Goal: Task Accomplishment & Management: Manage account settings

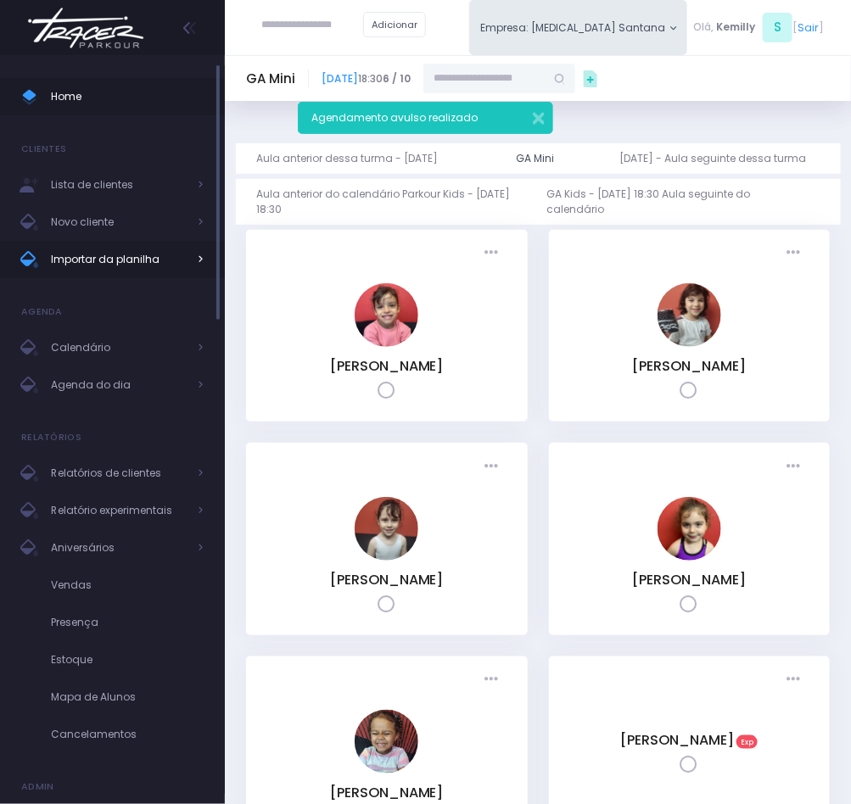
click at [122, 257] on span "Importar da planilha" at bounding box center [119, 260] width 136 height 22
click at [123, 255] on span "Importar da planilha" at bounding box center [119, 260] width 136 height 22
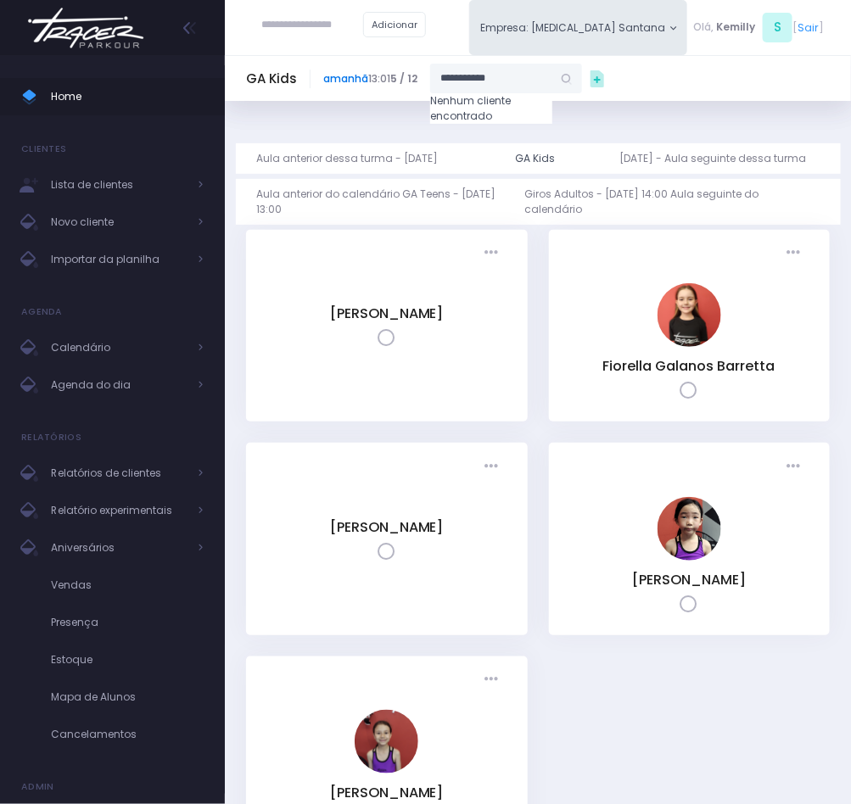
click at [359, 81] on link "amanhã" at bounding box center [345, 78] width 45 height 14
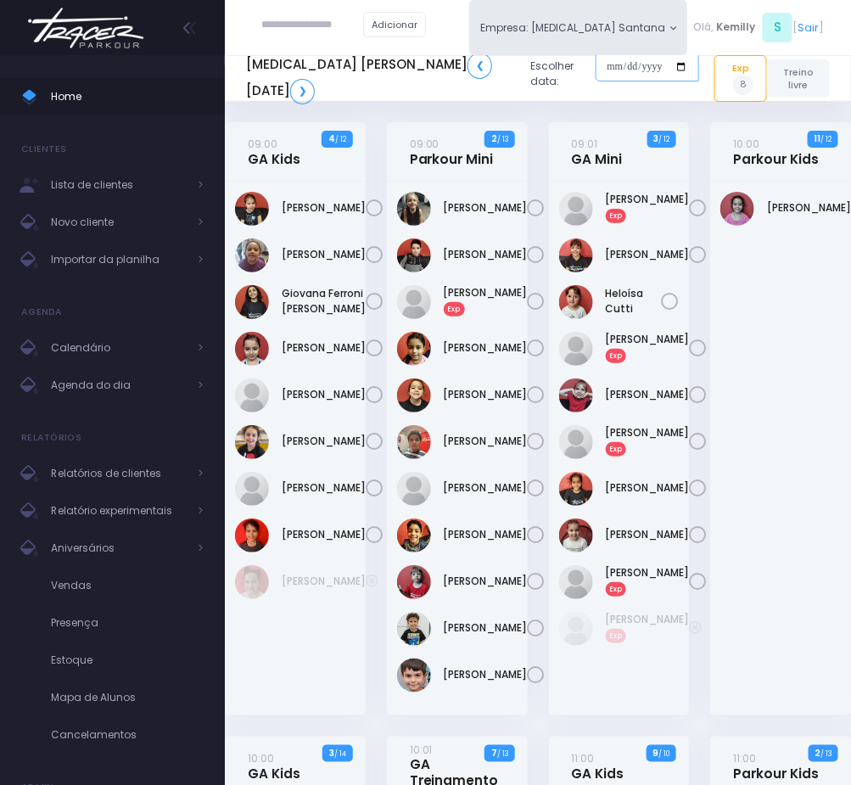
click at [601, 72] on input "date" at bounding box center [648, 67] width 104 height 31
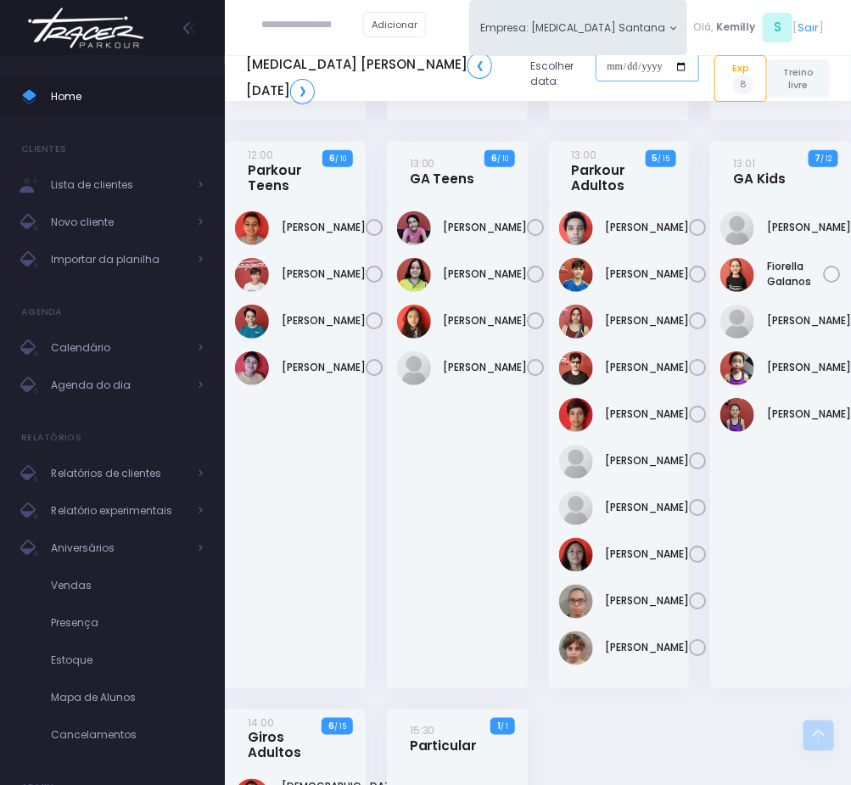
scroll to position [1782, 0]
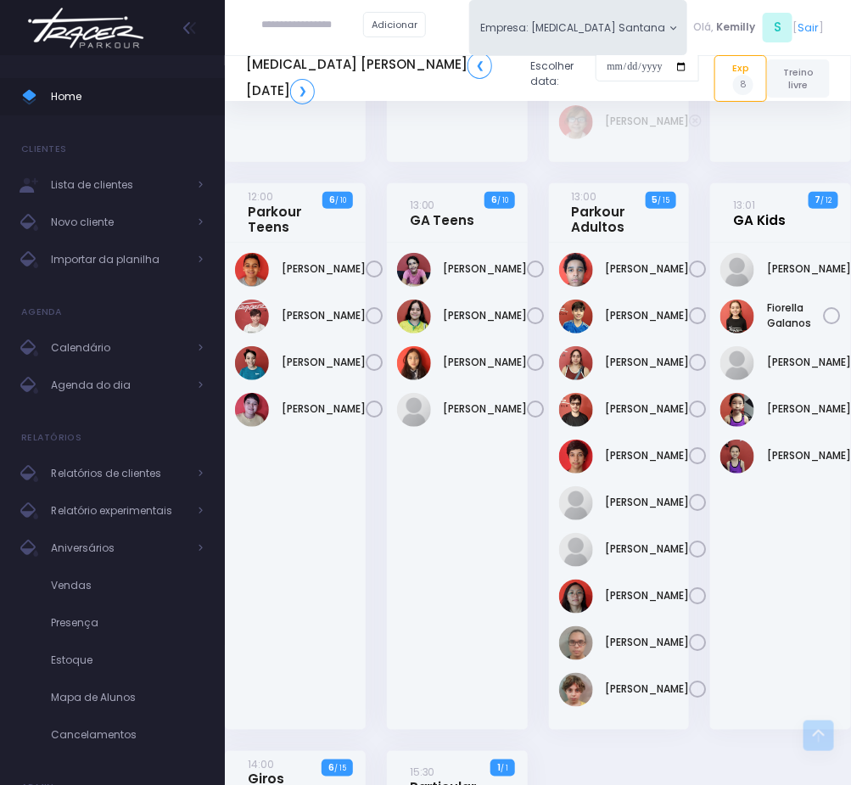
click at [751, 228] on link "13:01 GA Kids" at bounding box center [759, 212] width 53 height 31
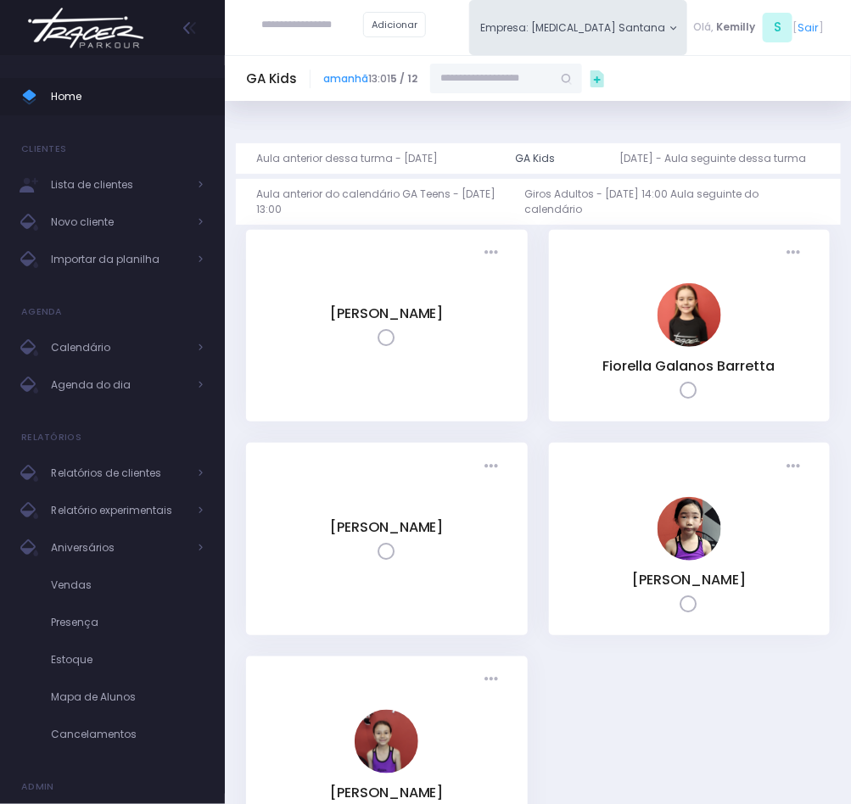
click at [522, 69] on input "text" at bounding box center [491, 79] width 122 height 31
paste input "**********"
click at [479, 76] on input "**********" at bounding box center [491, 79] width 122 height 31
click at [502, 109] on link "Estella Estima Rocha" at bounding box center [507, 105] width 89 height 15
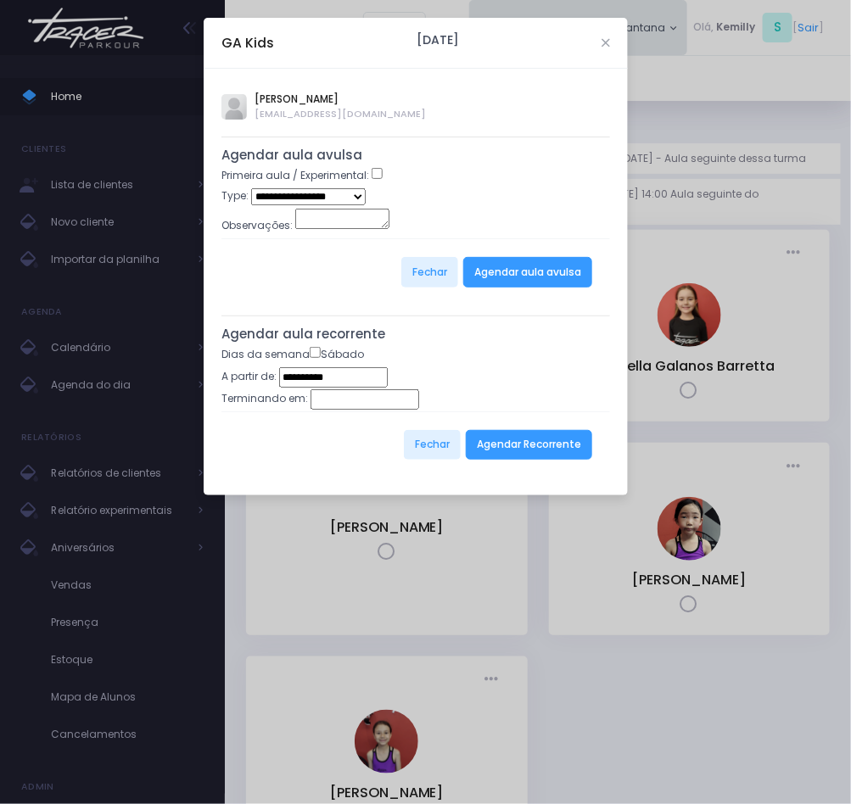
type input "**********"
select select "*"
click at [509, 271] on button "Agendar aula avulsa" at bounding box center [527, 272] width 129 height 31
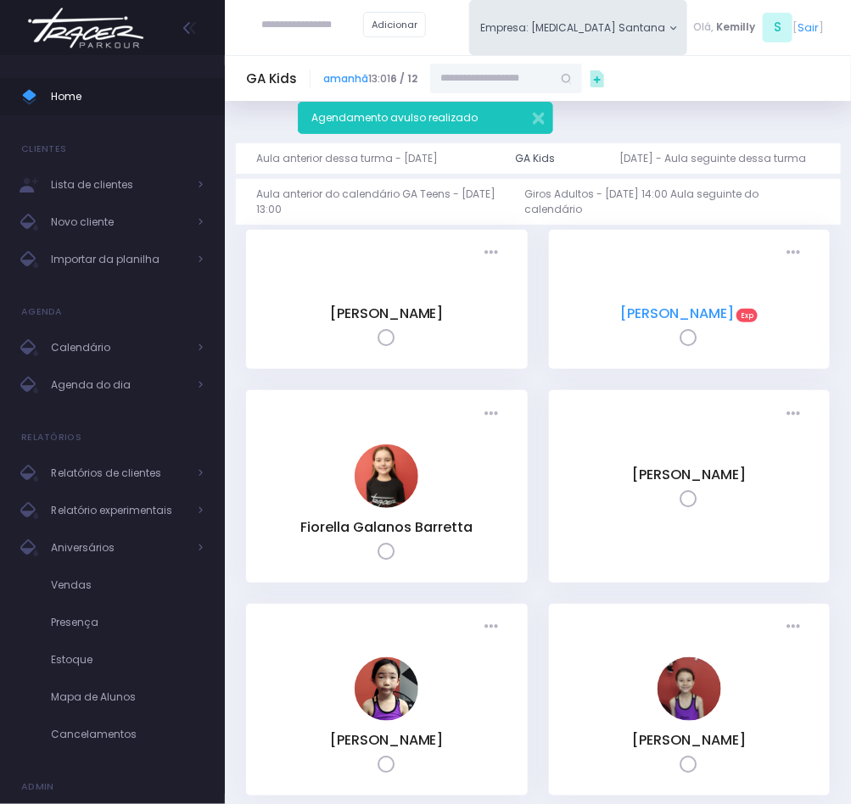
click at [650, 304] on link "[PERSON_NAME]" at bounding box center [677, 314] width 114 height 20
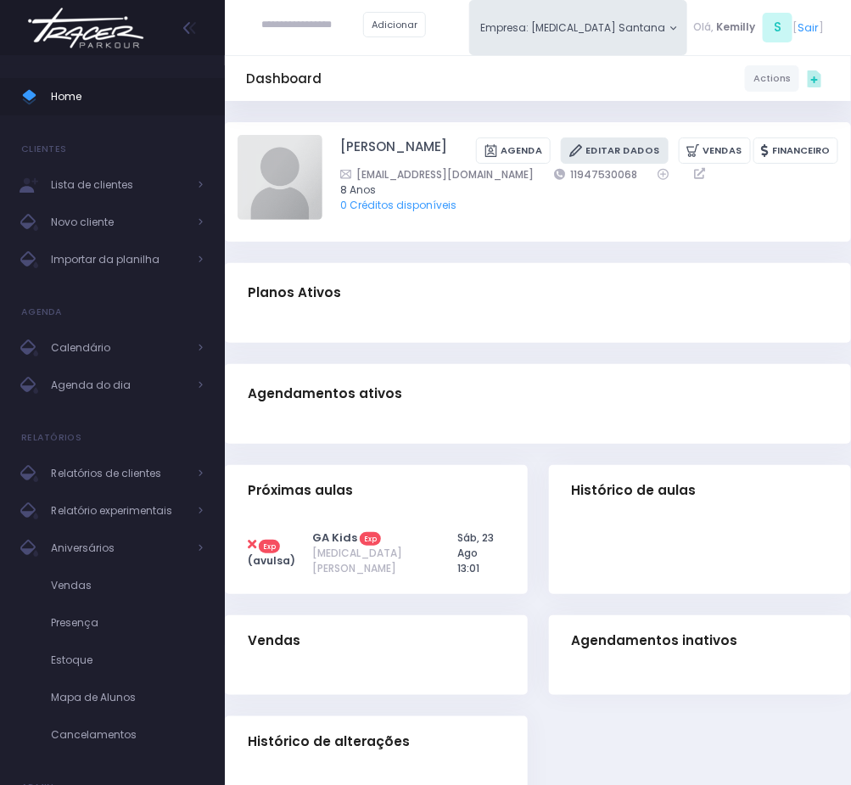
click at [561, 164] on link "Editar Dados" at bounding box center [614, 150] width 107 height 26
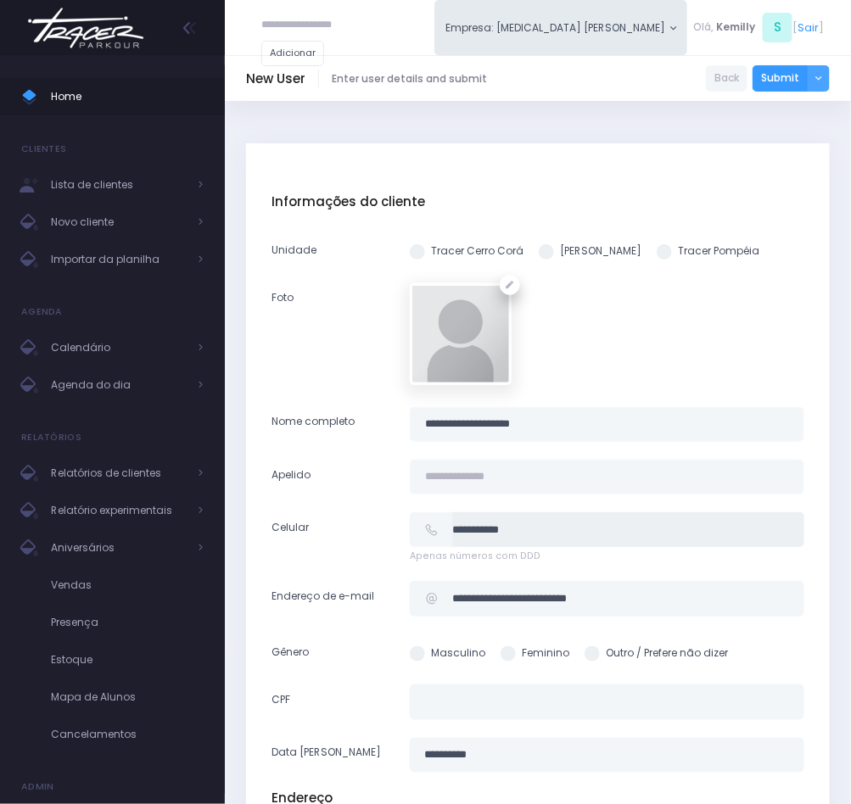
click at [563, 525] on input "**********" at bounding box center [628, 530] width 352 height 35
paste input "**********"
type input "**********"
click at [522, 423] on input "**********" at bounding box center [607, 424] width 395 height 35
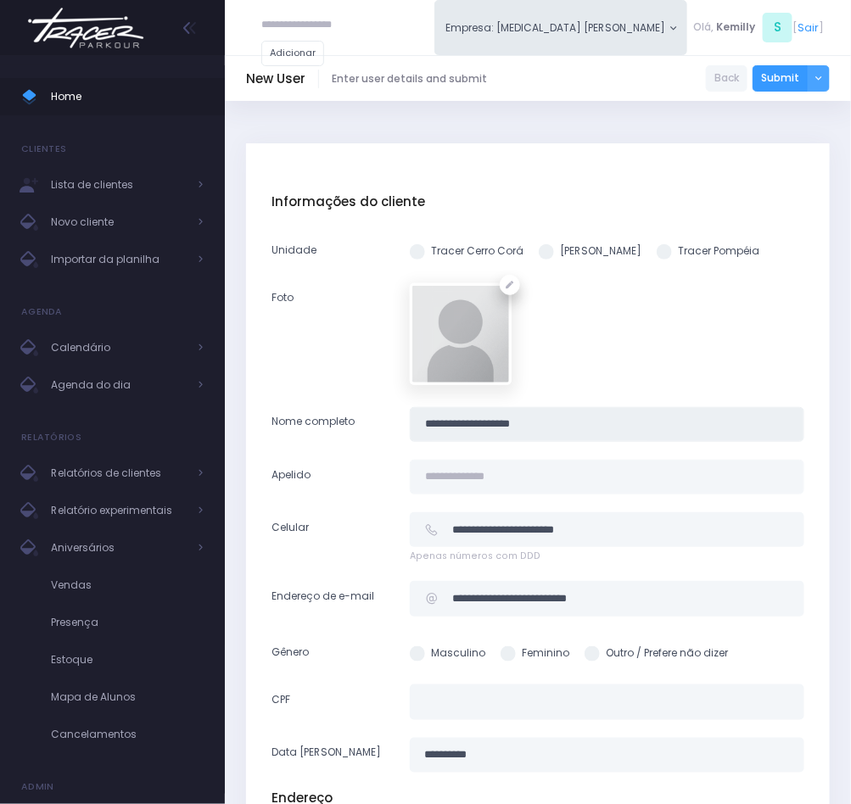
click at [522, 423] on input "**********" at bounding box center [607, 424] width 395 height 35
click at [513, 489] on input "text" at bounding box center [607, 477] width 395 height 35
paste input "**********"
type input "**********"
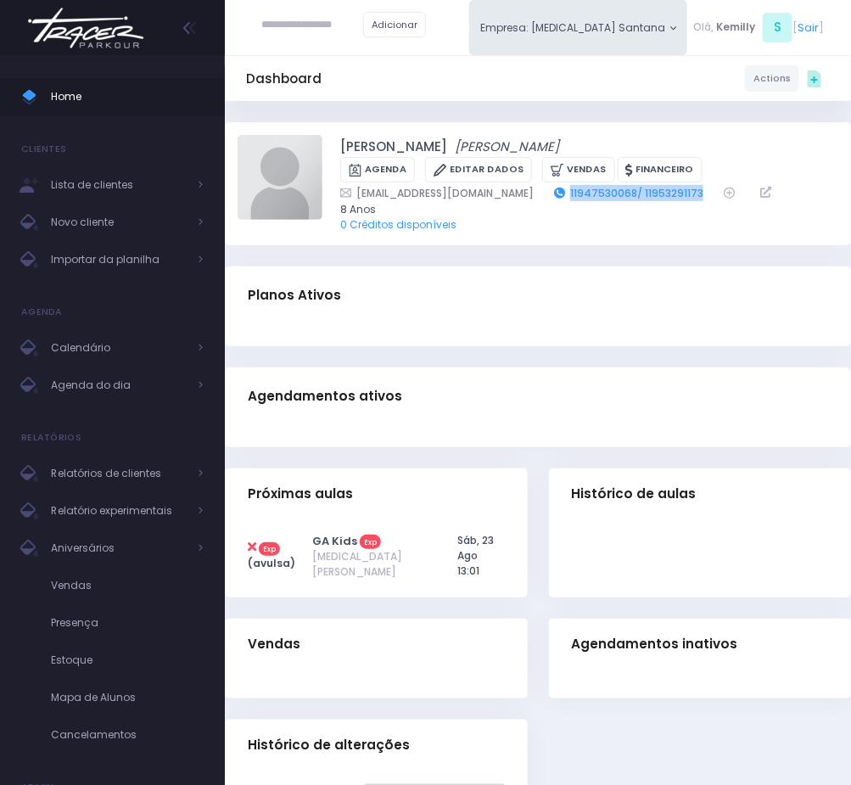
drag, startPoint x: 530, startPoint y: 197, endPoint x: 681, endPoint y: 199, distance: 151.1
click at [681, 199] on div "Karolineroccha100@gmail.com 11947530068/ 11953291173" at bounding box center [579, 193] width 478 height 16
copy link "11947530068/ 11953291173"
drag, startPoint x: 345, startPoint y: 143, endPoint x: 474, endPoint y: 143, distance: 129.0
click at [474, 143] on div "Estella Estima Rocha Estella Estima Rocha Agenda Editar Dados Vendas Financeiro…" at bounding box center [538, 184] width 601 height 98
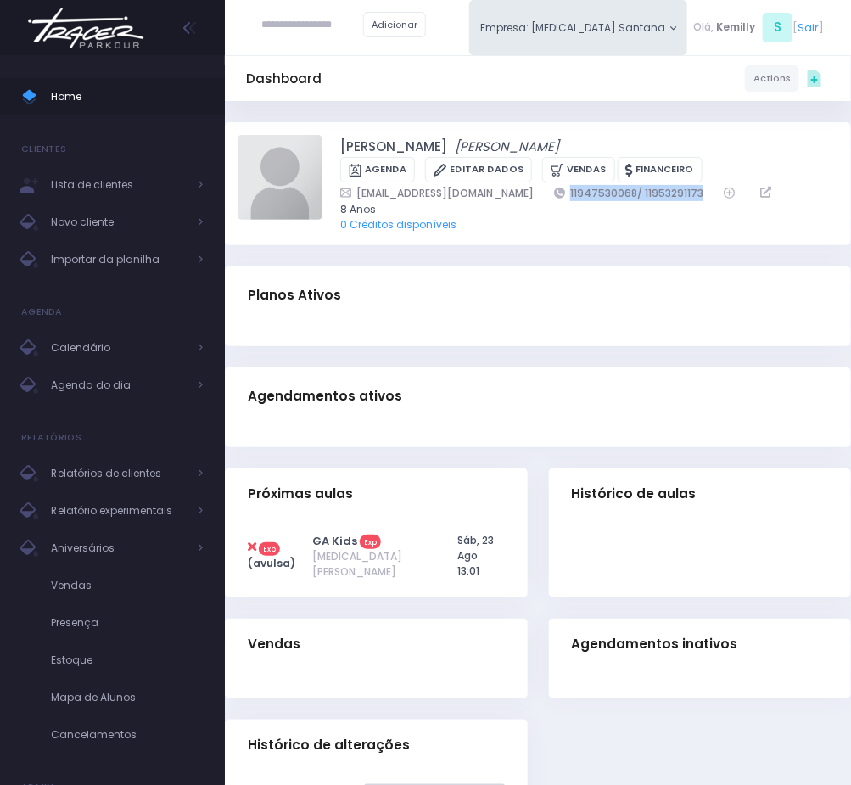
copy link "[PERSON_NAME]"
click at [125, 393] on span "Agenda do dia" at bounding box center [119, 385] width 136 height 22
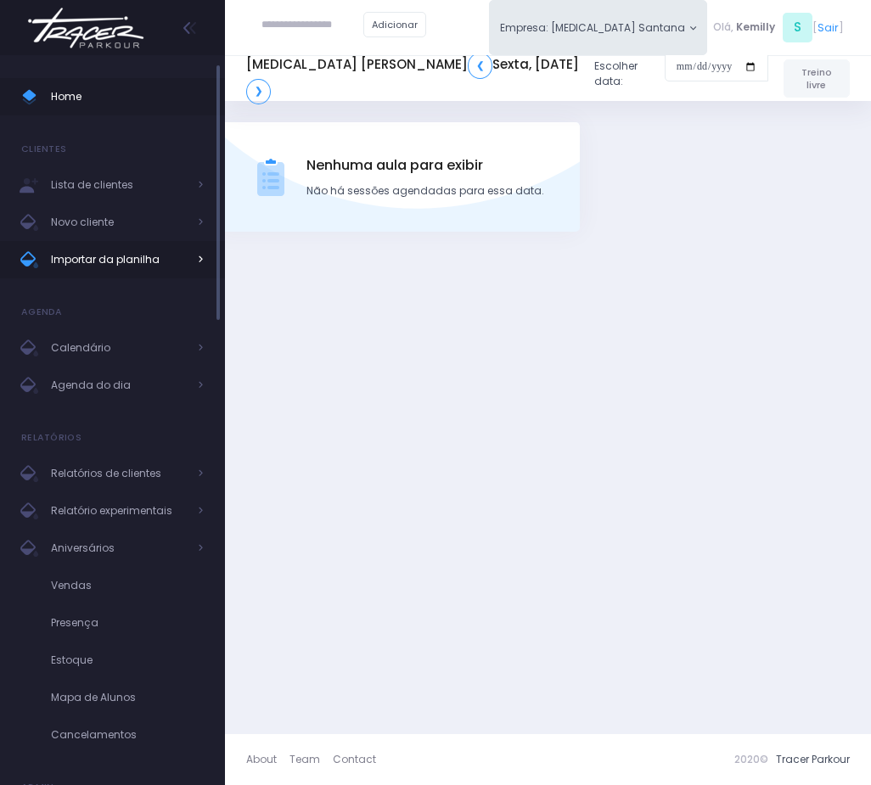
click at [66, 261] on span "Importar da planilha" at bounding box center [119, 260] width 136 height 22
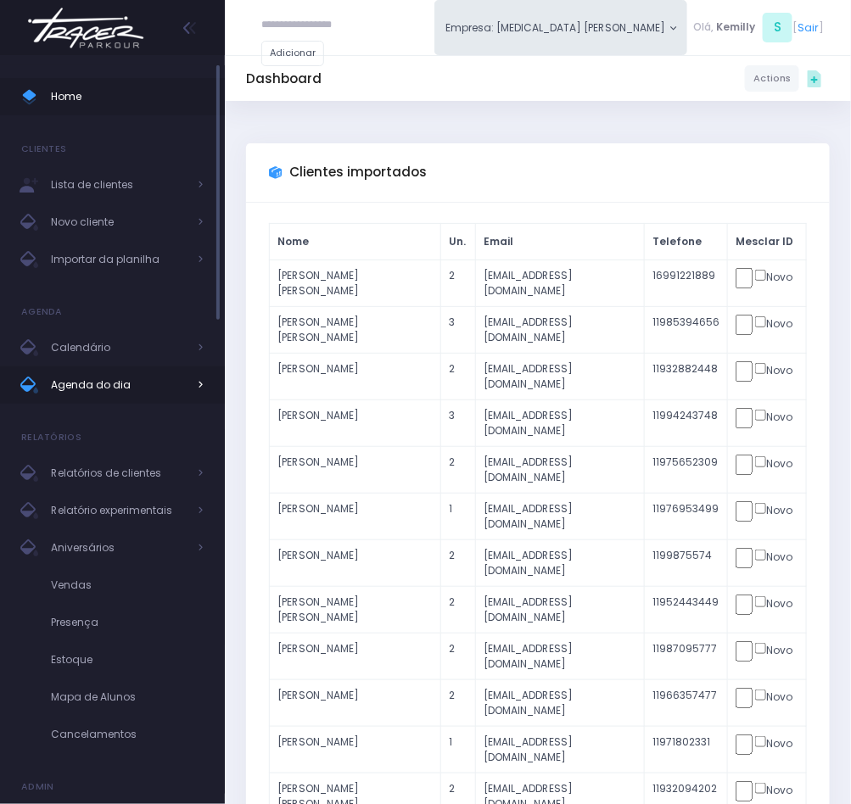
click at [90, 382] on span "Agenda do dia" at bounding box center [119, 385] width 136 height 22
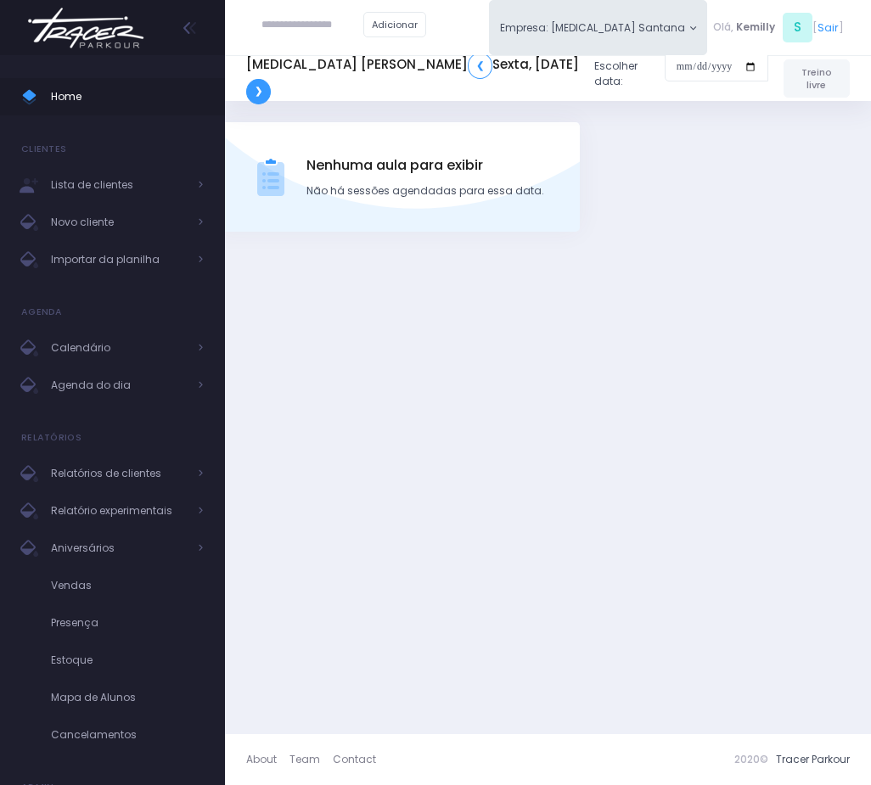
click at [271, 79] on link "❯" at bounding box center [258, 91] width 25 height 25
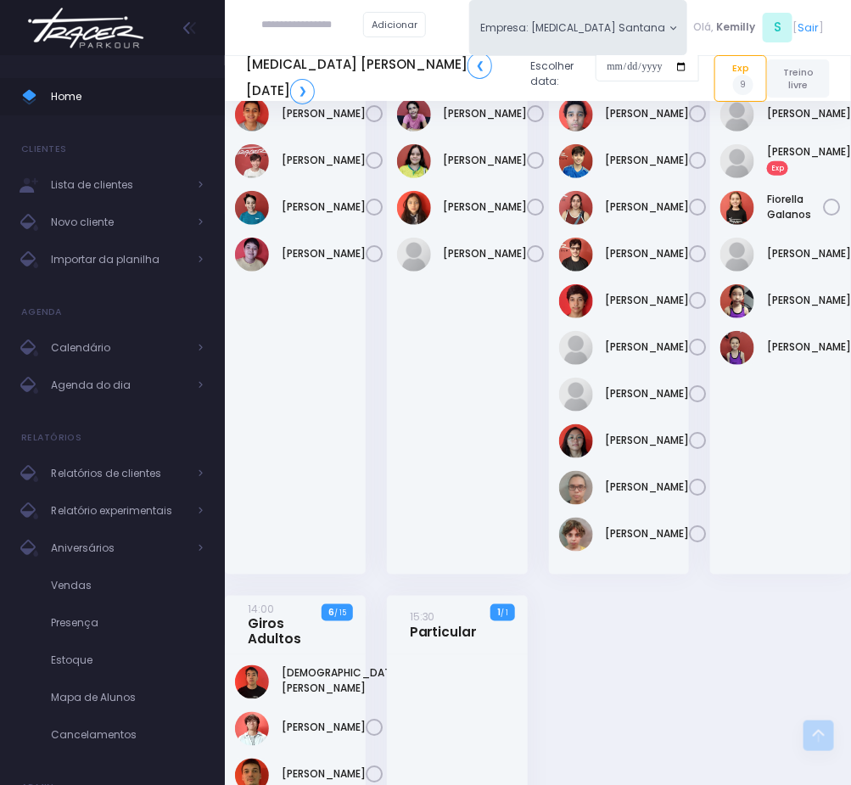
scroll to position [1933, 0]
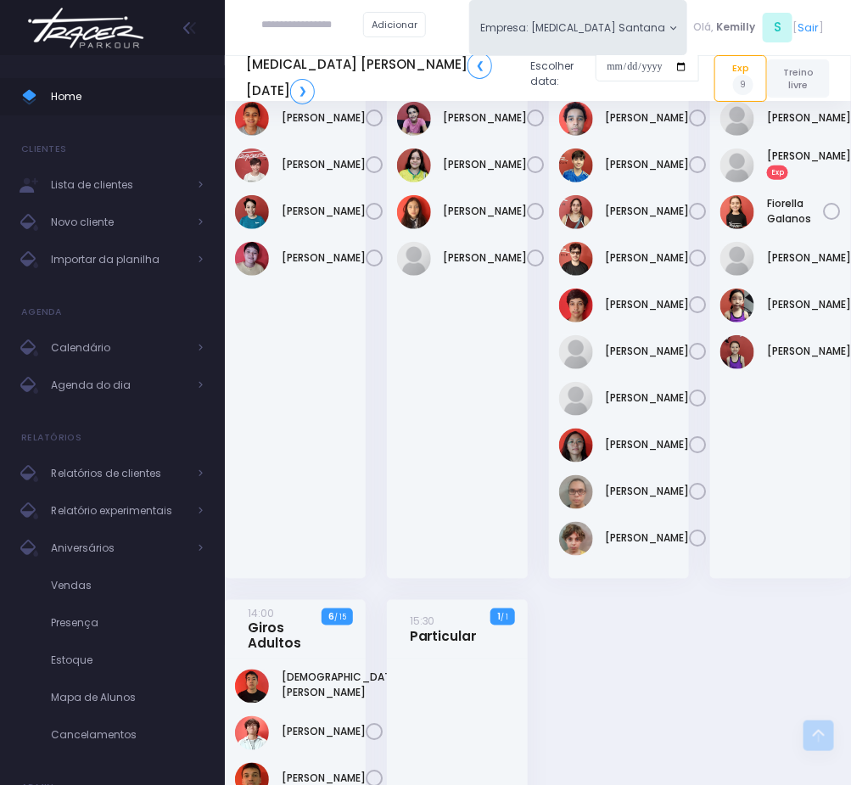
click at [749, 61] on small "13:01" at bounding box center [744, 54] width 22 height 14
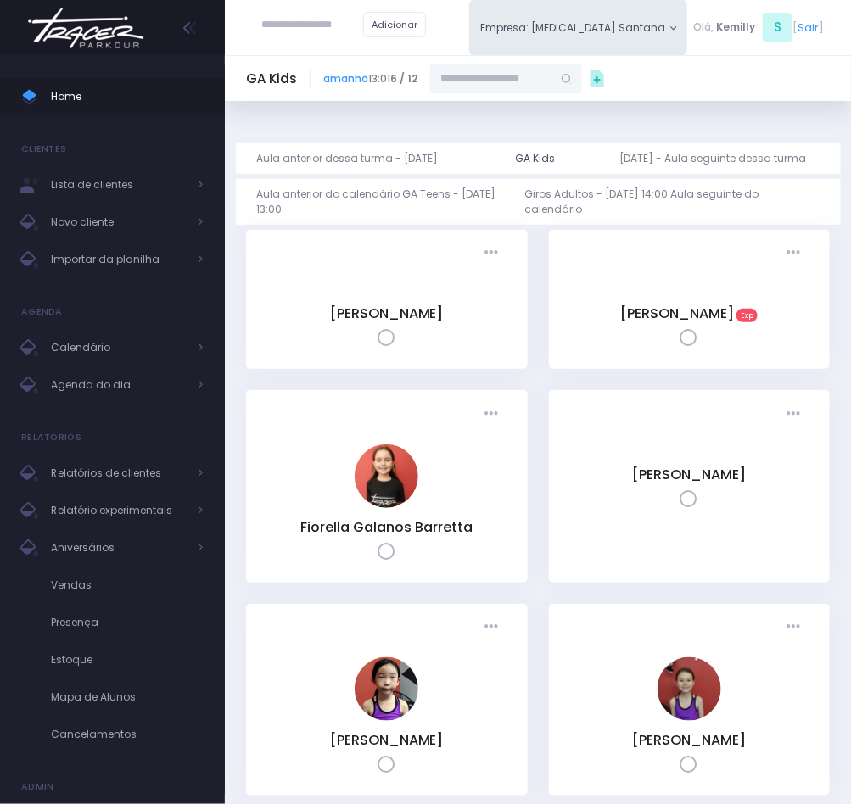
click at [530, 80] on input "text" at bounding box center [491, 79] width 122 height 31
paste input "**********"
click at [497, 99] on link "Maithê Torres Lopomo" at bounding box center [507, 105] width 89 height 15
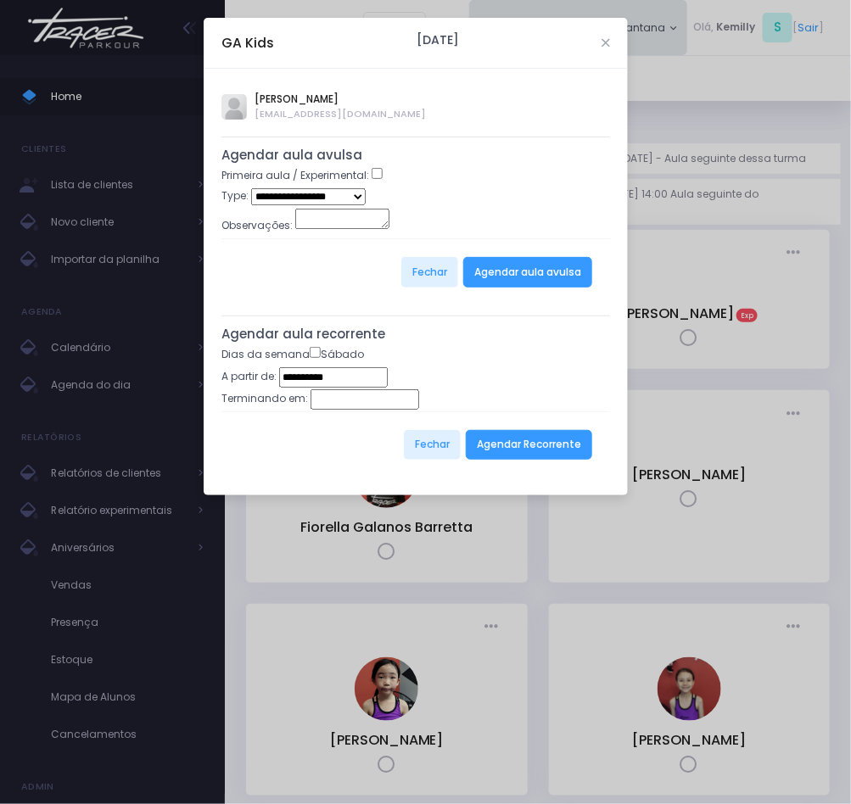
type input "**********"
select select "*"
click at [489, 275] on button "Agendar aula avulsa" at bounding box center [527, 272] width 129 height 31
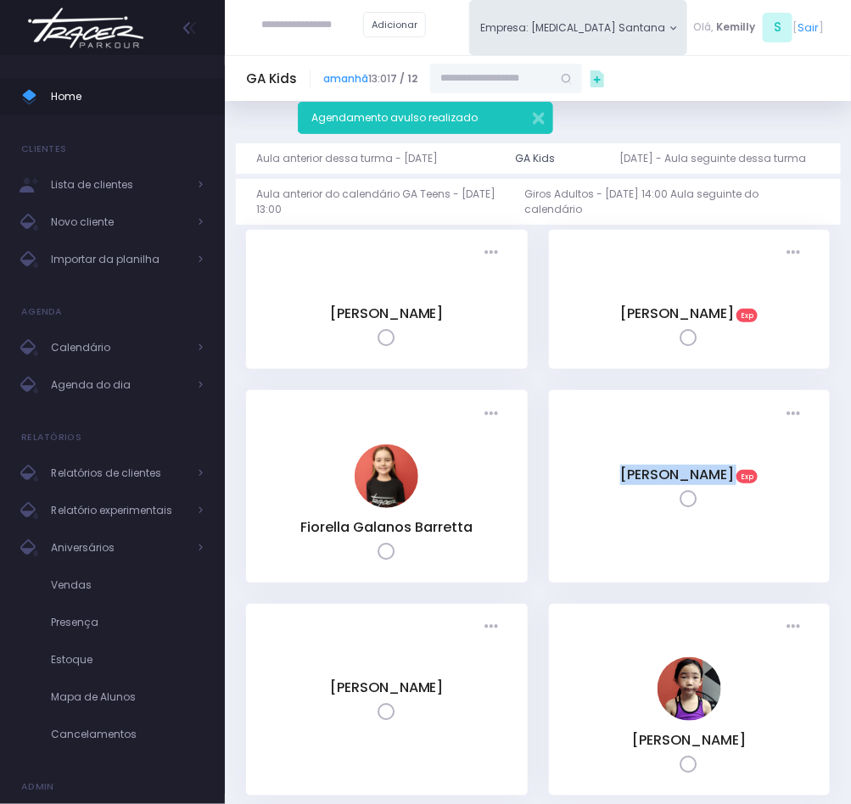
drag, startPoint x: 596, startPoint y: 464, endPoint x: 757, endPoint y: 462, distance: 161.2
click at [757, 465] on div "Maithê Torres Lopomo Exp" at bounding box center [690, 475] width 236 height 20
copy div "Maithê Torres Lopomo"
click at [356, 75] on link "amanhã" at bounding box center [345, 78] width 45 height 14
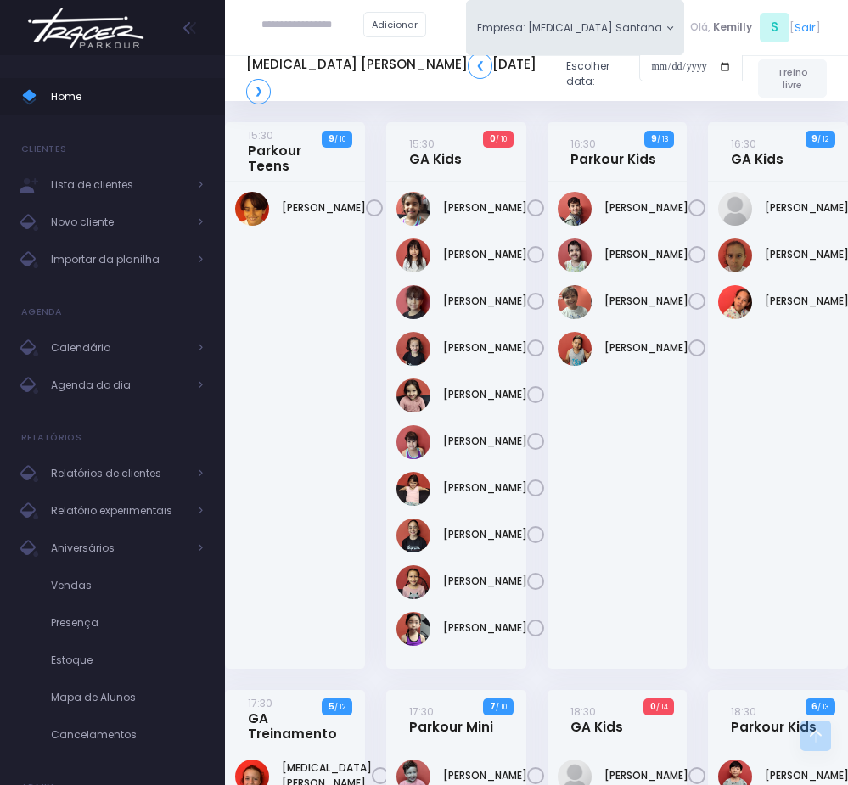
scroll to position [1378, 0]
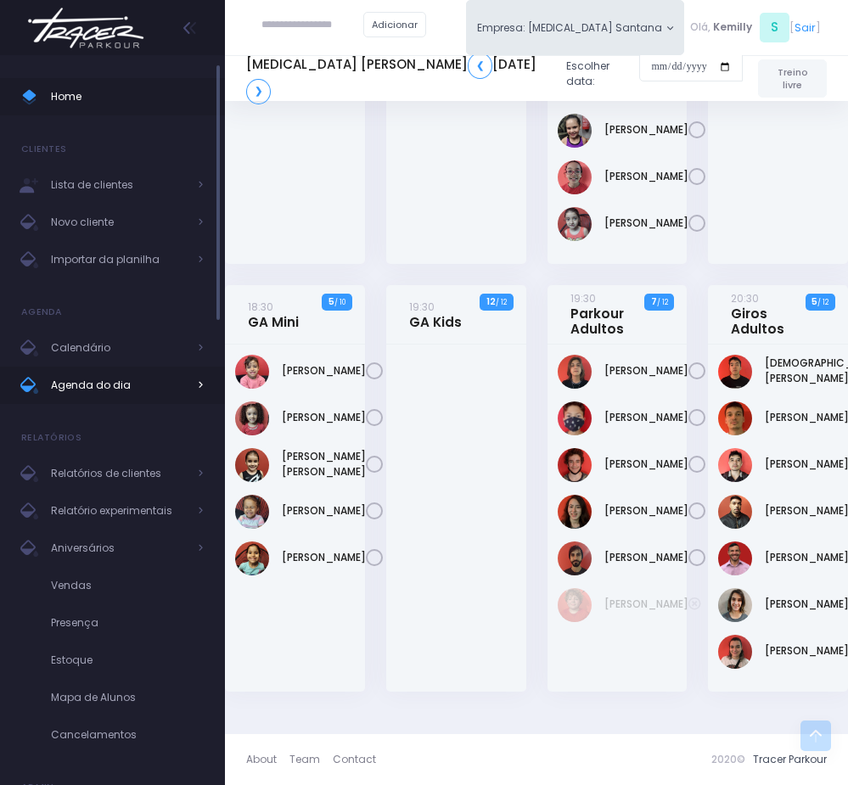
click at [97, 393] on span "Agenda do dia" at bounding box center [119, 385] width 136 height 22
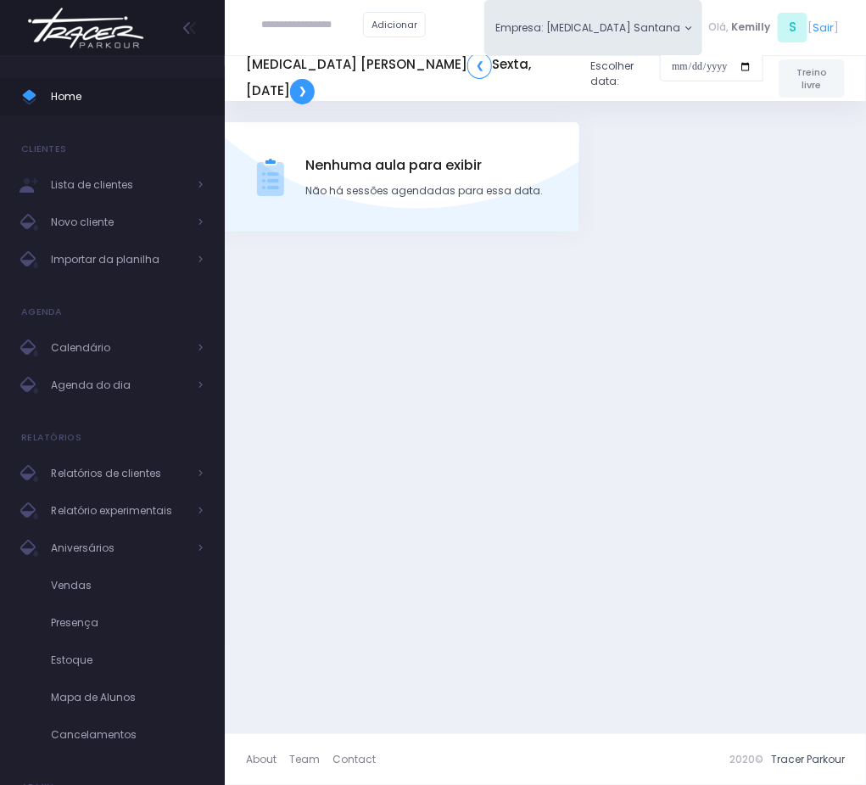
drag, startPoint x: 542, startPoint y: 76, endPoint x: 668, endPoint y: 245, distance: 210.4
click at [315, 79] on link "❯" at bounding box center [302, 91] width 25 height 25
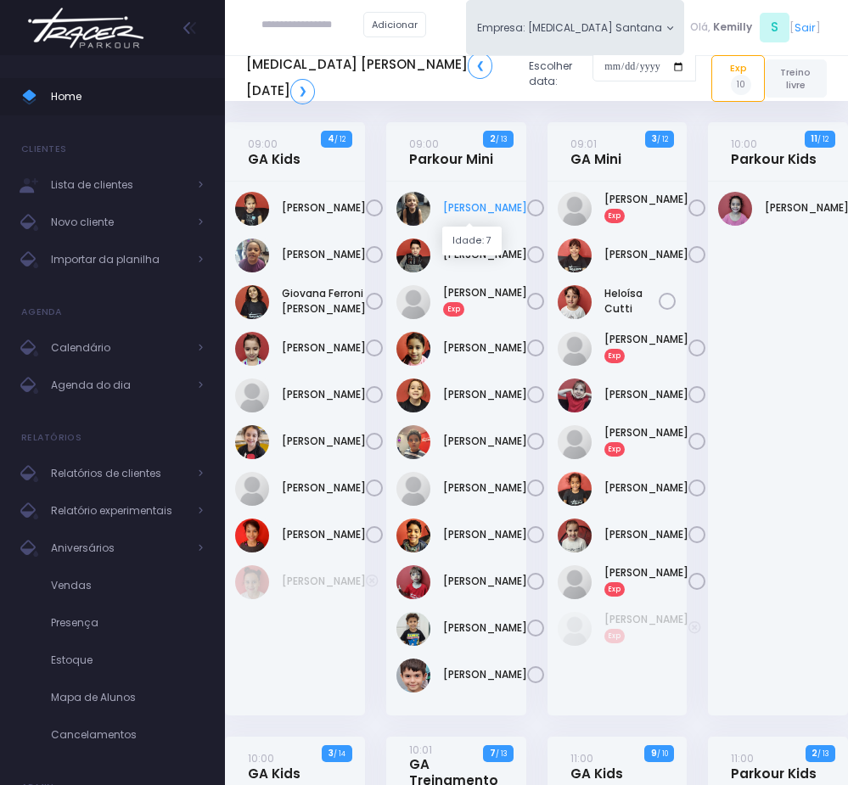
drag, startPoint x: 439, startPoint y: 194, endPoint x: 491, endPoint y: 211, distance: 55.3
click at [491, 211] on div "Arthur Amancio" at bounding box center [456, 209] width 120 height 34
copy link "Arthur Amancio"
drag, startPoint x: 434, startPoint y: 472, endPoint x: 479, endPoint y: 492, distance: 50.1
click at [479, 459] on div "Levi Teofilo" at bounding box center [456, 442] width 120 height 34
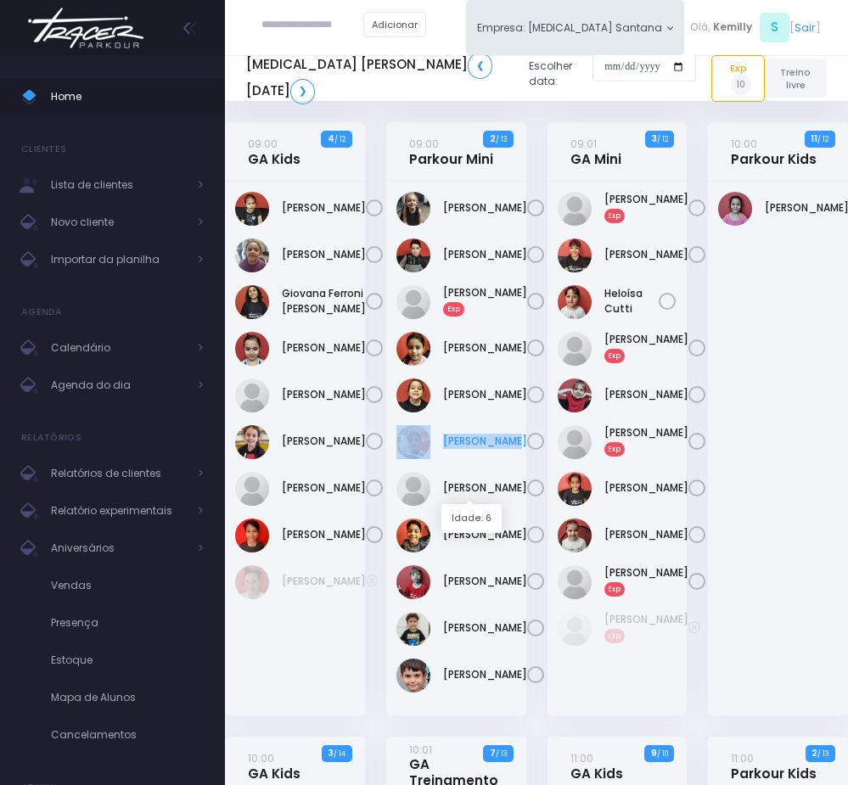
copy div "Levi Teofilo"
drag, startPoint x: 433, startPoint y: 519, endPoint x: 492, endPoint y: 535, distance: 61.3
click at [492, 506] on div "Lucas Marques" at bounding box center [456, 489] width 120 height 34
copy div "Lucas Marques"
drag, startPoint x: 433, startPoint y: 619, endPoint x: 670, endPoint y: 571, distance: 241.5
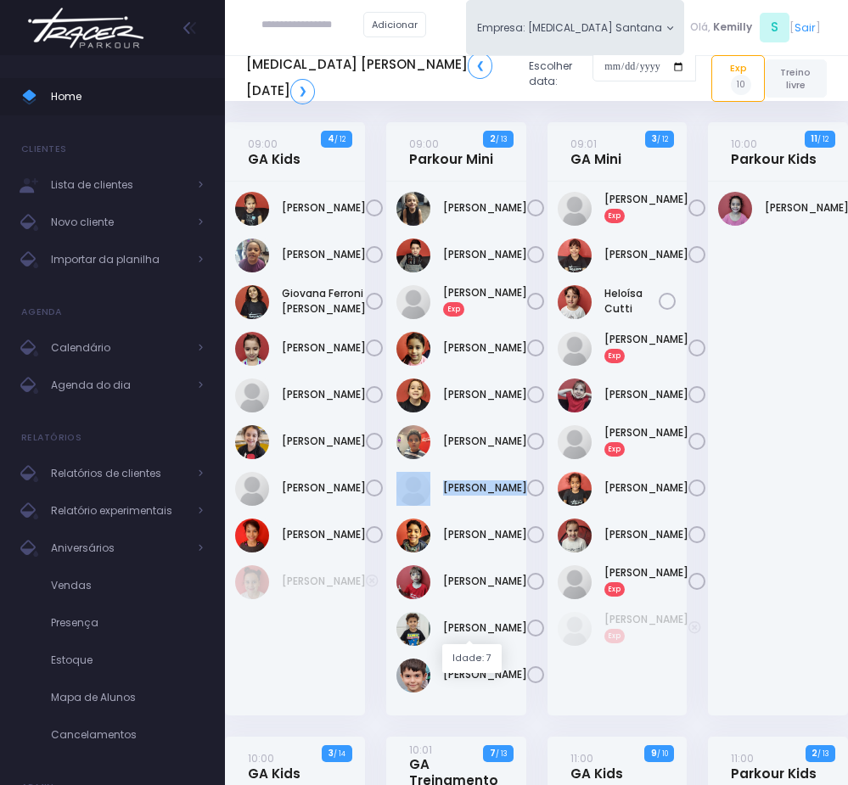
click at [490, 639] on body "Home Clientes Lista de clientes Novo cliente" at bounding box center [424, 392] width 848 height 785
copy div "Miguel Antunes"
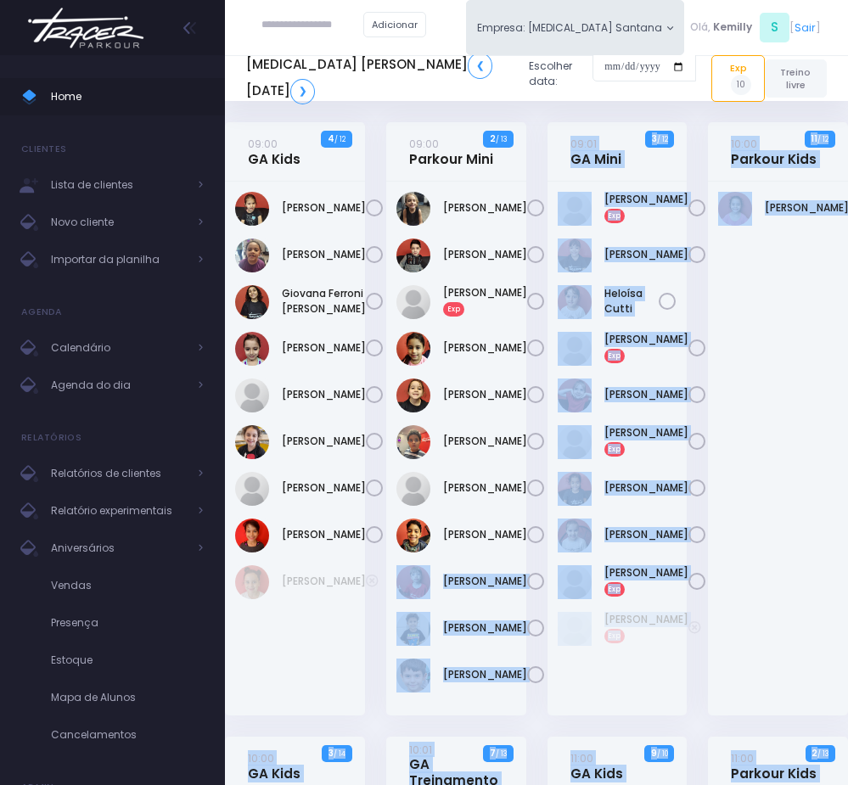
click at [522, 659] on div "Arthur Amancio" at bounding box center [456, 449] width 140 height 534
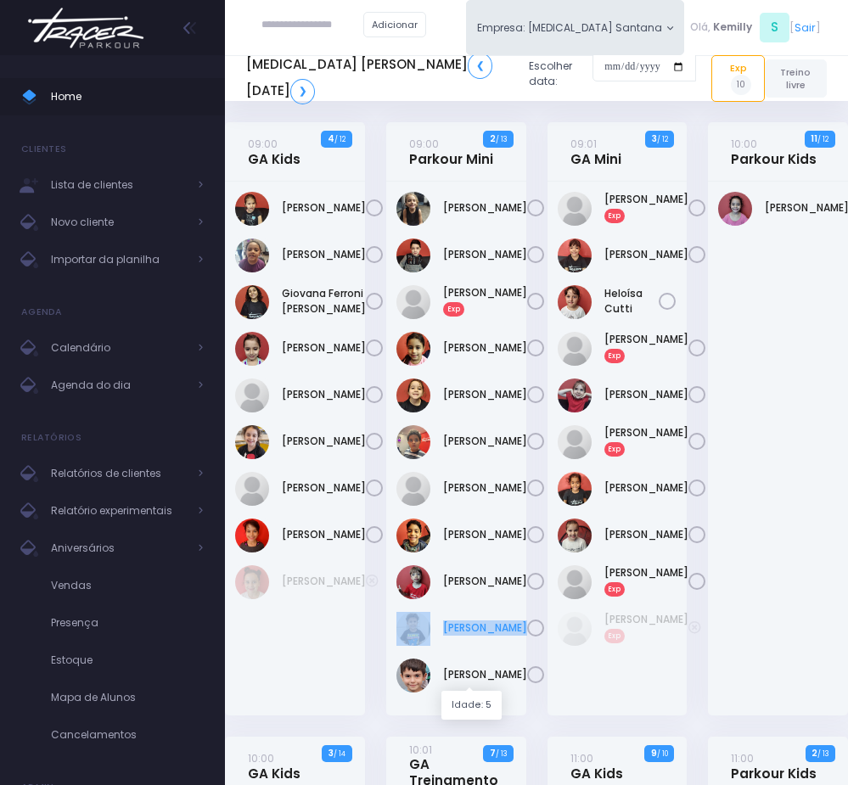
drag, startPoint x: 435, startPoint y: 655, endPoint x: 479, endPoint y: 673, distance: 46.8
click at [479, 646] on div "Pedro Pereira" at bounding box center [456, 629] width 120 height 34
copy div "Pedro Pereira"
drag, startPoint x: 439, startPoint y: 607, endPoint x: 487, endPoint y: 626, distance: 52.2
click at [487, 626] on div "Arthur Amancio" at bounding box center [456, 449] width 140 height 534
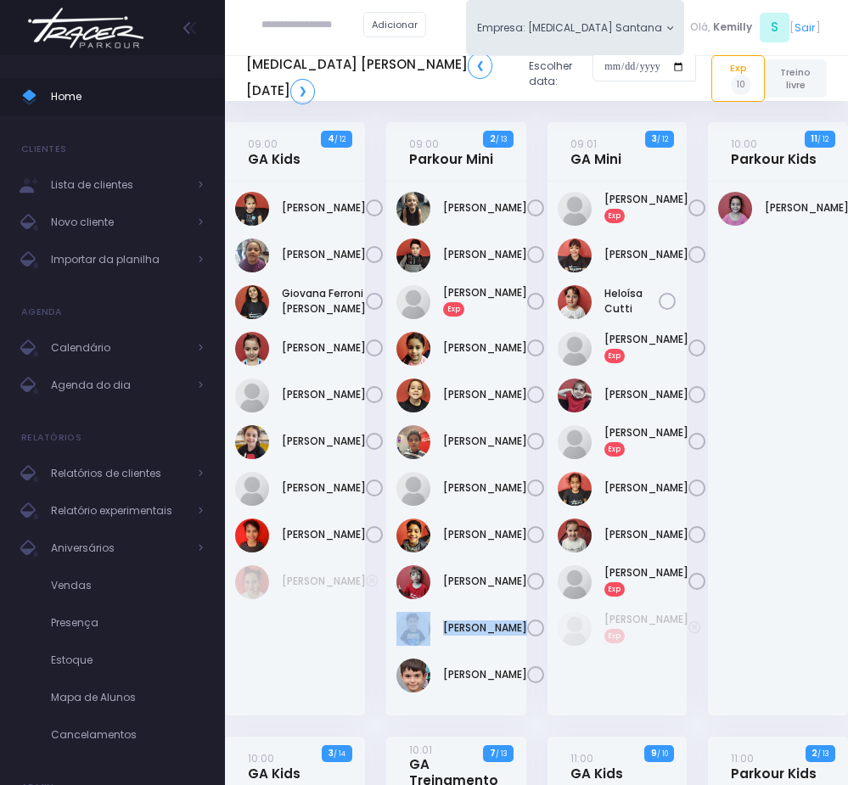
copy link "Miguel Antunes"
click at [457, 636] on link "Pedro Pereira" at bounding box center [485, 627] width 84 height 15
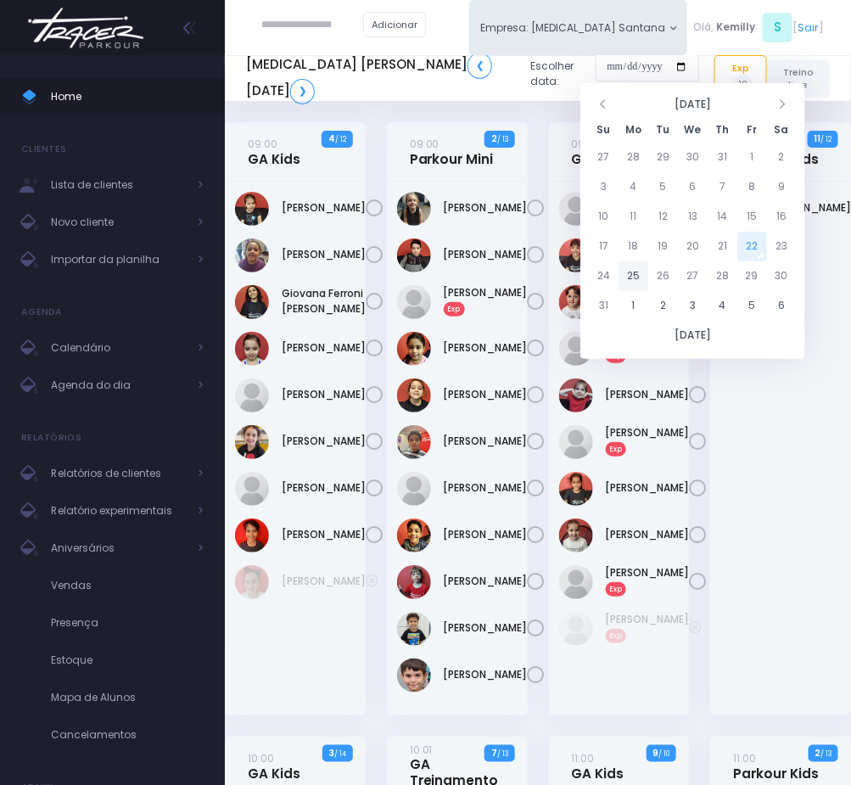
click at [642, 277] on td "25" at bounding box center [634, 276] width 30 height 30
type input "**********"
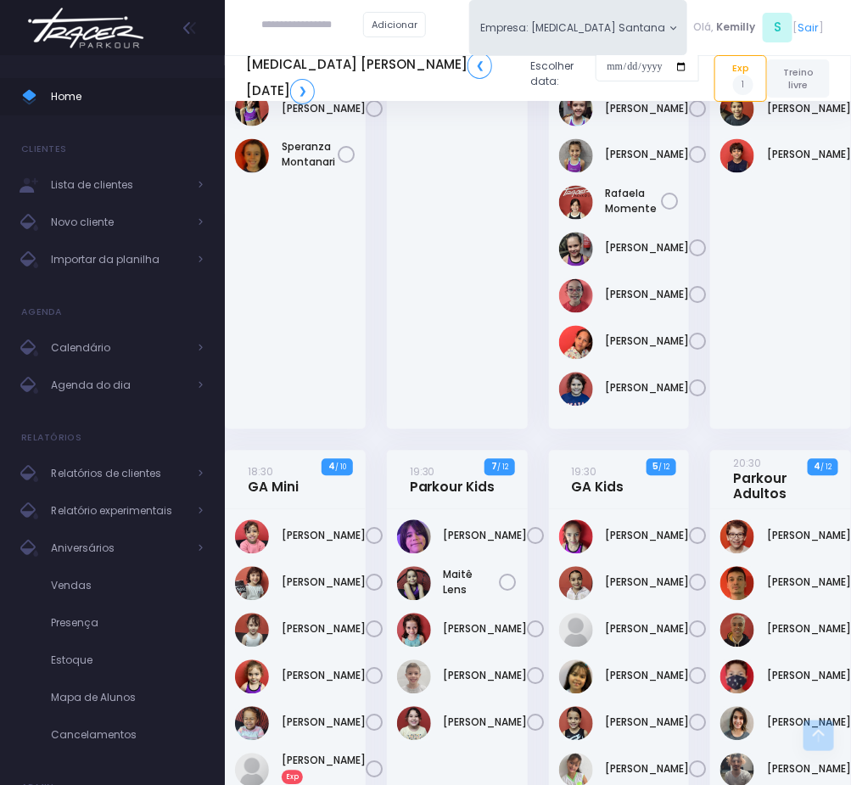
scroll to position [764, 0]
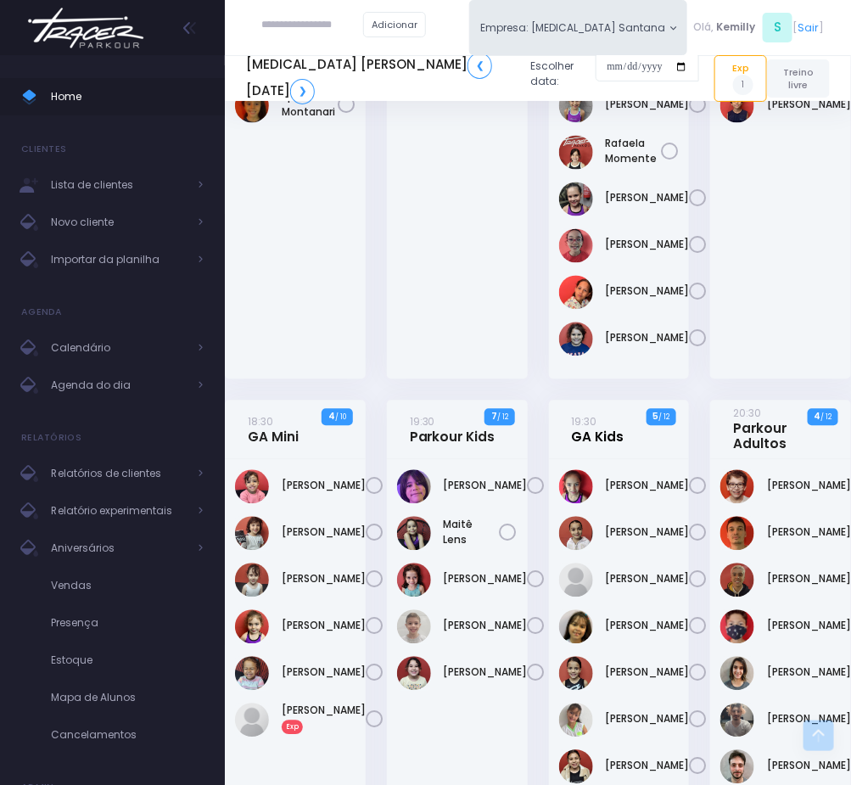
click at [580, 445] on link "19:30 GA Kids" at bounding box center [598, 429] width 53 height 31
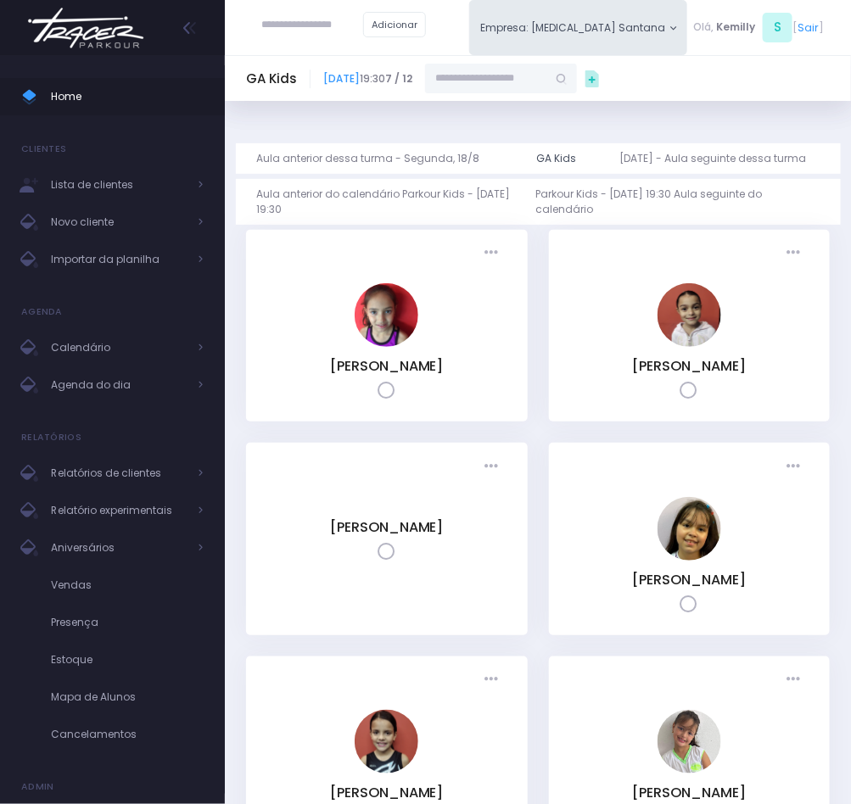
click at [547, 80] on input "text" at bounding box center [486, 79] width 122 height 31
paste input "**********"
click at [522, 69] on input "**********" at bounding box center [486, 79] width 122 height 31
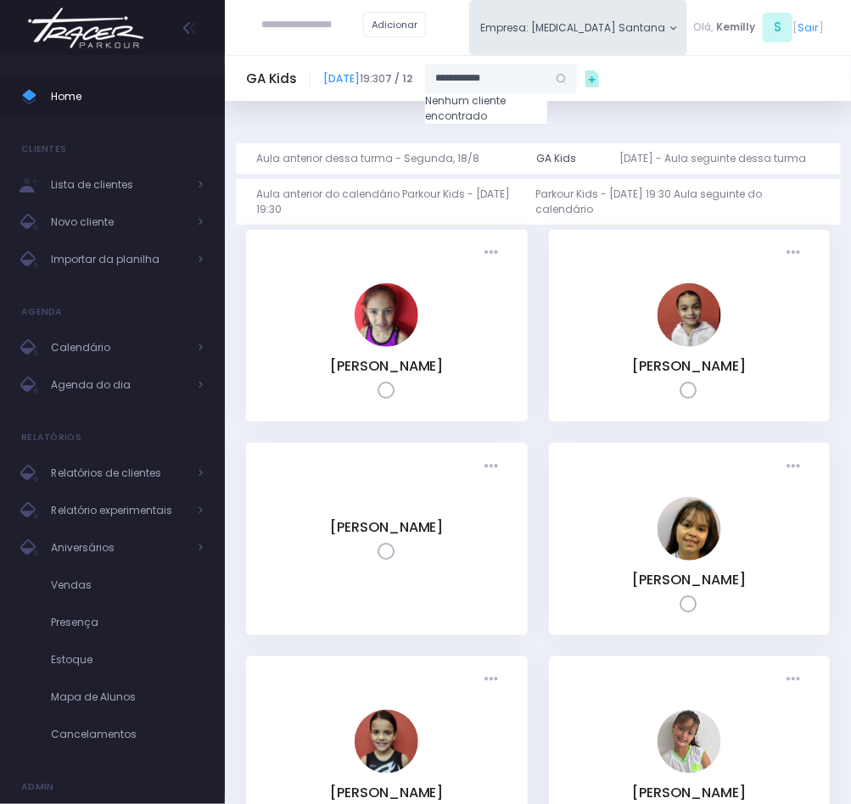
click at [547, 76] on input "**********" at bounding box center [486, 79] width 122 height 31
type input "**********"
click at [547, 79] on input "**********" at bounding box center [486, 79] width 122 height 31
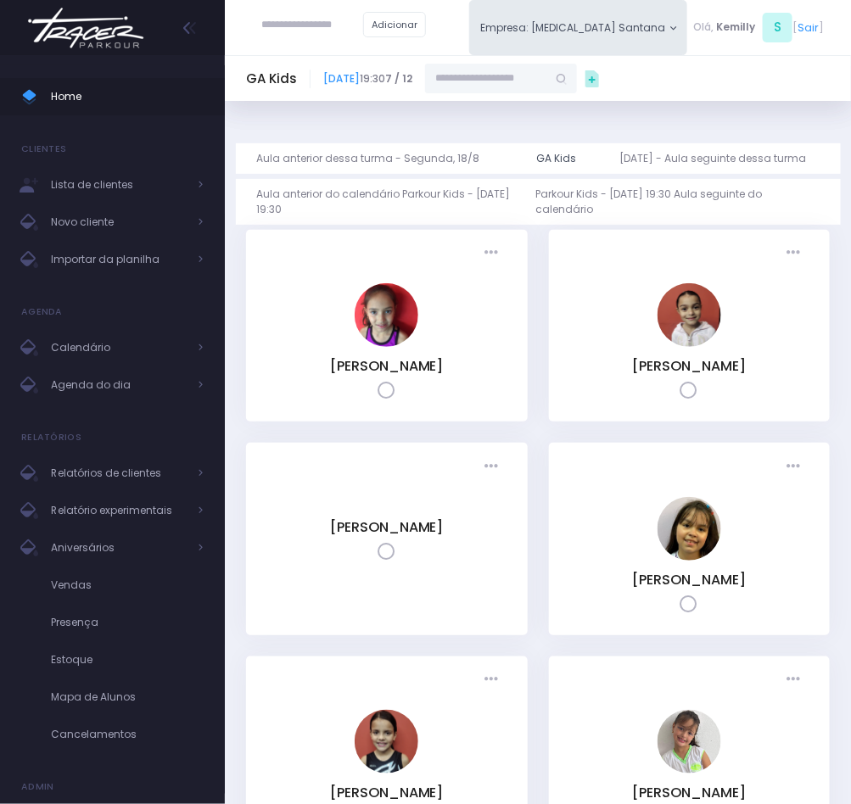
click at [547, 64] on input "text" at bounding box center [486, 79] width 122 height 31
paste input "**********"
type input "**********"
click at [360, 79] on link "25 de Agosto de 2025" at bounding box center [341, 78] width 36 height 14
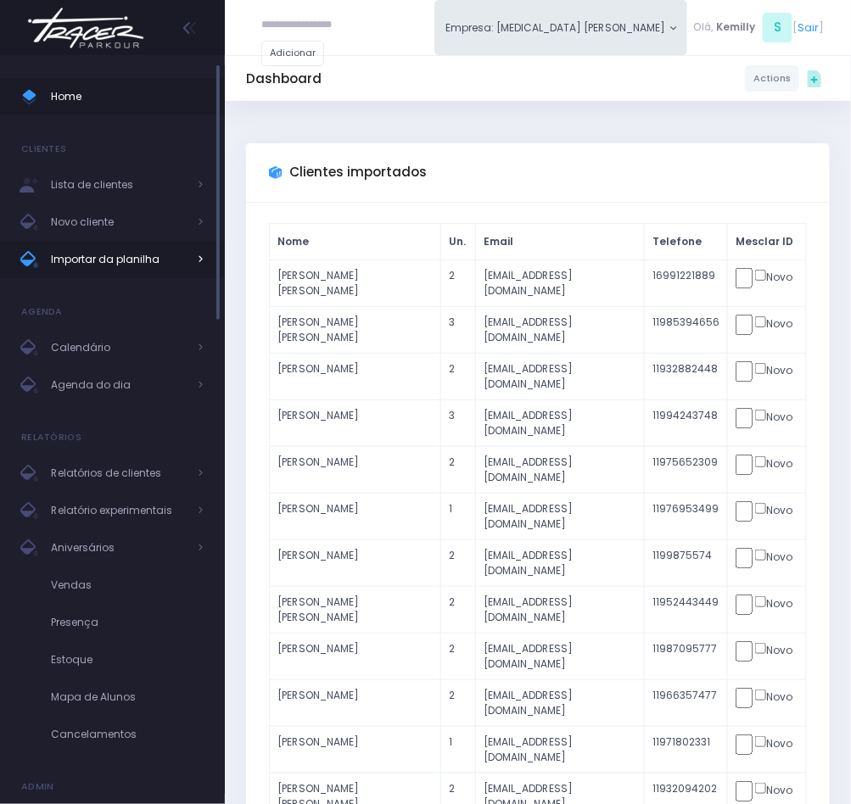
click at [120, 250] on span "Importar da planilha" at bounding box center [119, 260] width 136 height 22
click at [285, 36] on input "text" at bounding box center [312, 25] width 102 height 31
paste input "**********"
type input "**********"
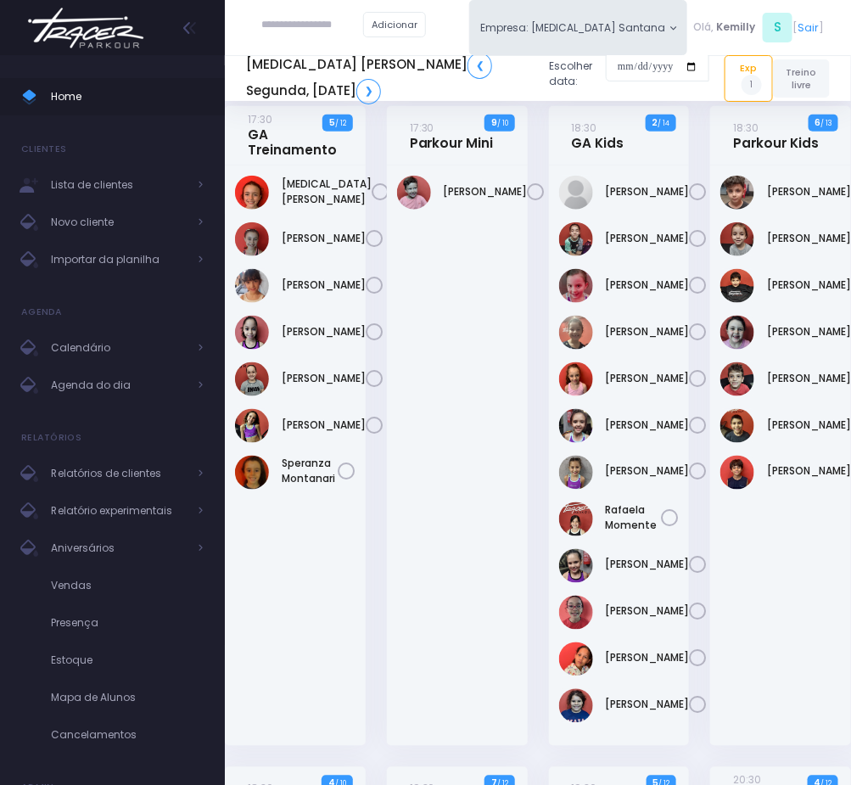
scroll to position [636, 0]
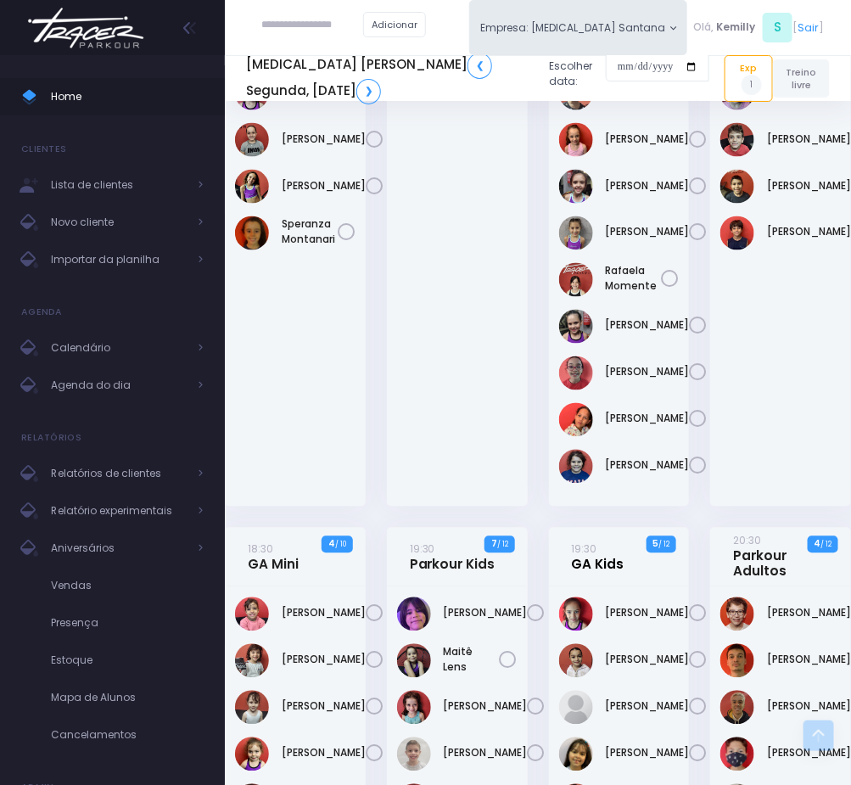
click at [609, 573] on link "19:30 GA Kids" at bounding box center [598, 556] width 53 height 31
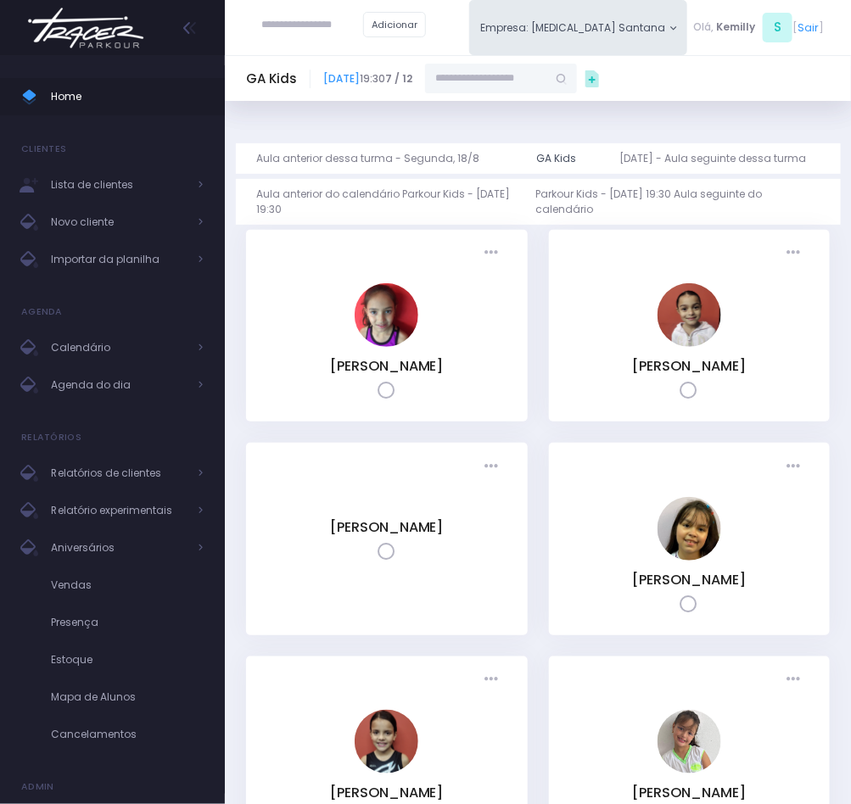
click at [545, 77] on input "text" at bounding box center [486, 79] width 122 height 31
paste input "**********"
click at [547, 110] on link "[PERSON_NAME]" at bounding box center [502, 105] width 89 height 15
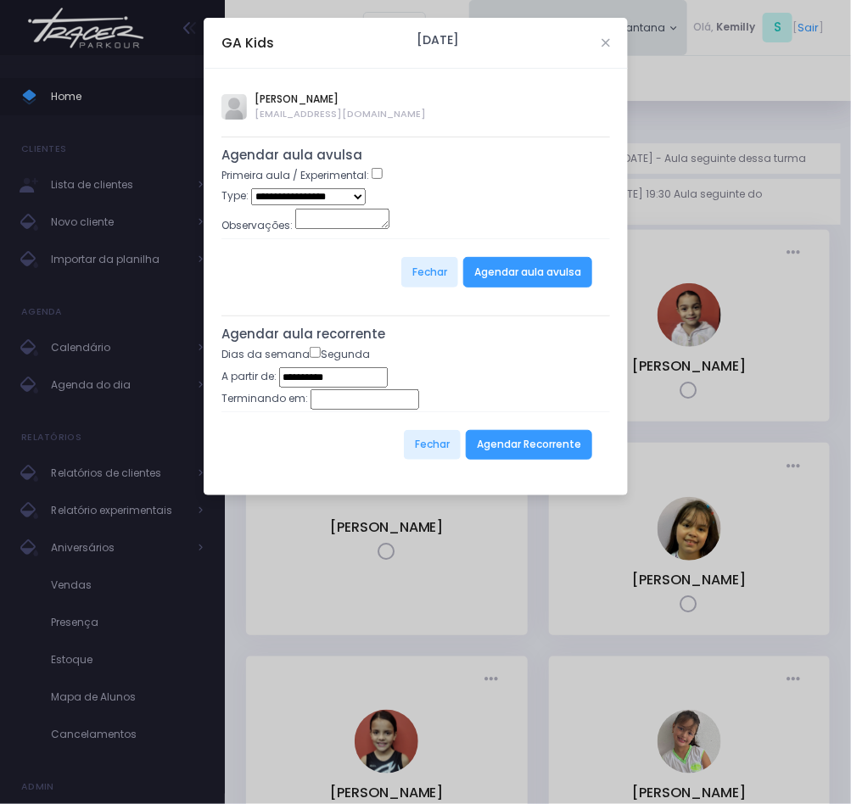
type input "**********"
select select "*"
click at [507, 281] on div "Fechar Agendar aula avulsa" at bounding box center [415, 271] width 389 height 67
click at [507, 281] on button "Agendar aula avulsa" at bounding box center [527, 272] width 129 height 31
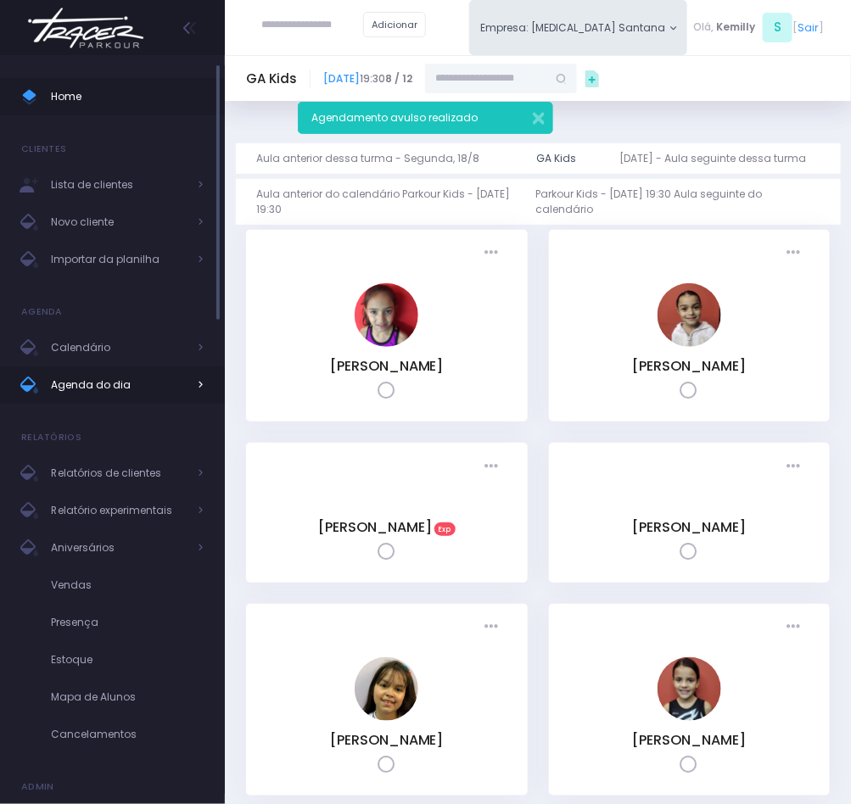
click at [135, 387] on span "Agenda do dia" at bounding box center [119, 385] width 136 height 22
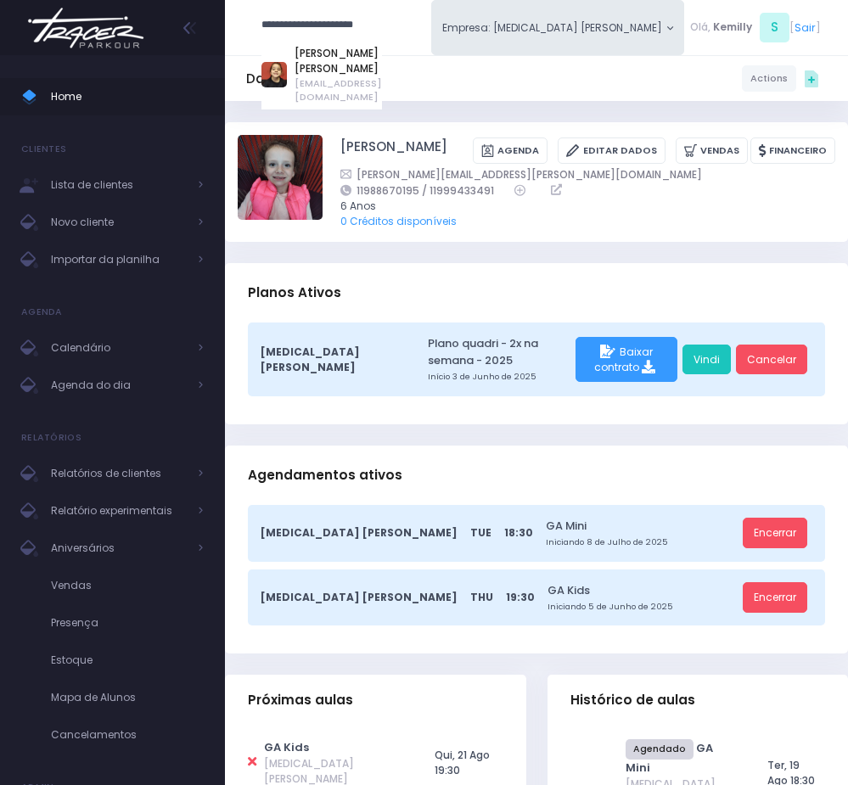
click at [319, 23] on input "**********" at bounding box center [312, 25] width 102 height 31
click at [321, 48] on link "[PERSON_NAME] [PERSON_NAME]" at bounding box center [337, 61] width 87 height 31
type input "**********"
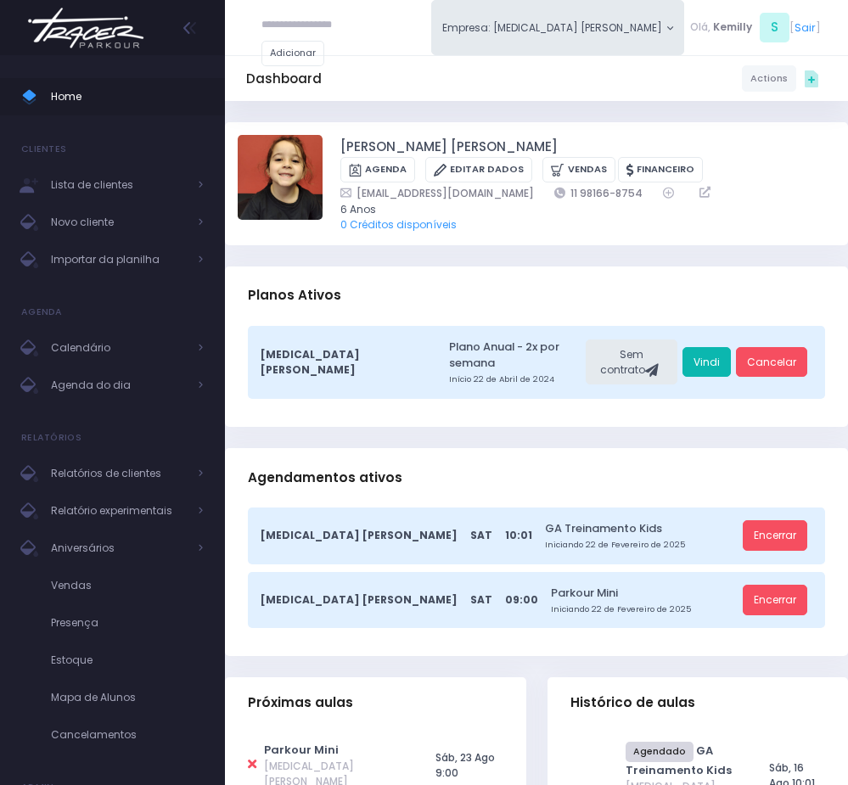
click at [708, 362] on link "Vindi" at bounding box center [706, 362] width 48 height 31
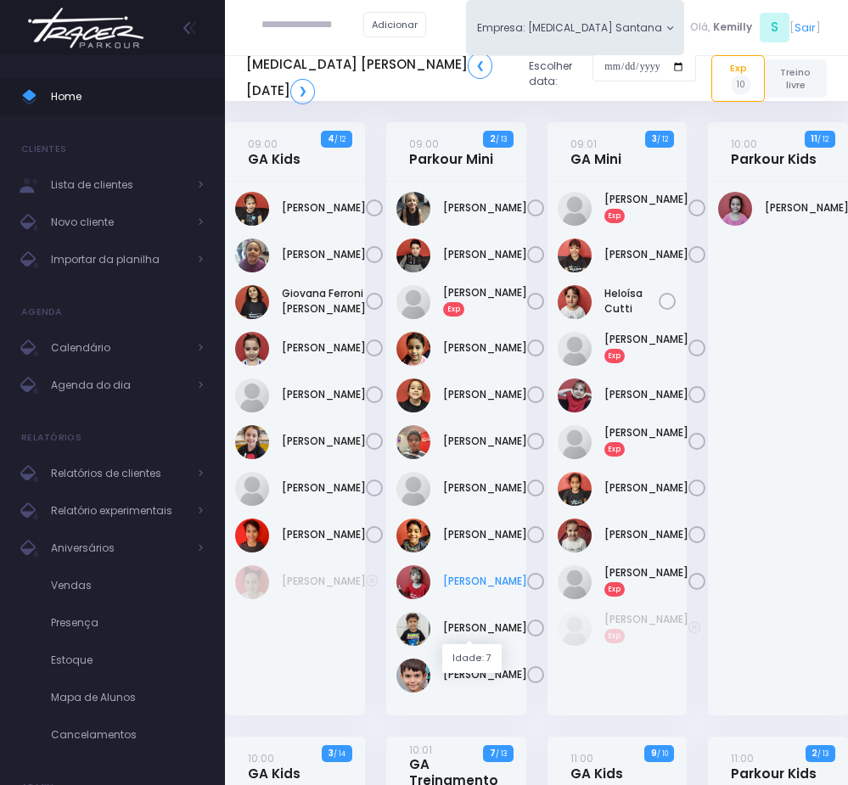
click at [467, 589] on link "Miguel Antunes" at bounding box center [485, 581] width 84 height 15
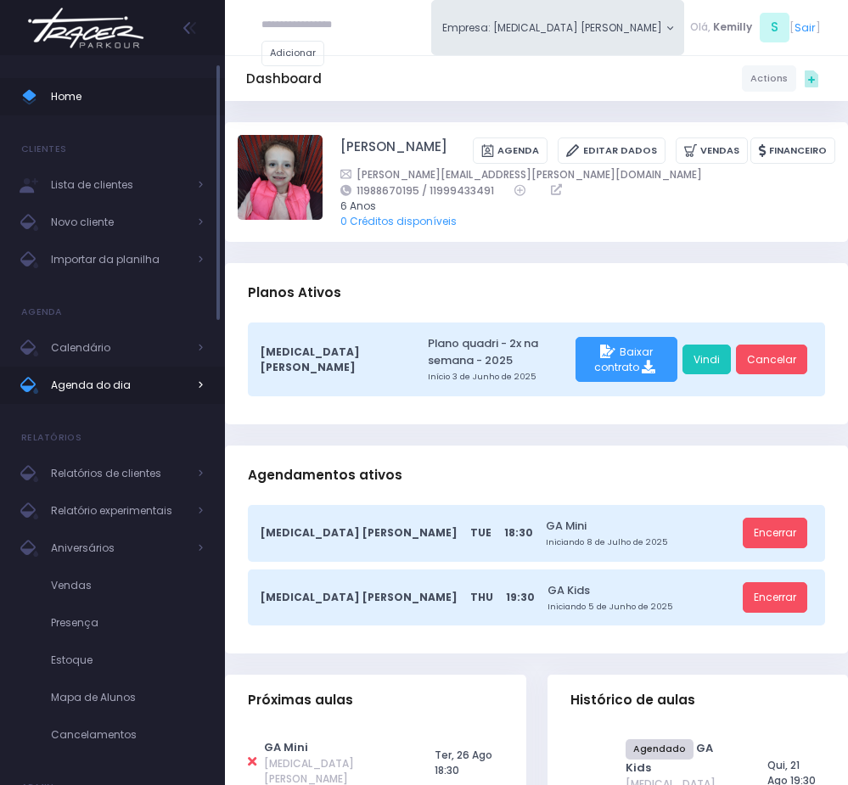
click at [140, 388] on span "Agenda do dia" at bounding box center [119, 385] width 136 height 22
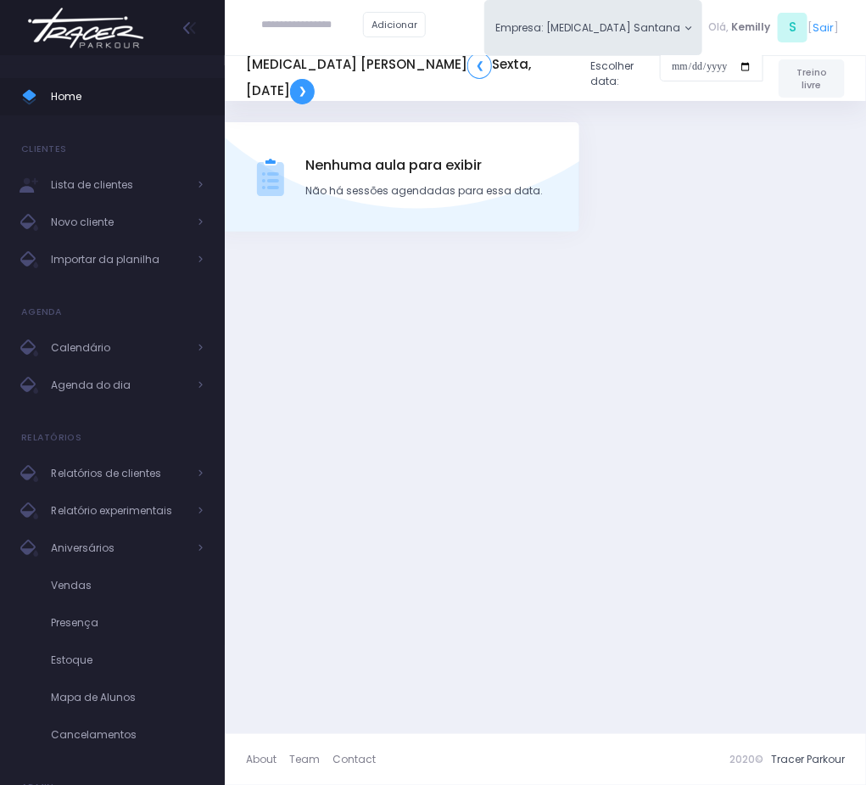
click at [315, 79] on link "❯" at bounding box center [302, 91] width 25 height 25
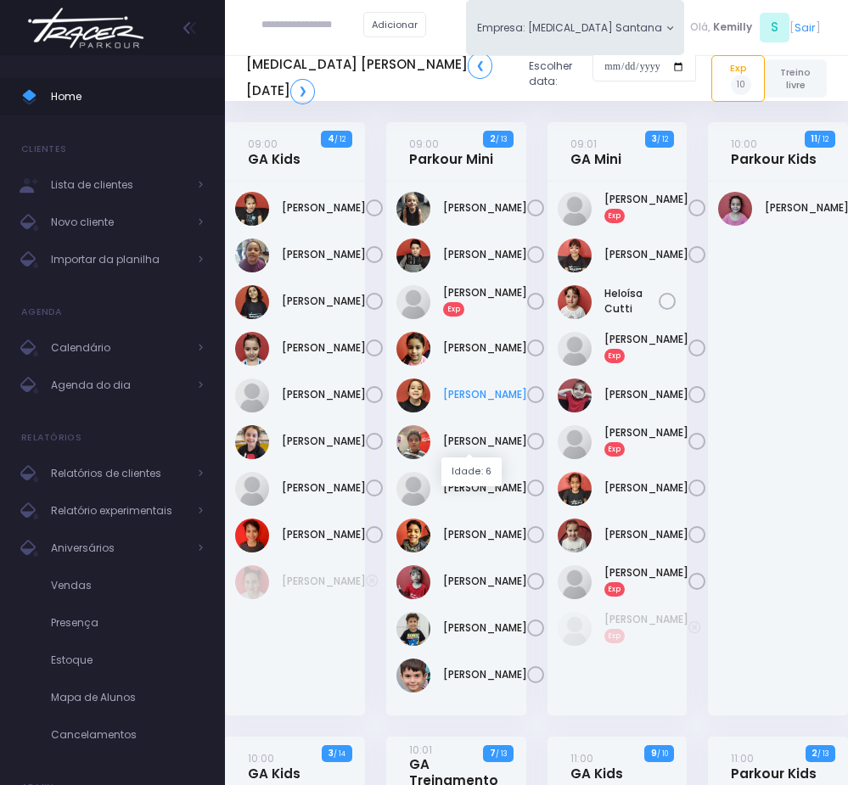
click at [489, 402] on link "Laís De Moraes" at bounding box center [485, 394] width 84 height 15
click at [466, 449] on link "Levi Teofilo" at bounding box center [485, 441] width 84 height 15
click at [487, 682] on link "Thomás Capovilla" at bounding box center [485, 674] width 84 height 15
click at [468, 215] on link "Arthur Amancio" at bounding box center [485, 207] width 84 height 15
drag, startPoint x: 278, startPoint y: 193, endPoint x: 341, endPoint y: 227, distance: 71.4
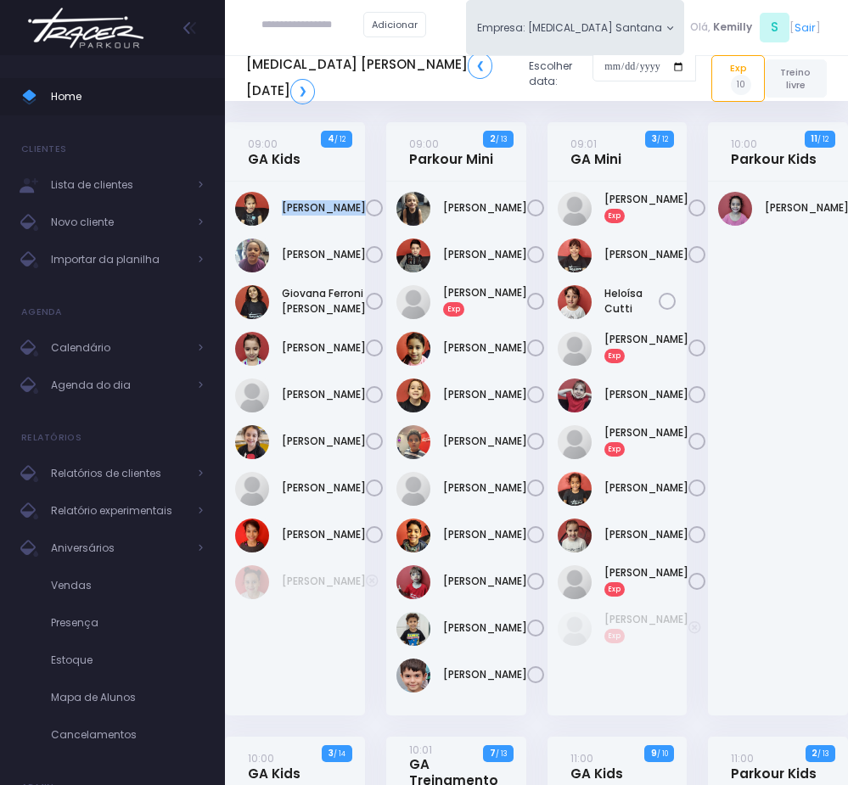
click at [341, 226] on div "Alice Silva De Mendonça" at bounding box center [295, 209] width 120 height 34
click at [306, 589] on link "Ana Clara Rufino" at bounding box center [324, 581] width 84 height 15
click at [295, 449] on link "[PERSON_NAME]" at bounding box center [324, 441] width 84 height 15
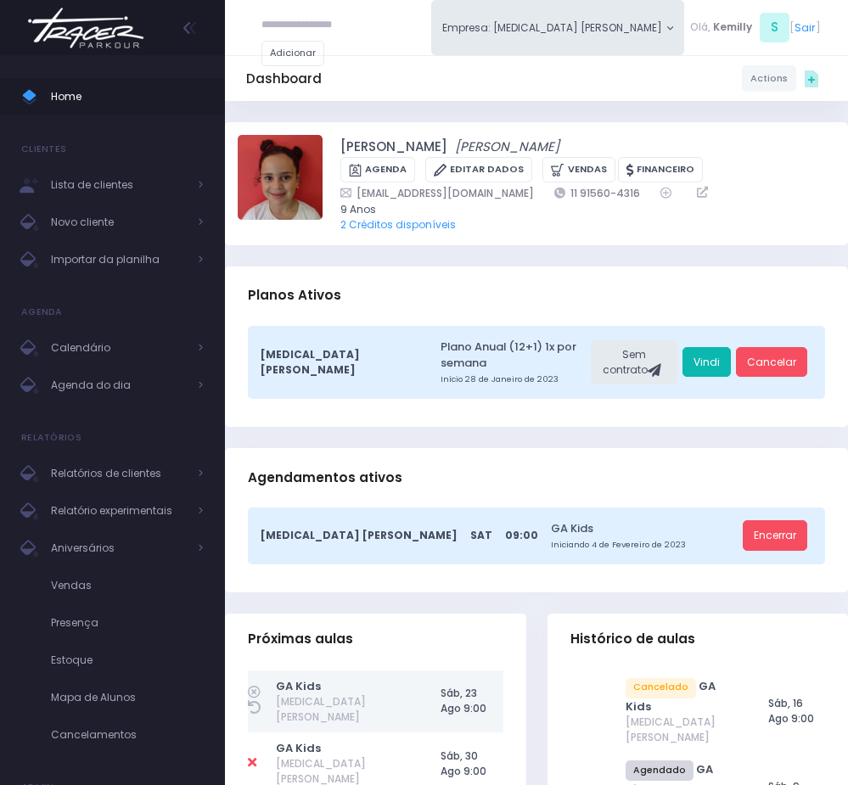
click at [714, 357] on link "Vindi" at bounding box center [706, 362] width 48 height 31
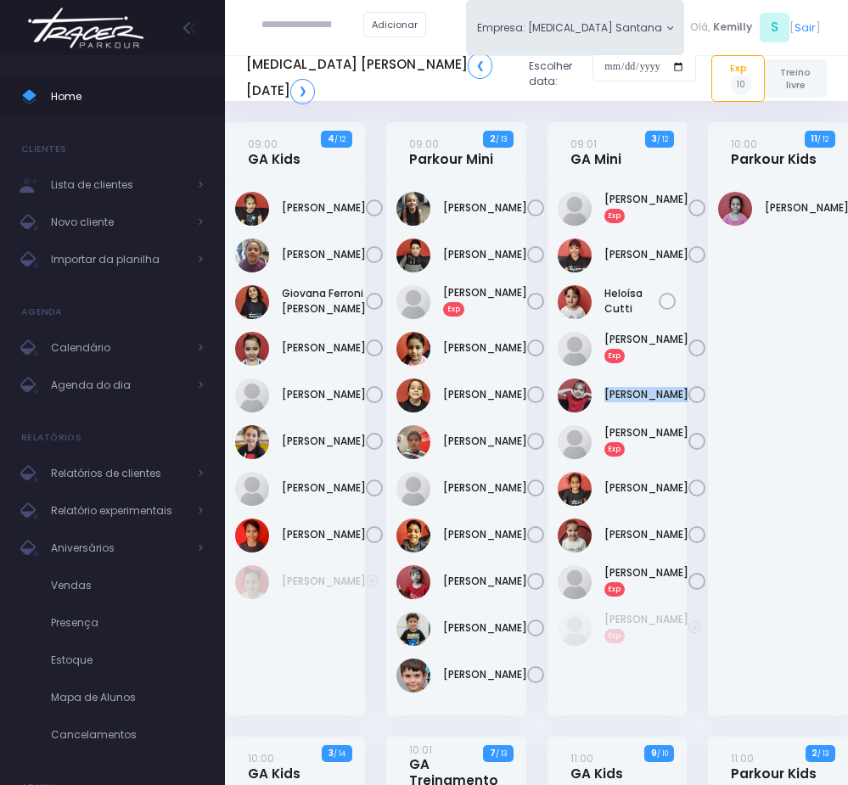
drag, startPoint x: 601, startPoint y: 412, endPoint x: 662, endPoint y: 443, distance: 68.3
click at [662, 412] on div "[PERSON_NAME]" at bounding box center [618, 395] width 120 height 34
copy div "[PERSON_NAME]"
drag, startPoint x: 597, startPoint y: 579, endPoint x: 636, endPoint y: 593, distance: 42.4
click at [636, 552] on div "[PERSON_NAME]" at bounding box center [618, 535] width 120 height 34
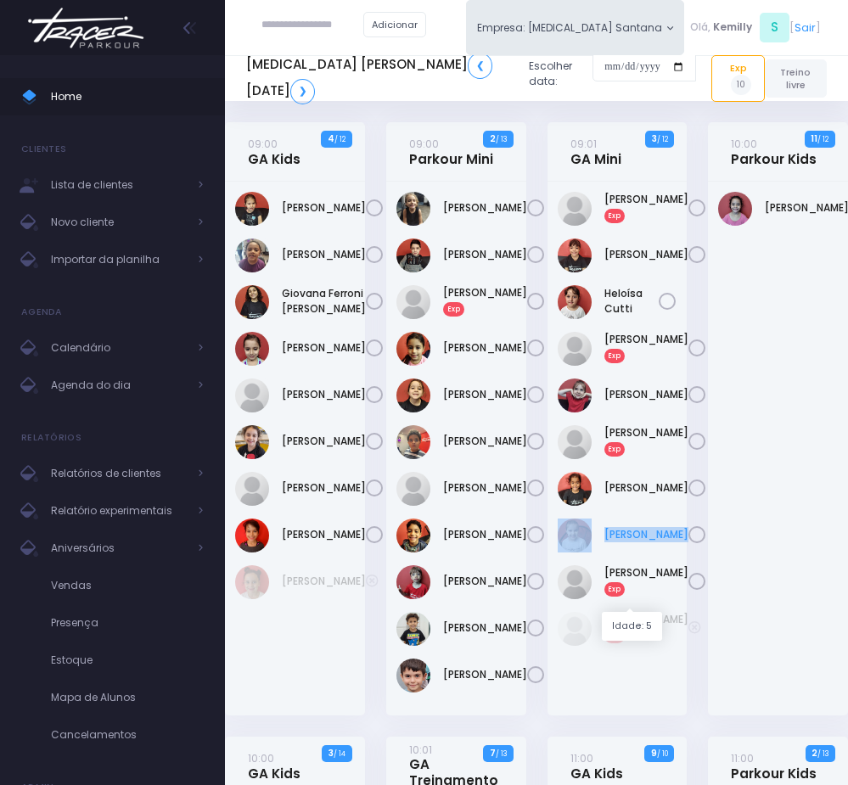
copy div "[PERSON_NAME]"
click at [787, 205] on link "[PERSON_NAME]" at bounding box center [807, 207] width 84 height 15
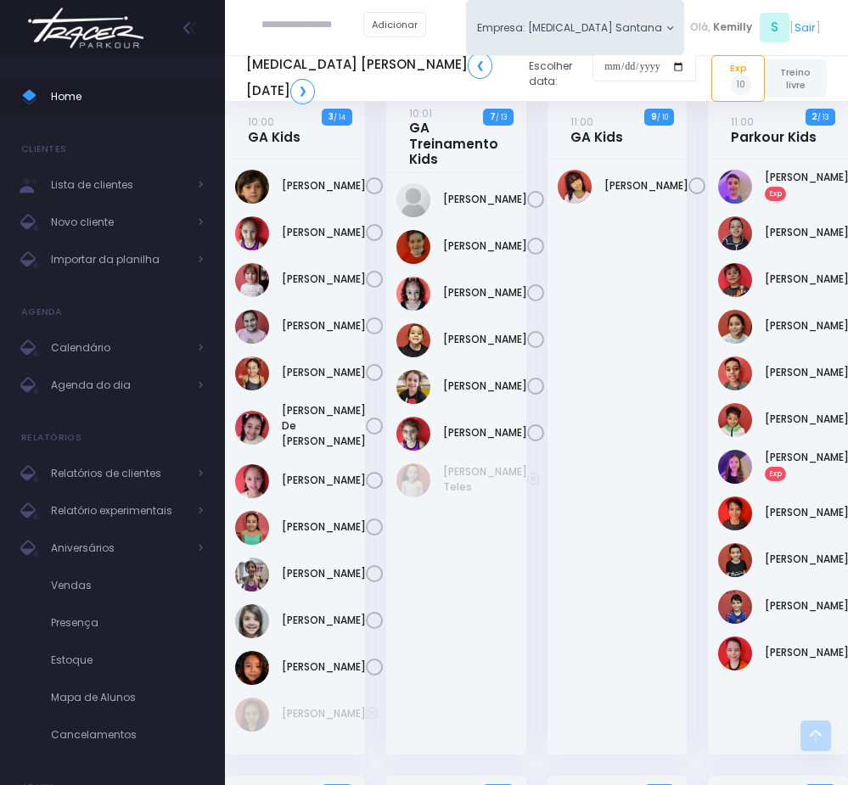
scroll to position [764, 0]
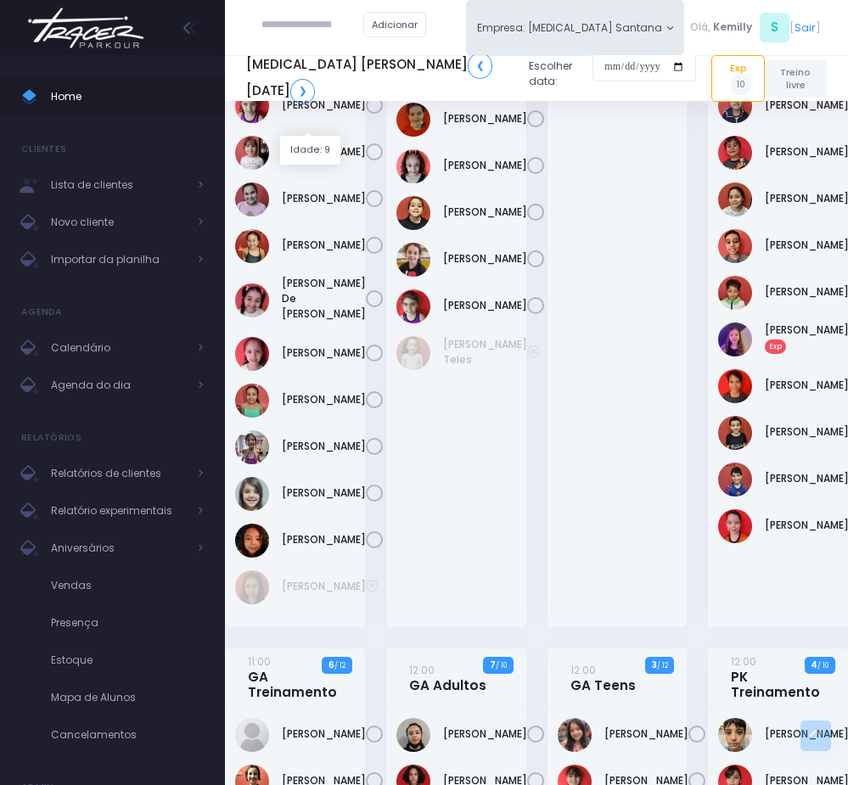
drag, startPoint x: 305, startPoint y: 136, endPoint x: 306, endPoint y: 120, distance: 16.1
click at [306, 120] on div "[PERSON_NAME]" at bounding box center [295, 329] width 140 height 595
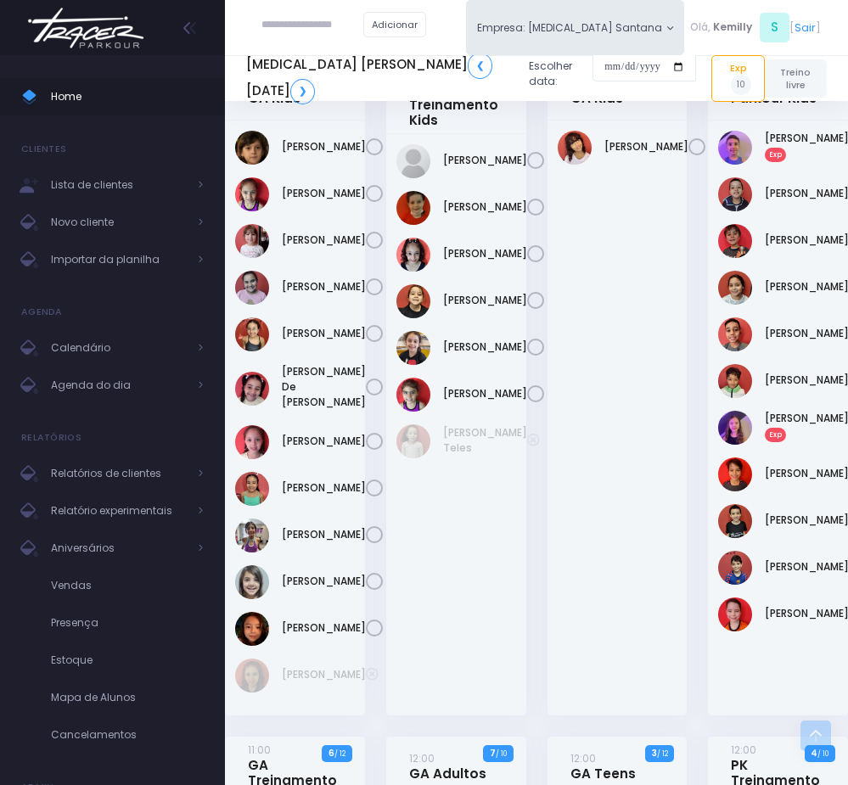
scroll to position [636, 0]
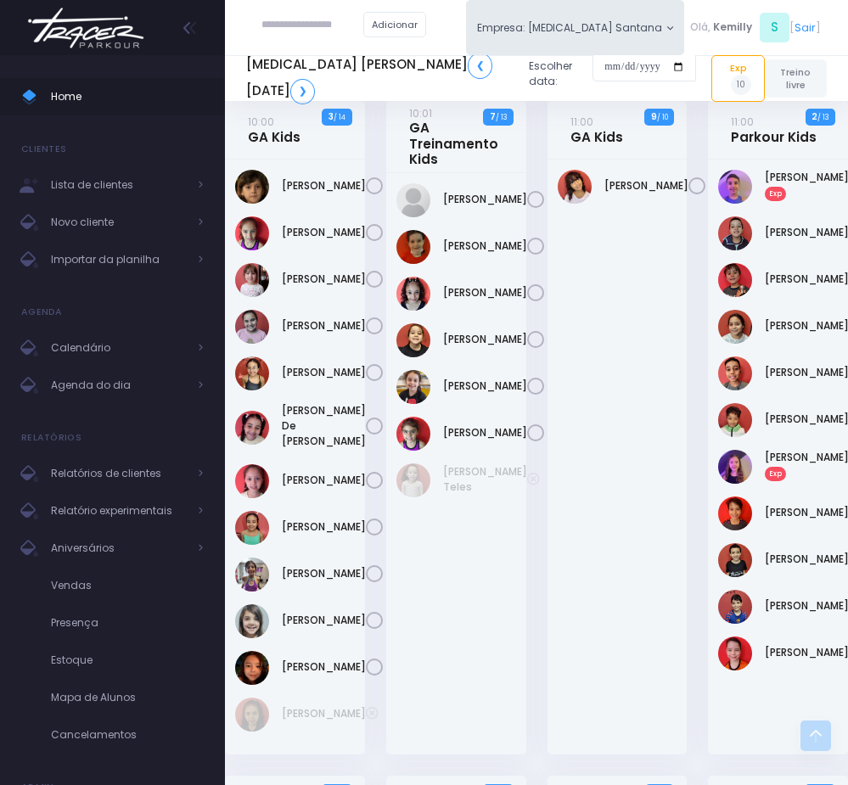
click at [629, 451] on div "[PERSON_NAME]" at bounding box center [617, 457] width 140 height 595
click at [283, 297] on div "[PERSON_NAME]" at bounding box center [295, 280] width 120 height 34
drag, startPoint x: 272, startPoint y: 369, endPoint x: 311, endPoint y: 384, distance: 41.1
click at [311, 344] on div "Isabella Silva" at bounding box center [295, 327] width 120 height 34
copy div "Isabella Silva"
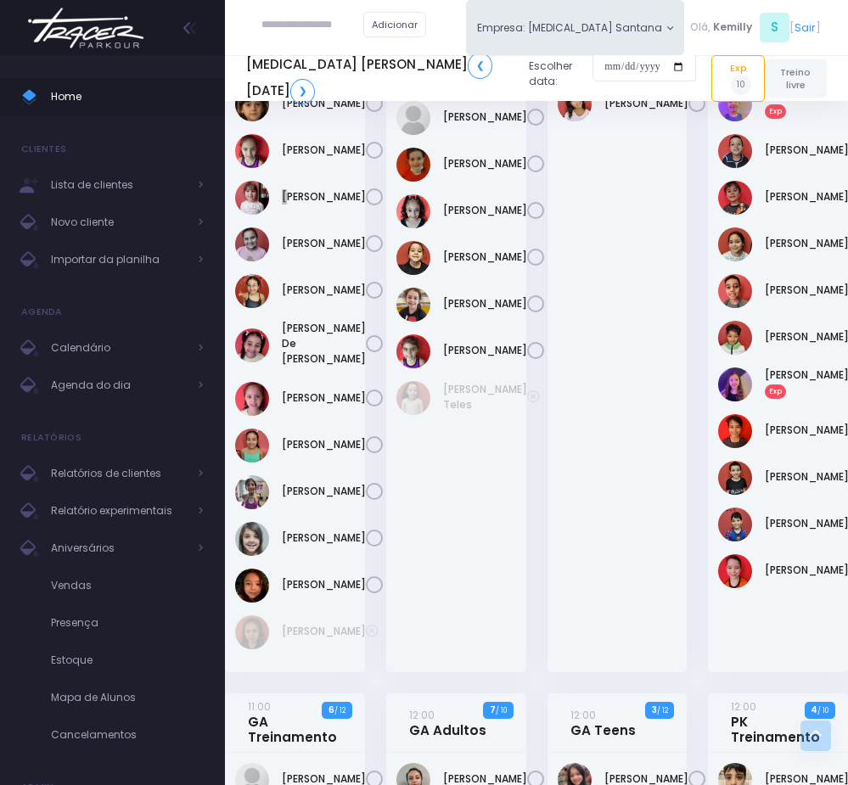
scroll to position [764, 0]
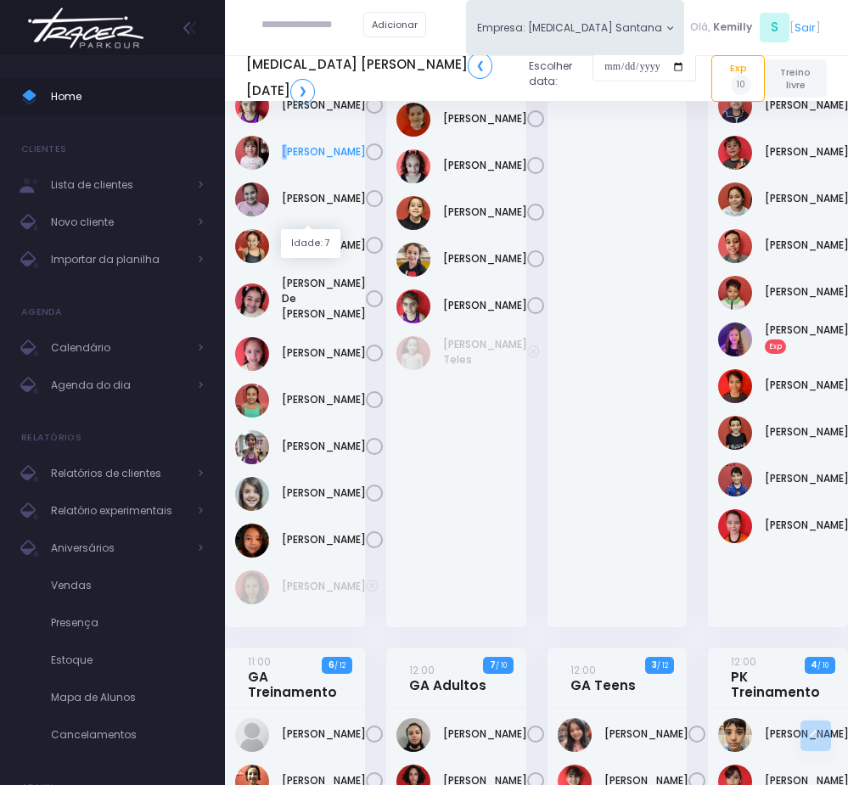
drag, startPoint x: 364, startPoint y: 222, endPoint x: 318, endPoint y: 211, distance: 47.1
click at [318, 211] on div "Ana Luisa Bonacio Sevilha" at bounding box center [295, 329] width 140 height 595
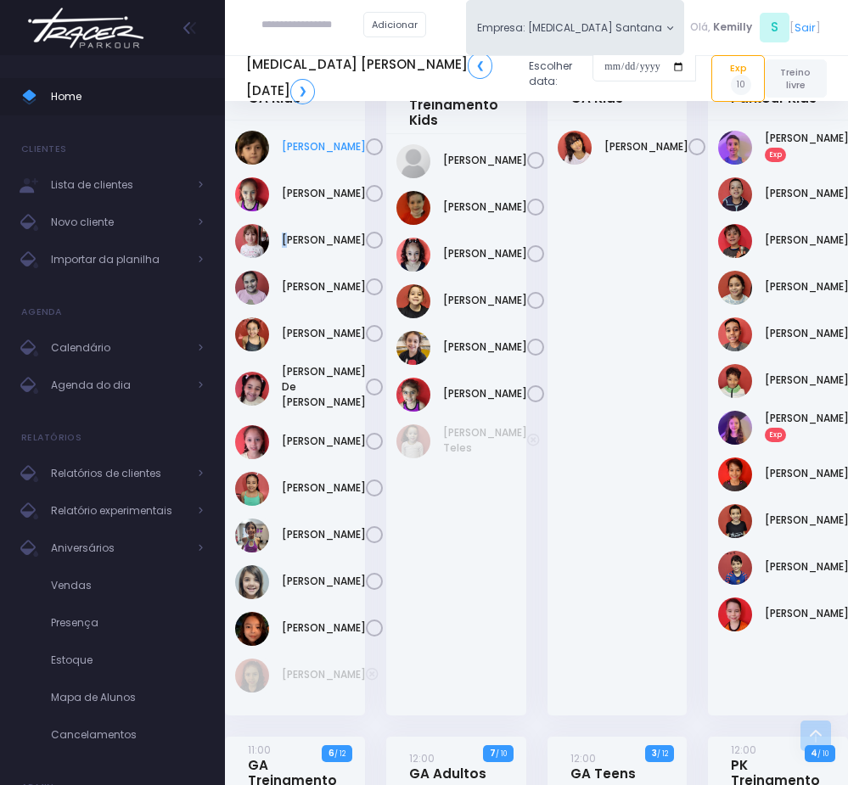
scroll to position [636, 0]
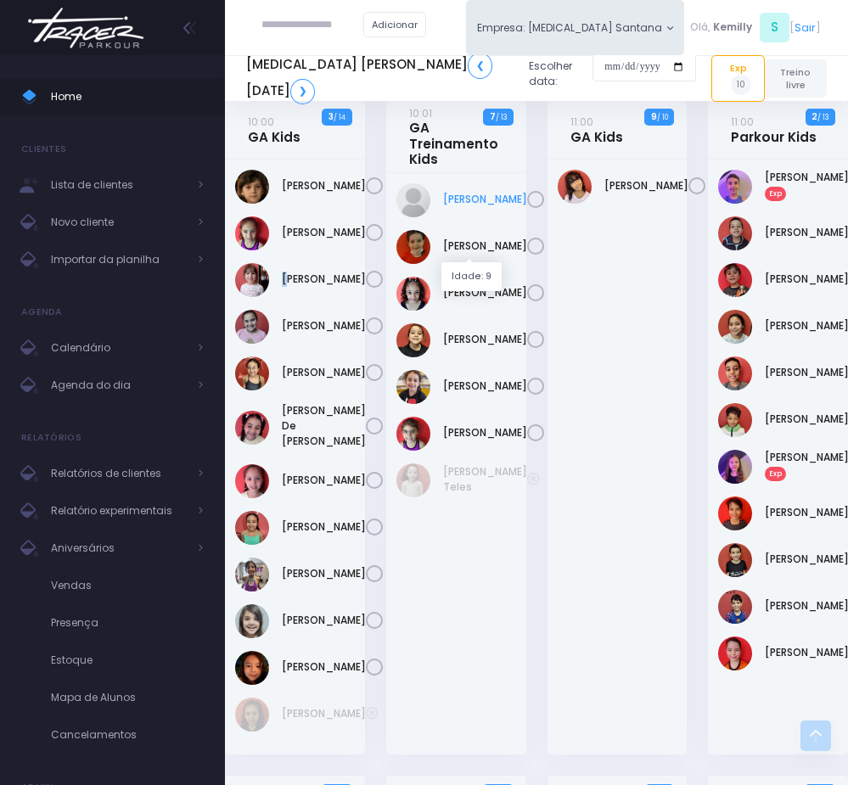
drag, startPoint x: 440, startPoint y: 233, endPoint x: 484, endPoint y: 255, distance: 49.0
click at [484, 217] on div "Carolina Hamze" at bounding box center [456, 200] width 120 height 34
copy link "Carolina Hamze"
click at [545, 614] on div "11:00 GA Kids 9 / 10" at bounding box center [616, 437] width 161 height 675
drag, startPoint x: 435, startPoint y: 522, endPoint x: 474, endPoint y: 556, distance: 51.1
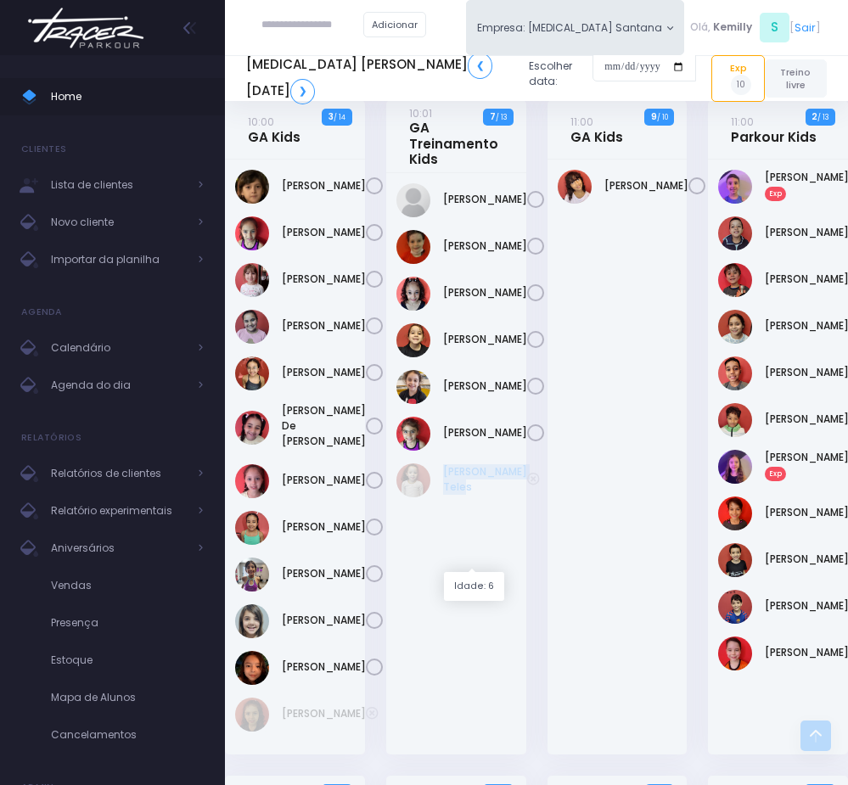
click at [474, 497] on div "[PERSON_NAME] Teles" at bounding box center [456, 480] width 120 height 34
copy link "[PERSON_NAME] Teles"
click at [461, 495] on link "[PERSON_NAME] Teles" at bounding box center [485, 479] width 84 height 31
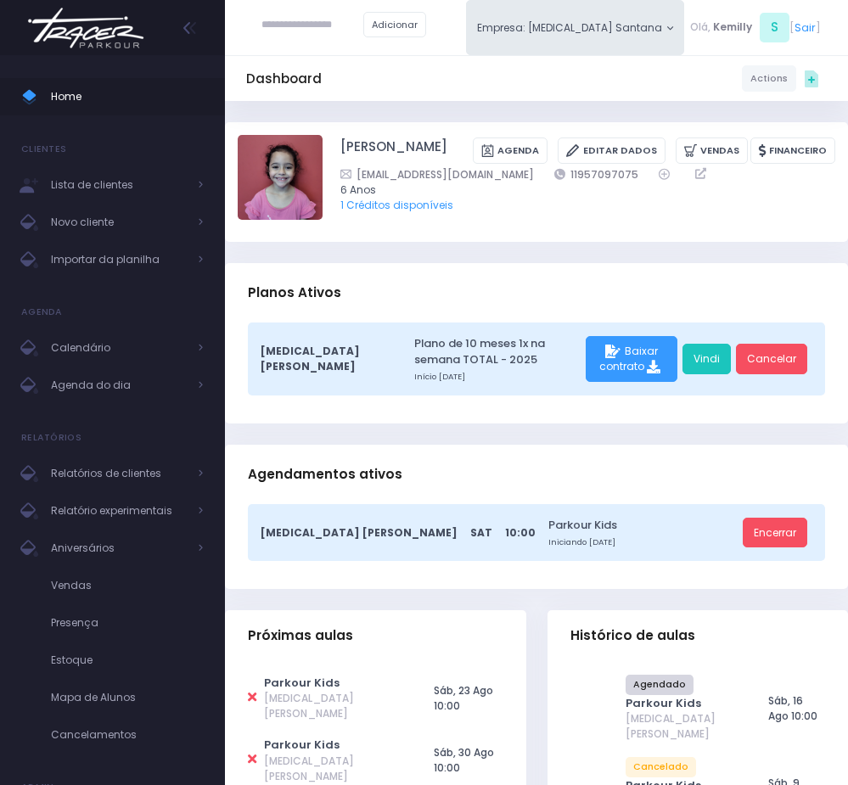
drag, startPoint x: 327, startPoint y: 145, endPoint x: 466, endPoint y: 145, distance: 139.2
click at [466, 145] on div "[PERSON_NAME] [GEOGRAPHIC_DATA] Editar Dados [GEOGRAPHIC_DATA] Financeiro 6 Anos" at bounding box center [536, 182] width 597 height 94
copy div "[PERSON_NAME]"
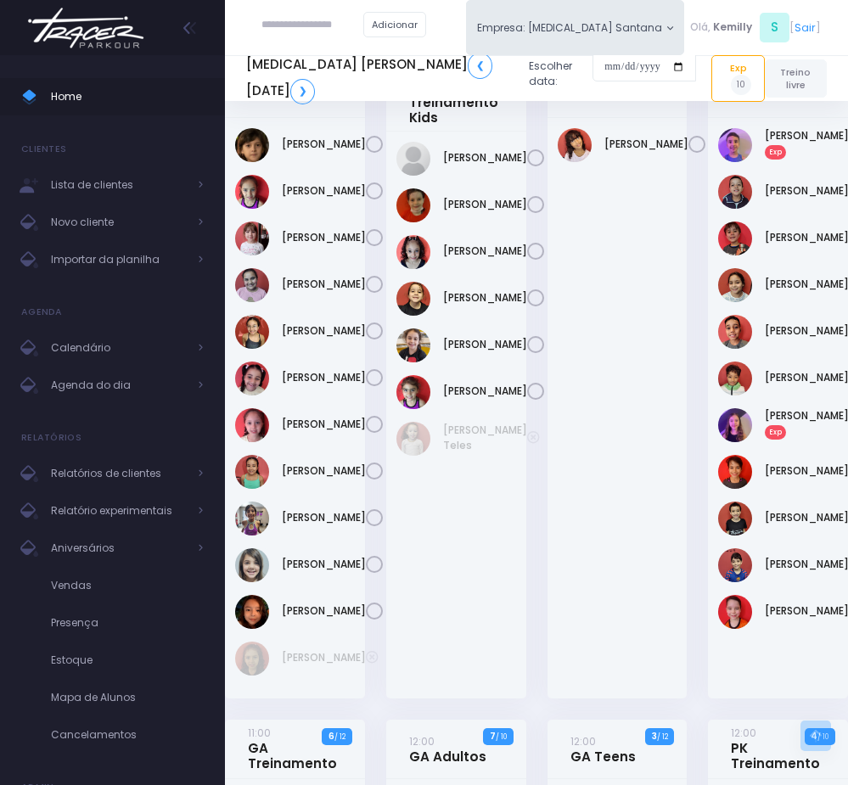
scroll to position [636, 0]
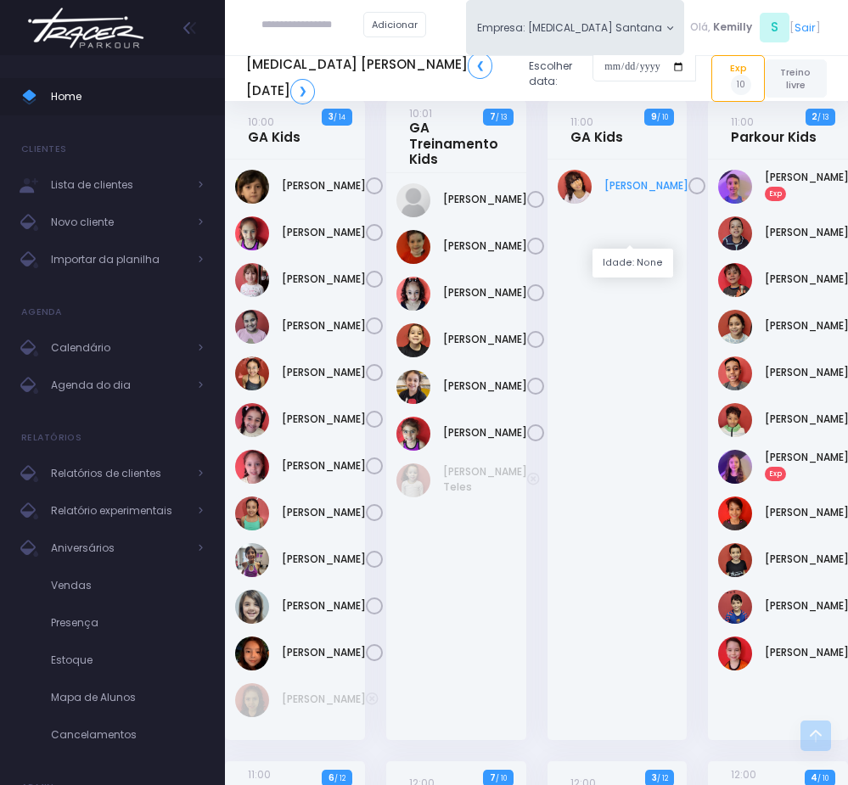
drag, startPoint x: 601, startPoint y: 216, endPoint x: 640, endPoint y: 233, distance: 42.2
click at [640, 204] on div "[PERSON_NAME]" at bounding box center [618, 187] width 120 height 34
copy link "[PERSON_NAME]"
click at [619, 193] on link "[PERSON_NAME]" at bounding box center [646, 185] width 84 height 15
click at [575, 632] on div "Carolina Soares" at bounding box center [617, 450] width 140 height 580
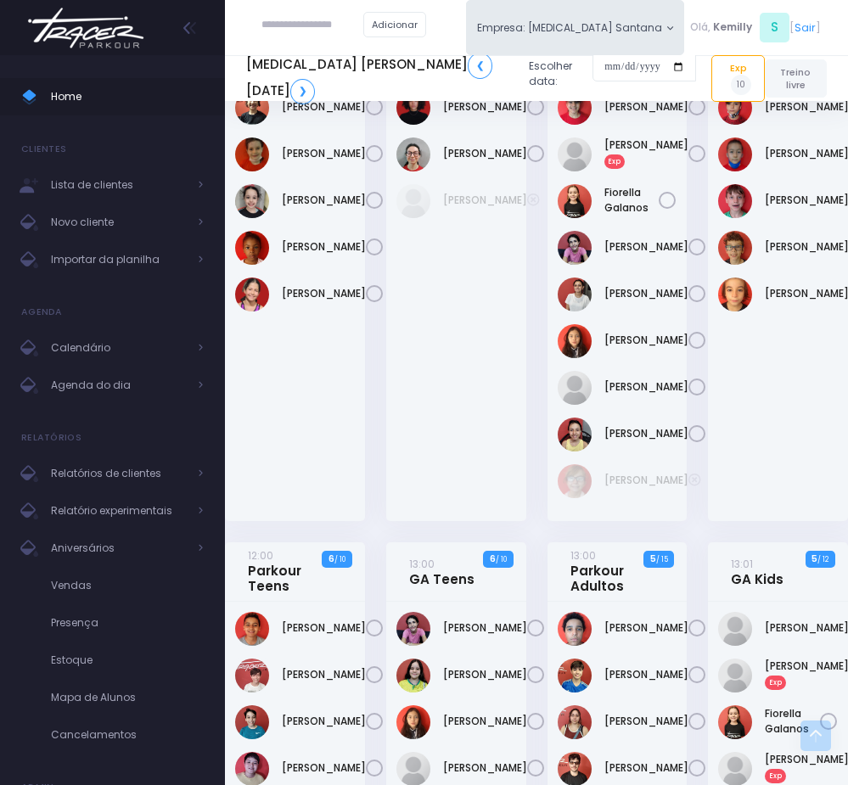
scroll to position [1400, 0]
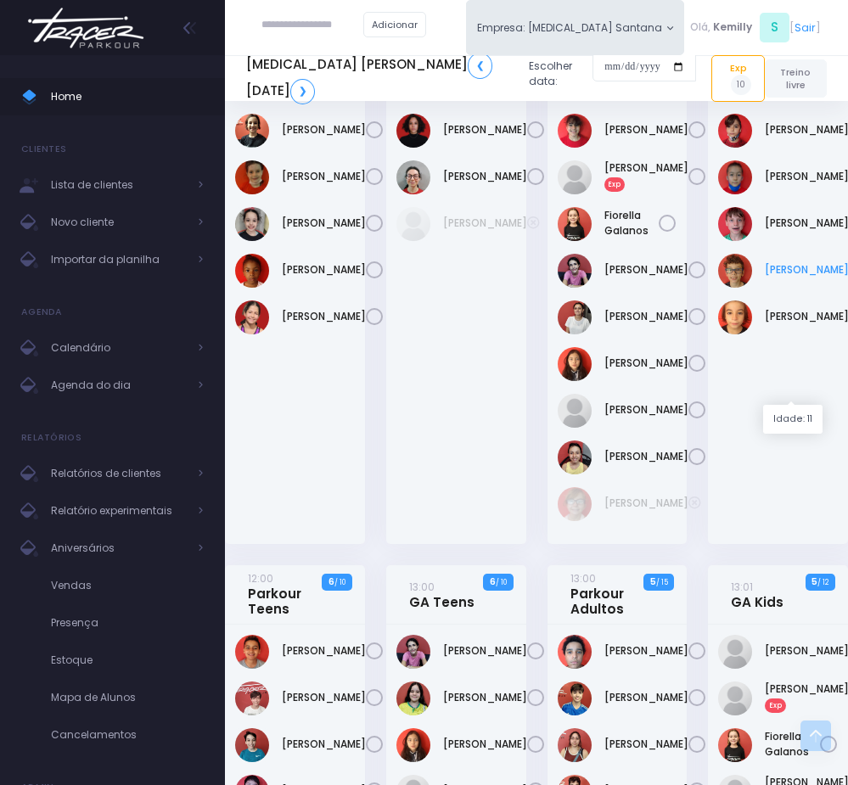
click at [798, 277] on link "Miguel Chanquet" at bounding box center [807, 269] width 84 height 15
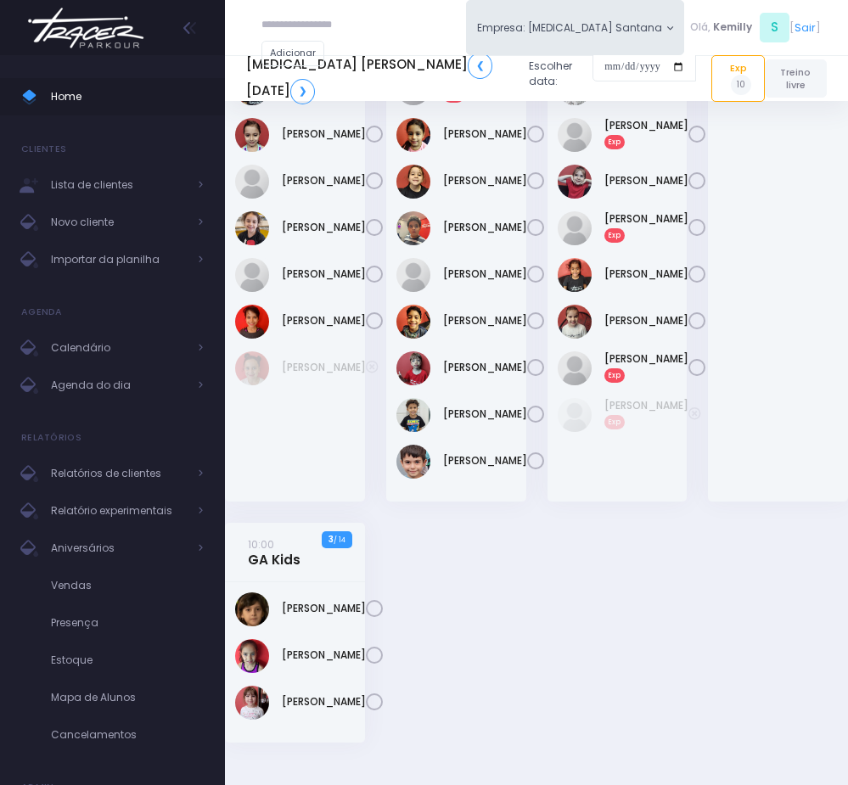
scroll to position [636, 0]
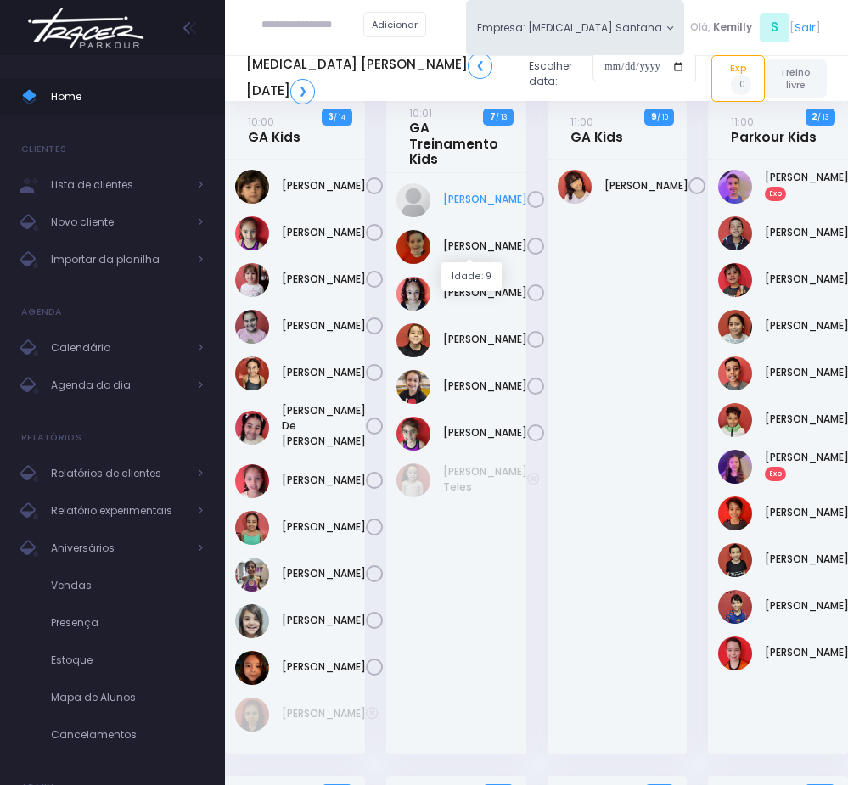
click at [461, 207] on link "[PERSON_NAME]" at bounding box center [485, 199] width 84 height 15
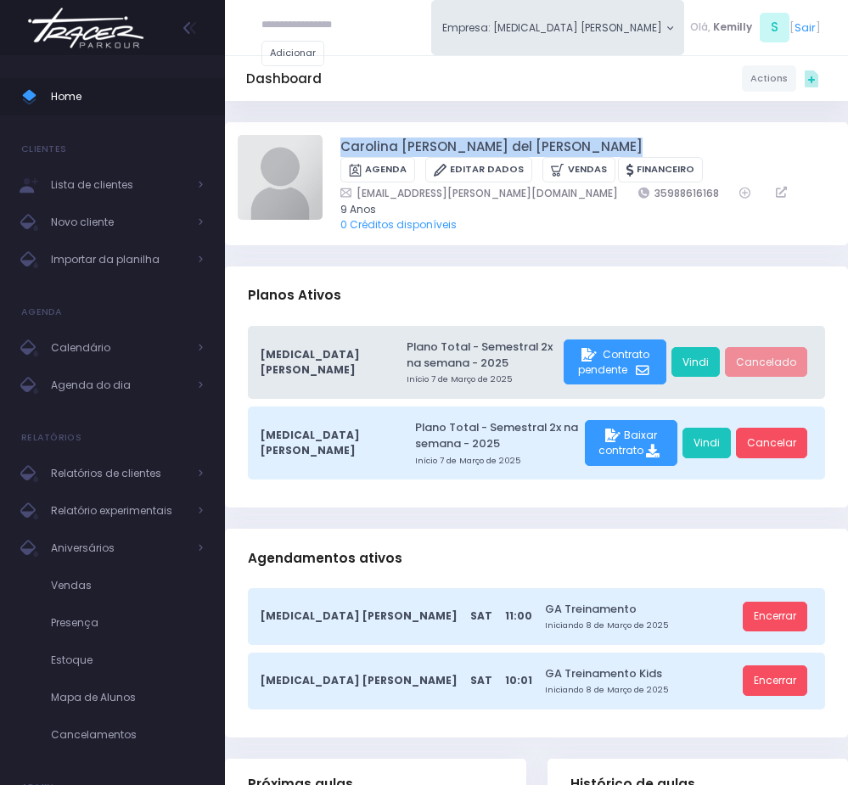
drag, startPoint x: 337, startPoint y: 148, endPoint x: 561, endPoint y: 140, distance: 224.2
click at [561, 140] on div "Carolina [PERSON_NAME] del [PERSON_NAME] [GEOGRAPHIC_DATA] Editar Dados [GEOGRA…" at bounding box center [536, 184] width 597 height 98
copy div "Carolina [PERSON_NAME] del [PERSON_NAME]"
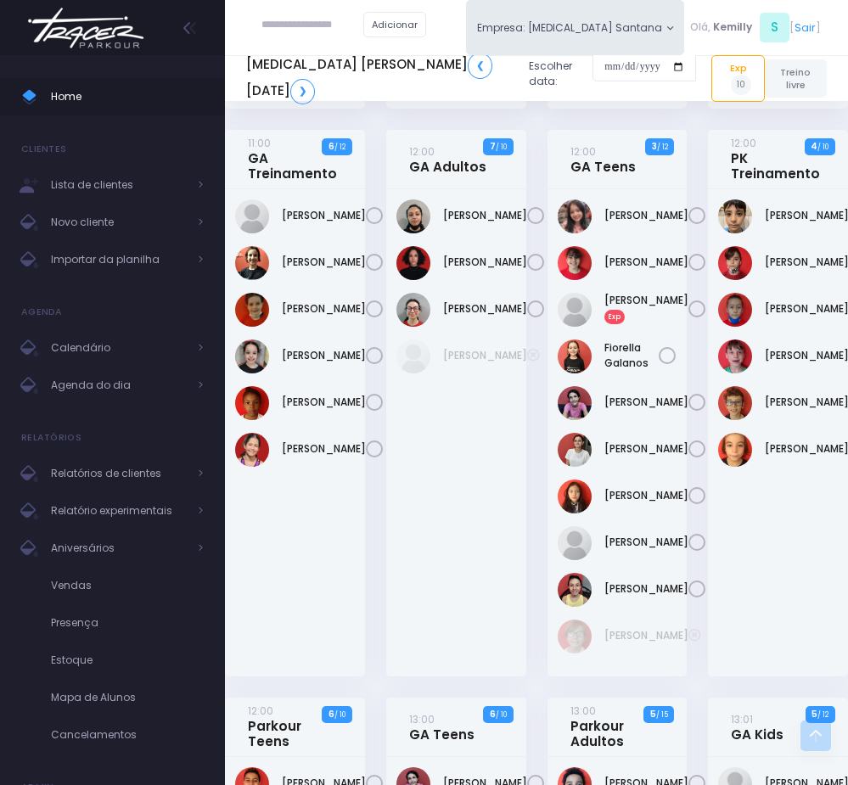
scroll to position [1273, 0]
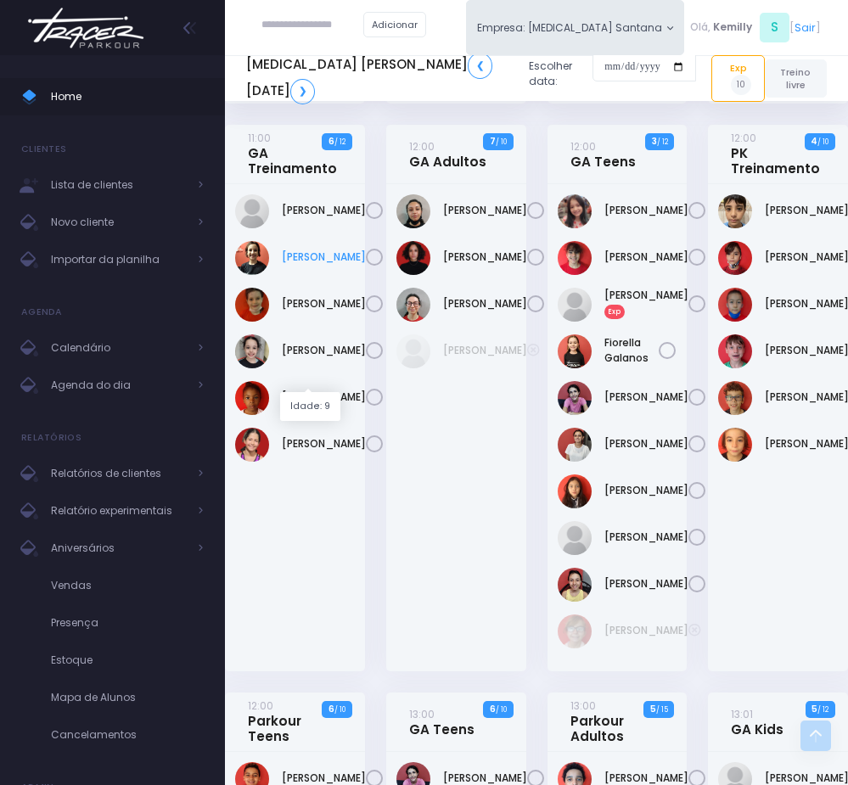
drag, startPoint x: 275, startPoint y: 361, endPoint x: 324, endPoint y: 380, distance: 52.6
click at [324, 275] on div "[PERSON_NAME]" at bounding box center [295, 258] width 120 height 34
copy link "[PERSON_NAME]"
click at [301, 265] on link "[PERSON_NAME]" at bounding box center [324, 256] width 84 height 15
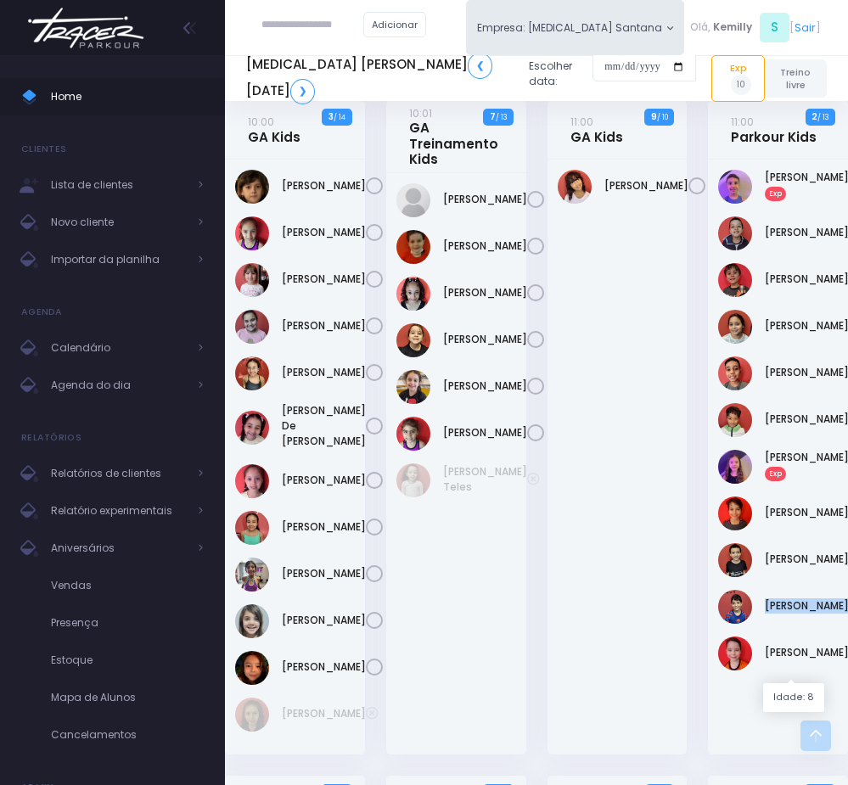
scroll to position [636, 10]
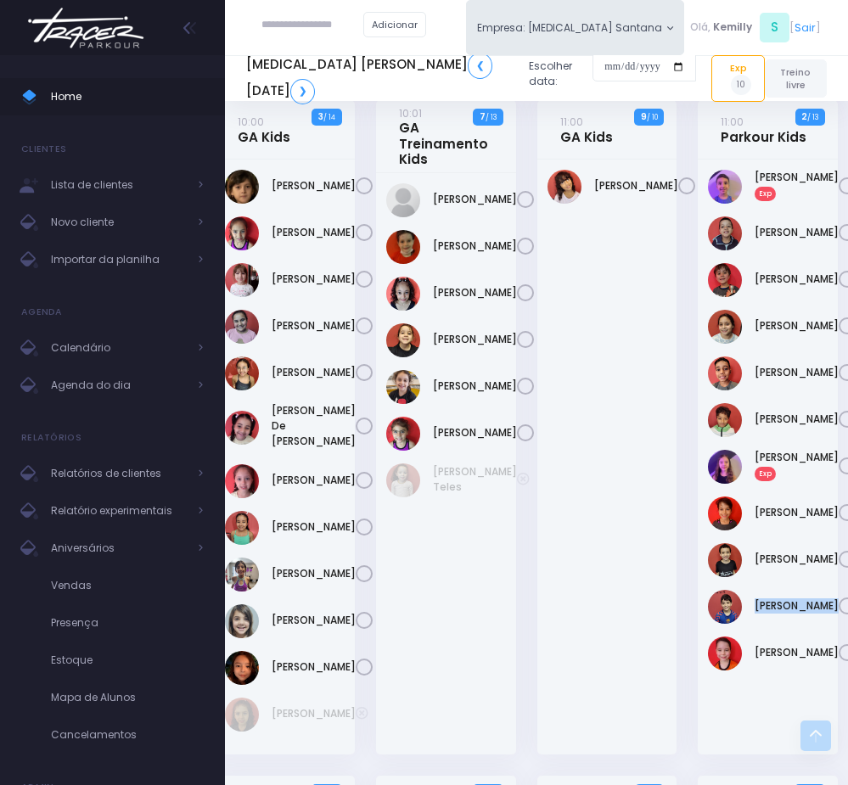
drag, startPoint x: 762, startPoint y: 654, endPoint x: 827, endPoint y: 668, distance: 66.7
click at [827, 668] on div "[PERSON_NAME] Exp" at bounding box center [768, 457] width 140 height 595
copy div "[PERSON_NAME]"
click at [776, 567] on link "[PERSON_NAME]" at bounding box center [796, 559] width 84 height 15
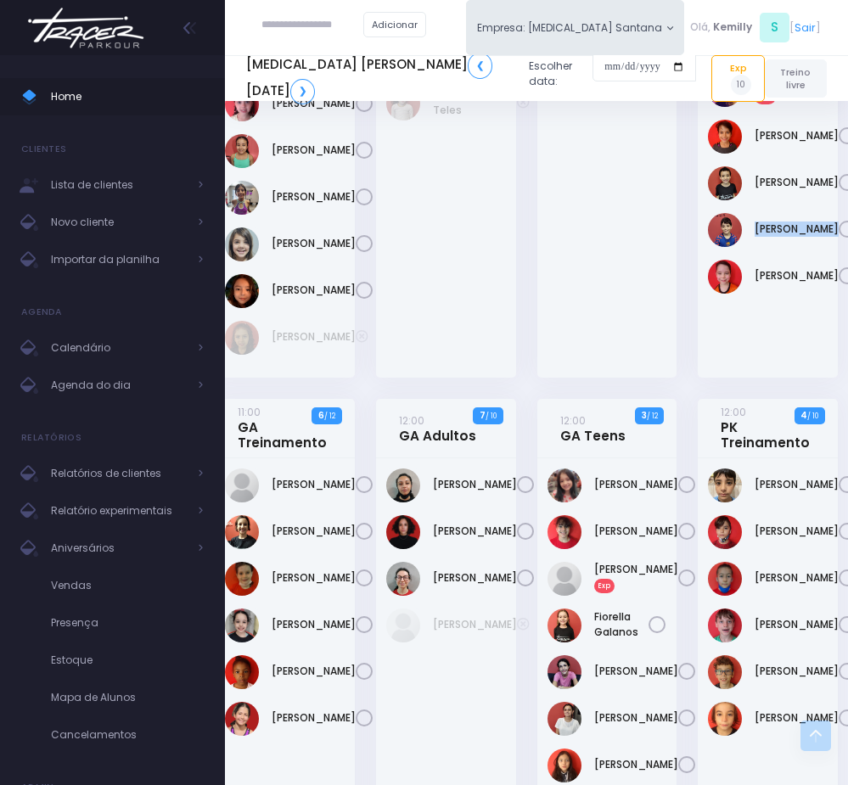
scroll to position [1146, 10]
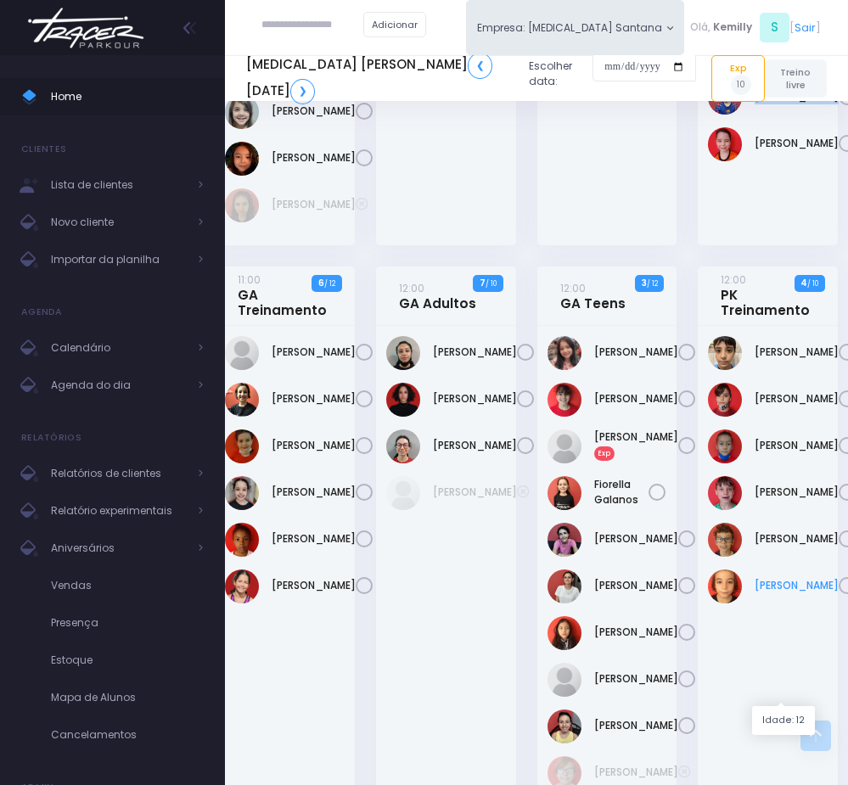
click at [775, 593] on link "[PERSON_NAME]" at bounding box center [796, 585] width 84 height 15
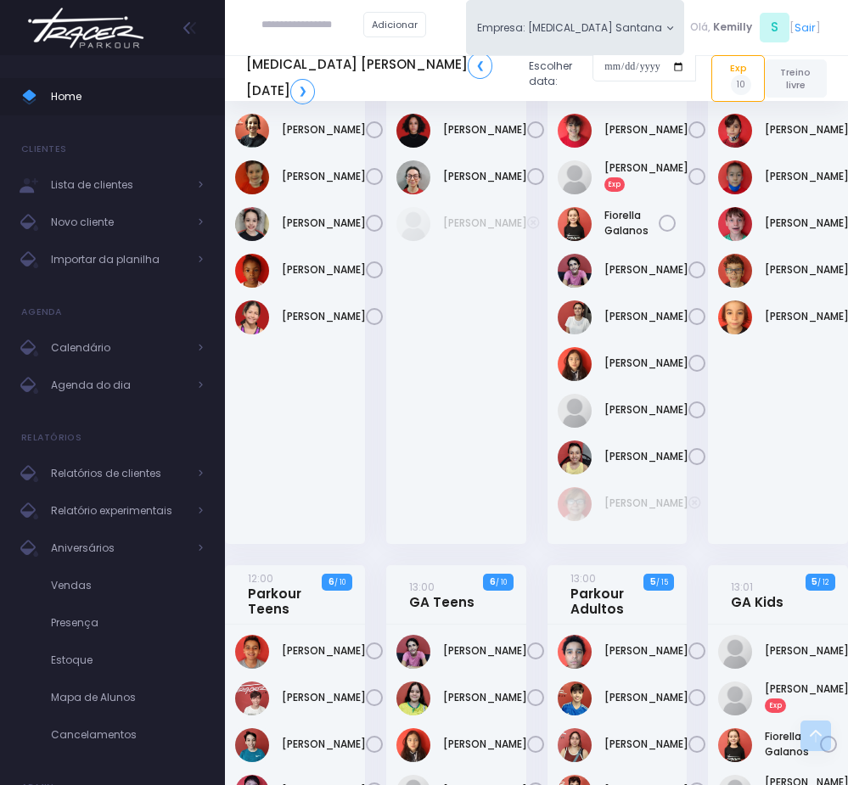
scroll to position [1400, 0]
click at [785, 231] on link "[PERSON_NAME]" at bounding box center [807, 223] width 84 height 15
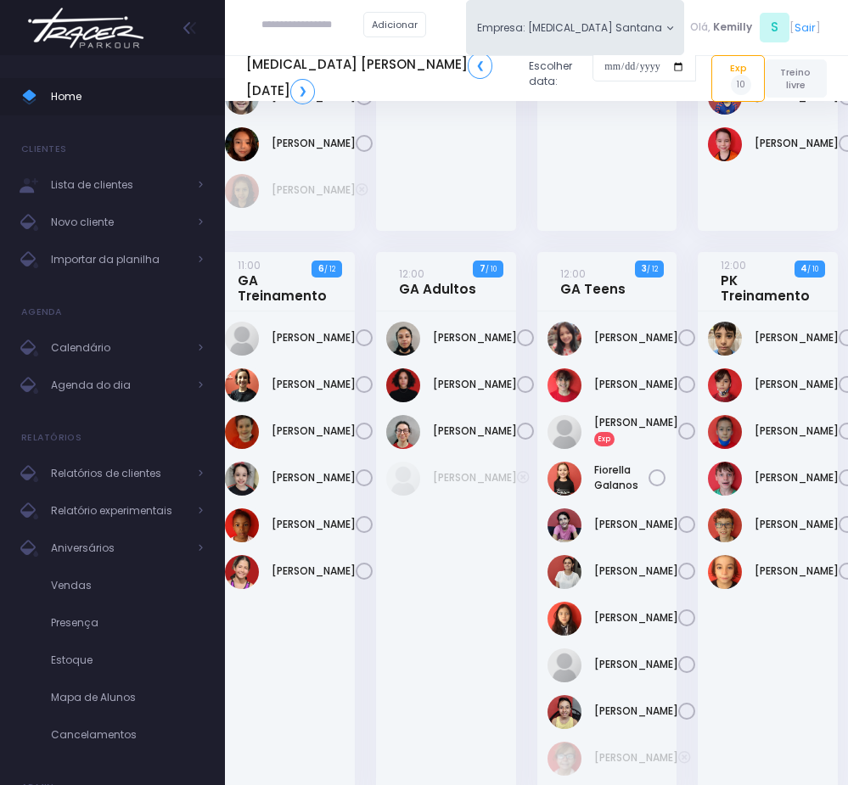
scroll to position [1146, 10]
click at [777, 439] on link "[PERSON_NAME]" at bounding box center [796, 430] width 84 height 15
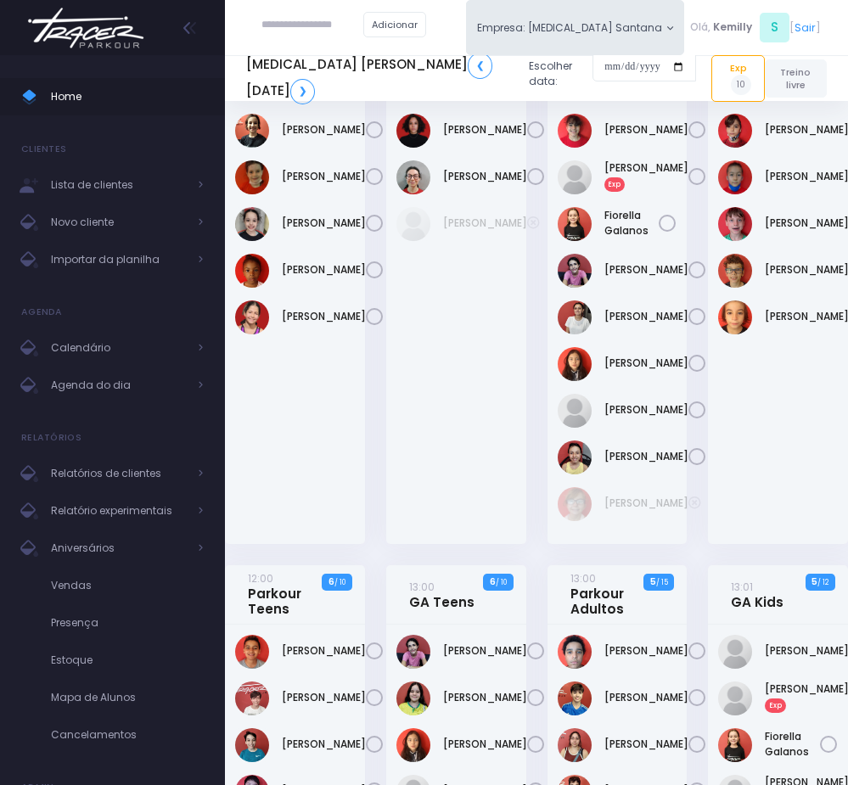
scroll to position [1400, 0]
click at [802, 277] on link "[PERSON_NAME]" at bounding box center [807, 269] width 84 height 15
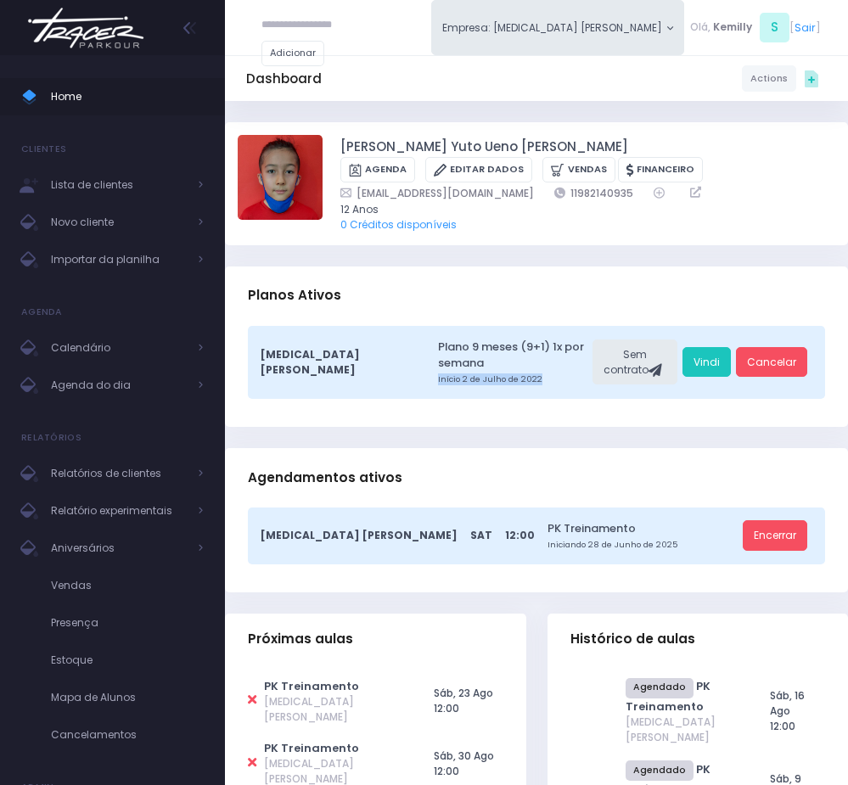
drag, startPoint x: 472, startPoint y: 370, endPoint x: 339, endPoint y: 364, distance: 132.5
click at [339, 364] on div "T3 Santana Plano 9 meses (9+1) 1x por semana Início 2 de Julho de 2022 Sem cont…" at bounding box center [536, 362] width 577 height 73
click at [705, 362] on link "Vindi" at bounding box center [706, 362] width 48 height 31
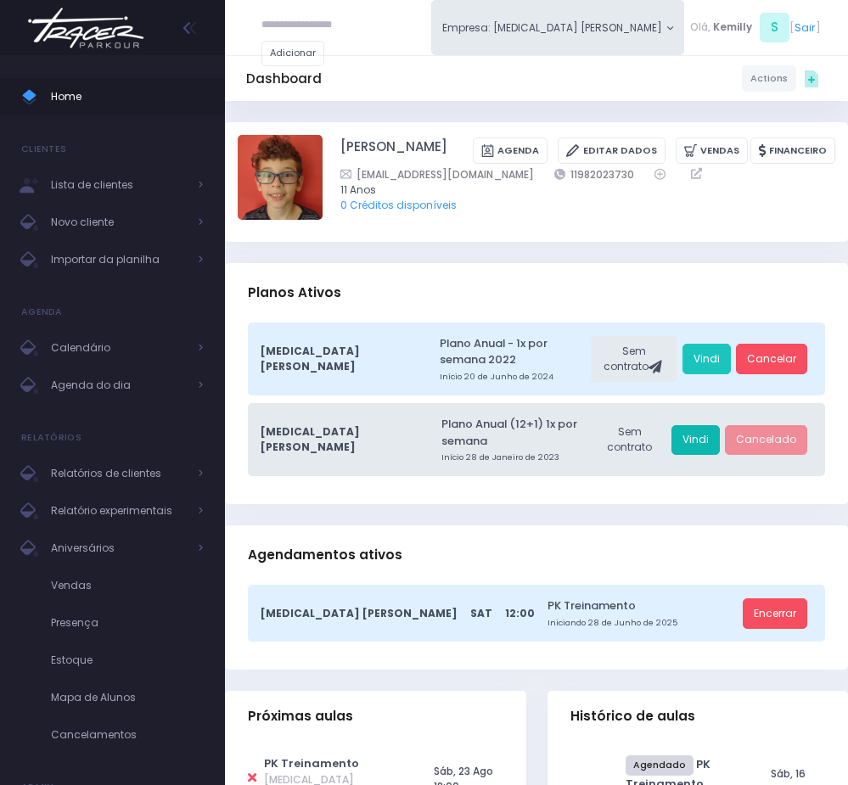
click at [693, 425] on link "Vindi" at bounding box center [695, 440] width 48 height 31
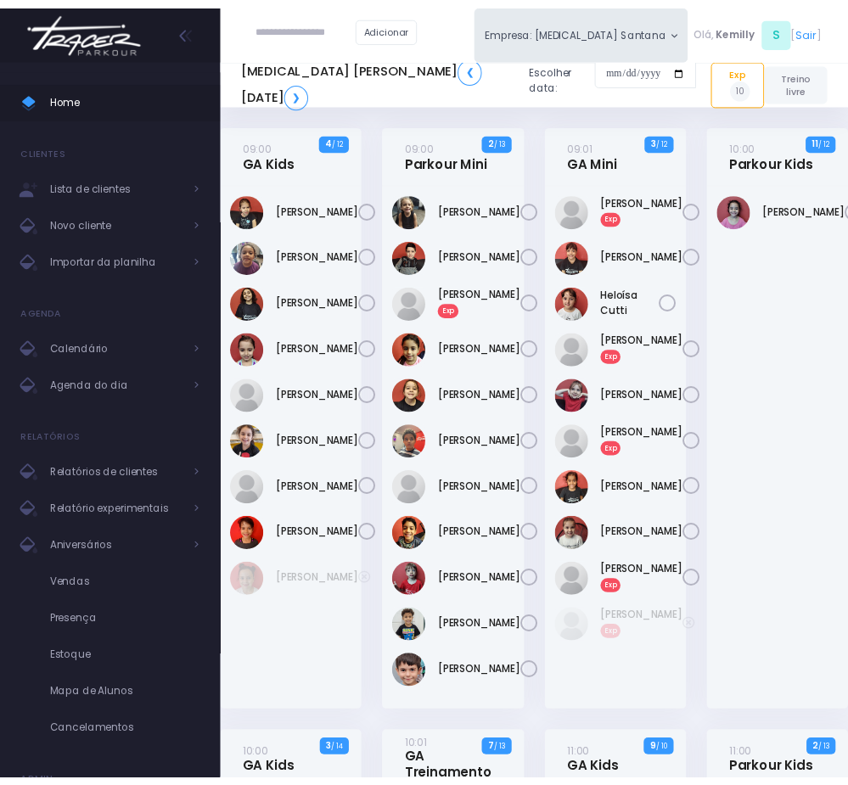
scroll to position [1146, 10]
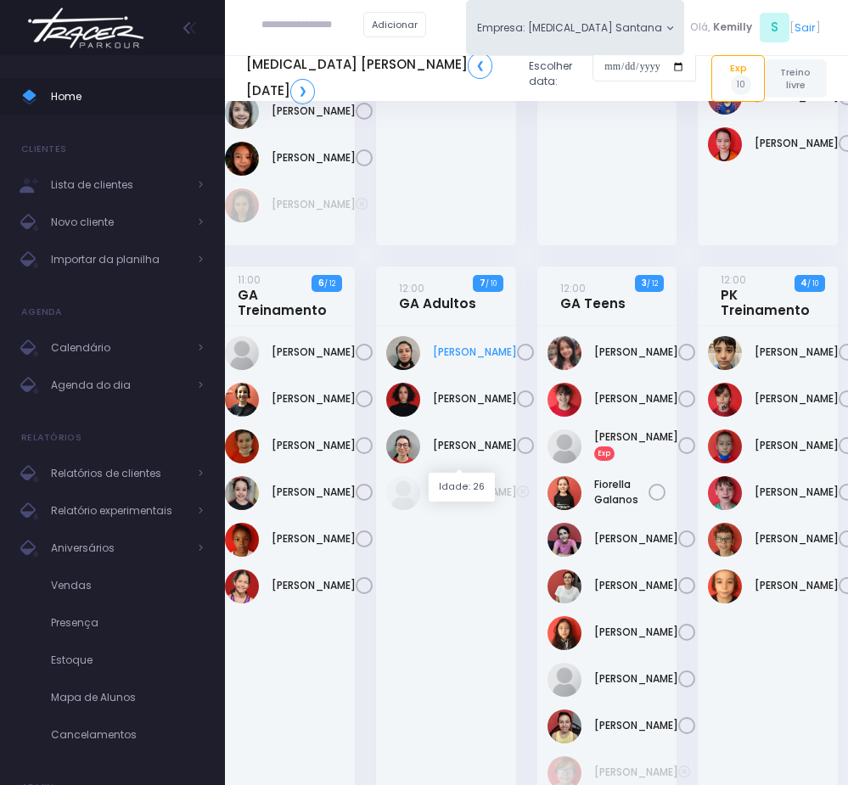
click at [469, 360] on link "Amanda Henrique" at bounding box center [475, 352] width 84 height 15
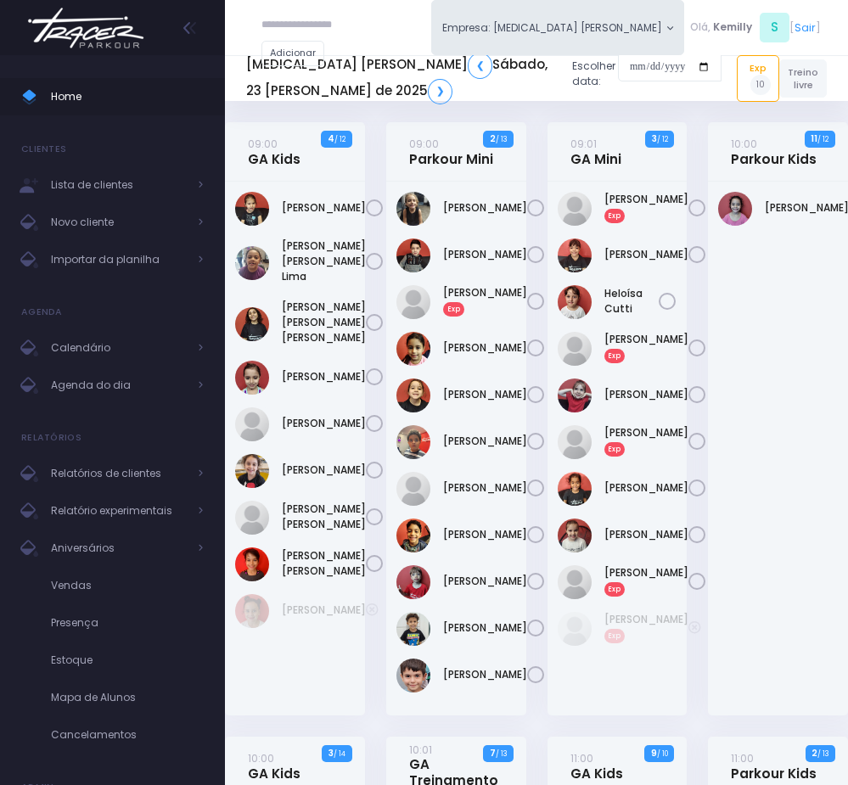
scroll to position [1400, 0]
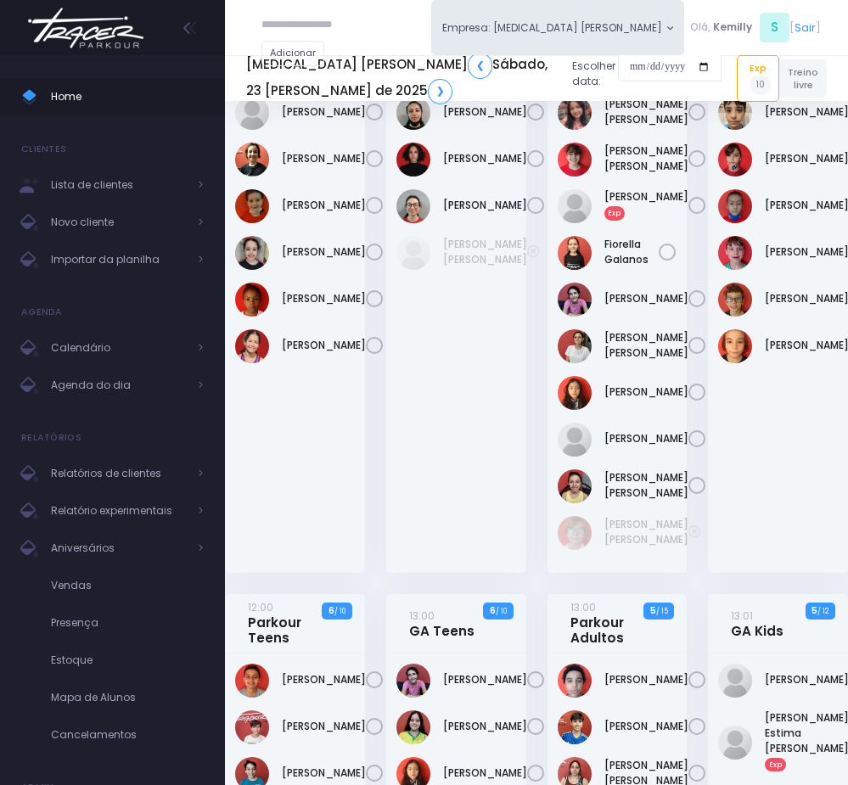
drag, startPoint x: 724, startPoint y: 604, endPoint x: 754, endPoint y: 612, distance: 30.7
click at [754, 573] on div "[PERSON_NAME]" at bounding box center [778, 329] width 140 height 487
drag, startPoint x: 429, startPoint y: 327, endPoint x: 479, endPoint y: 359, distance: 59.6
click at [479, 270] on div "[PERSON_NAME] [PERSON_NAME]" at bounding box center [456, 253] width 120 height 34
copy div "[PERSON_NAME] [PERSON_NAME]"
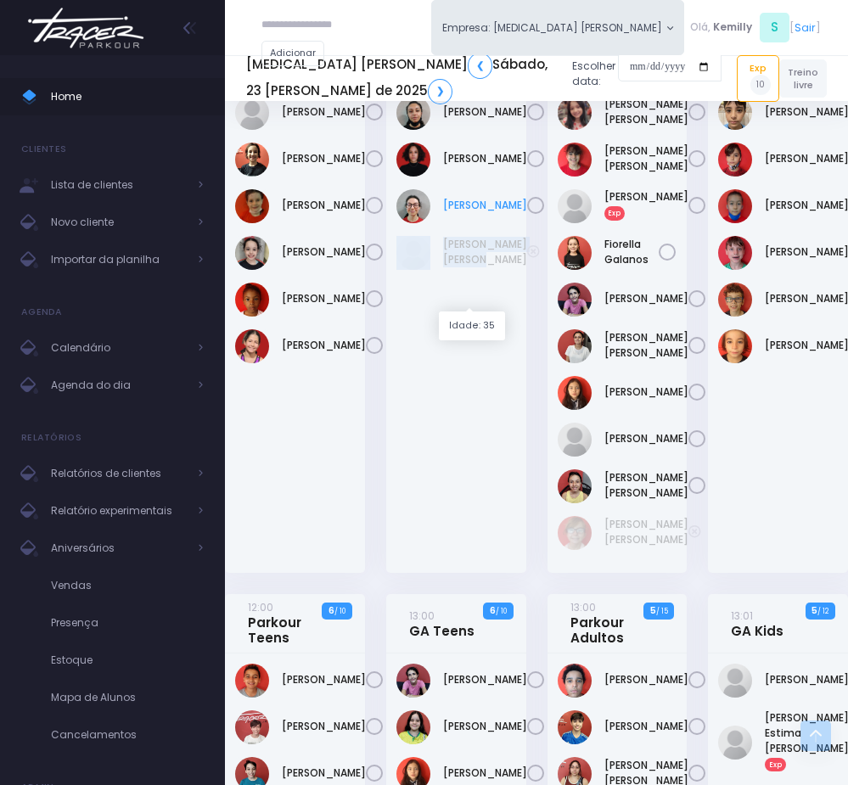
click at [449, 213] on link "[PERSON_NAME]" at bounding box center [485, 205] width 84 height 15
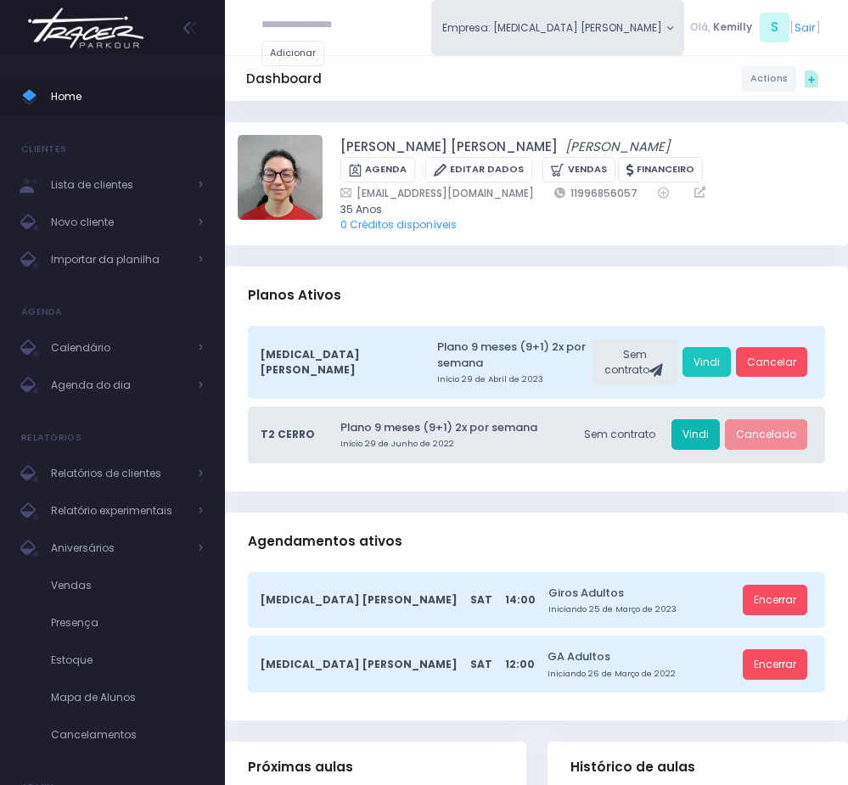
click at [701, 419] on link "Vindi" at bounding box center [695, 434] width 48 height 31
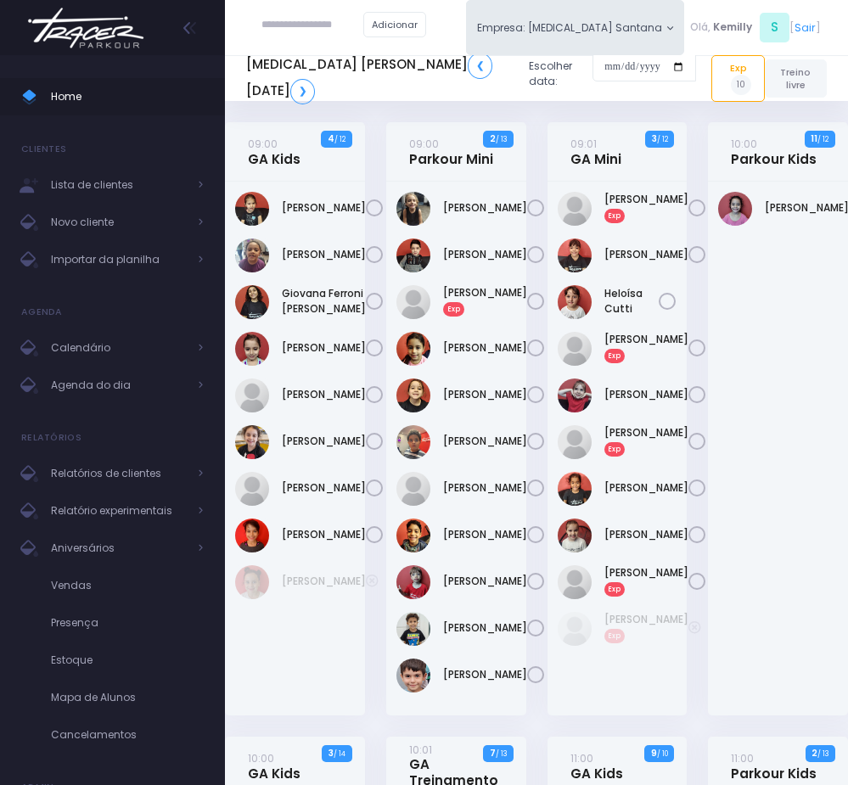
scroll to position [1400, 0]
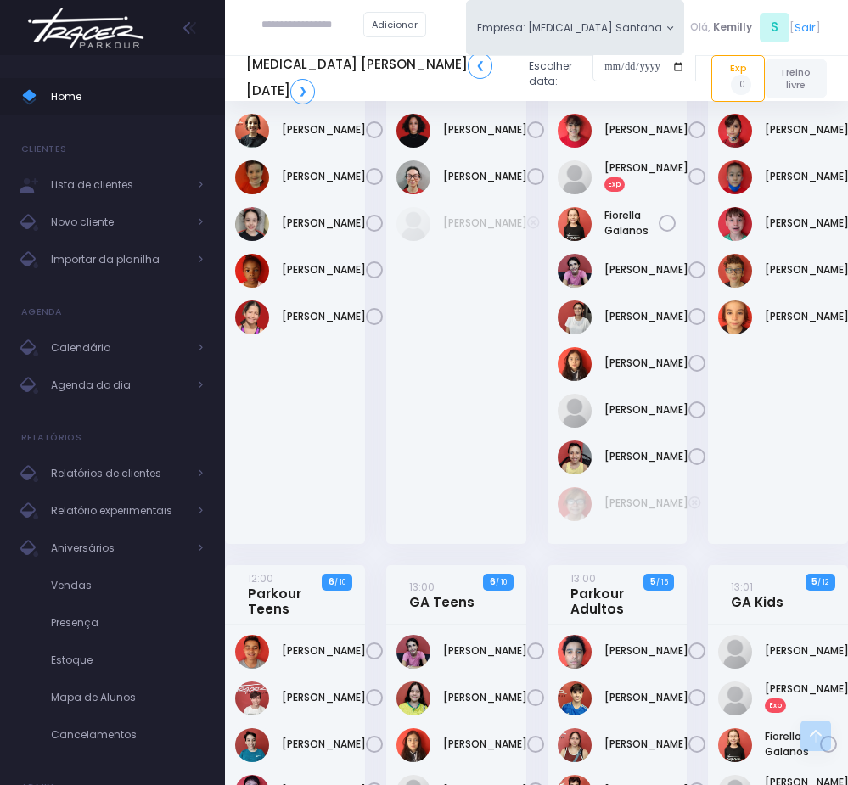
click at [429, 42] on link "12:00 GA Adultos" at bounding box center [447, 26] width 77 height 31
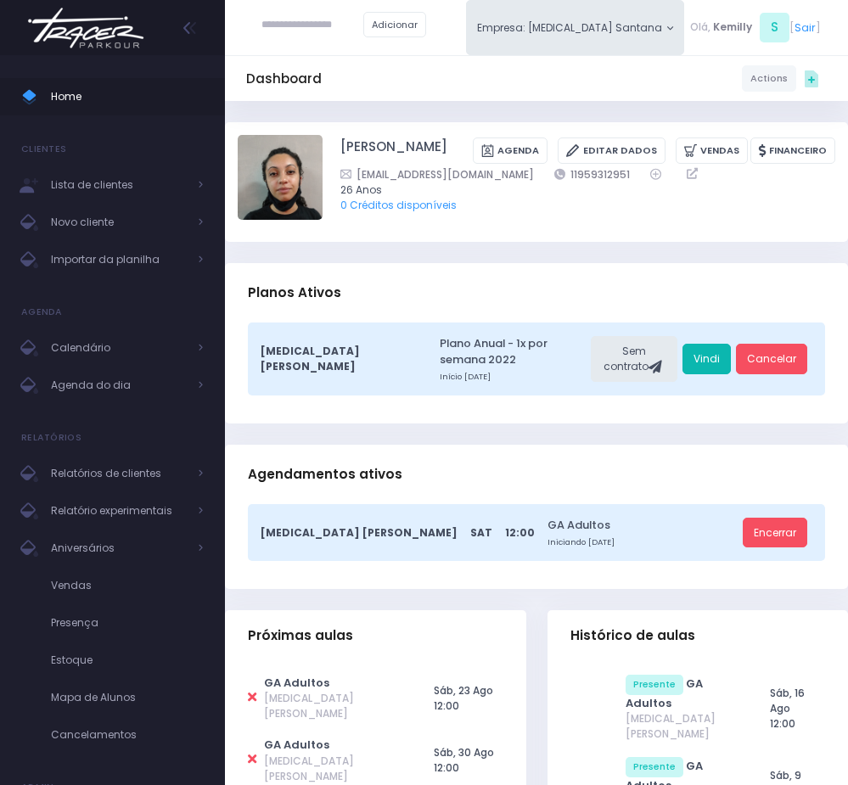
click at [695, 355] on link "Vindi" at bounding box center [706, 359] width 48 height 31
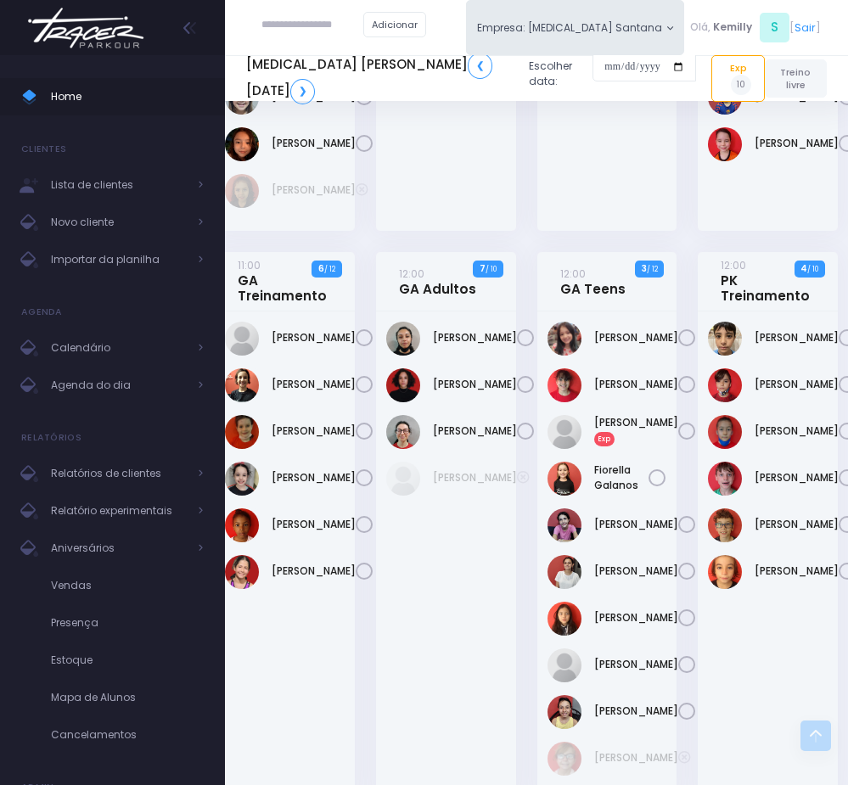
scroll to position [1146, 10]
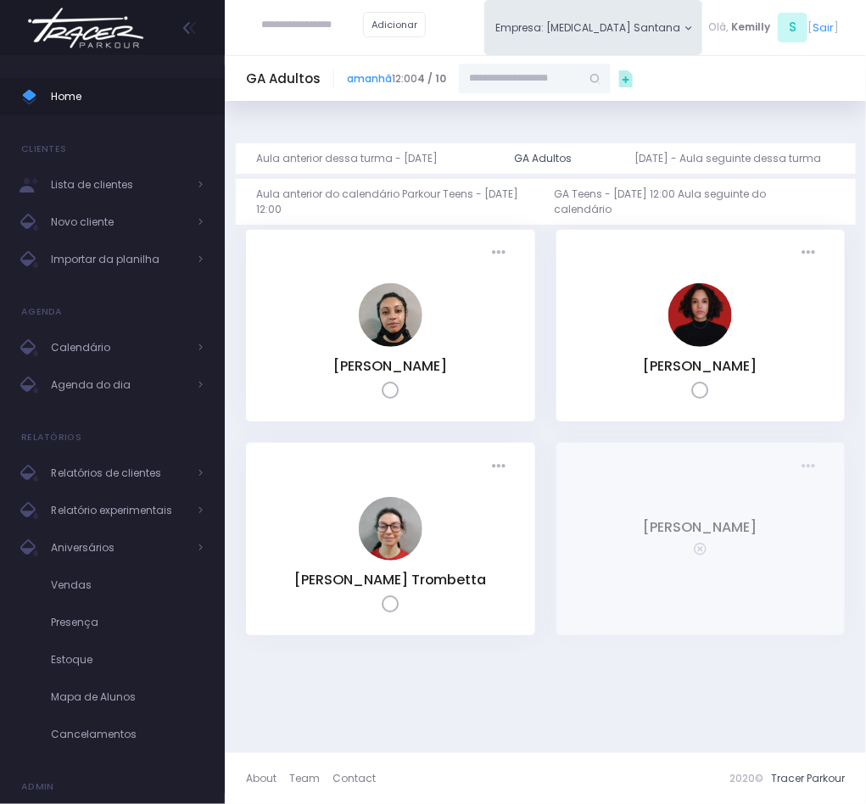
click at [545, 77] on input "text" at bounding box center [520, 79] width 122 height 31
click at [523, 104] on link "[PERSON_NAME]" at bounding box center [536, 105] width 89 height 15
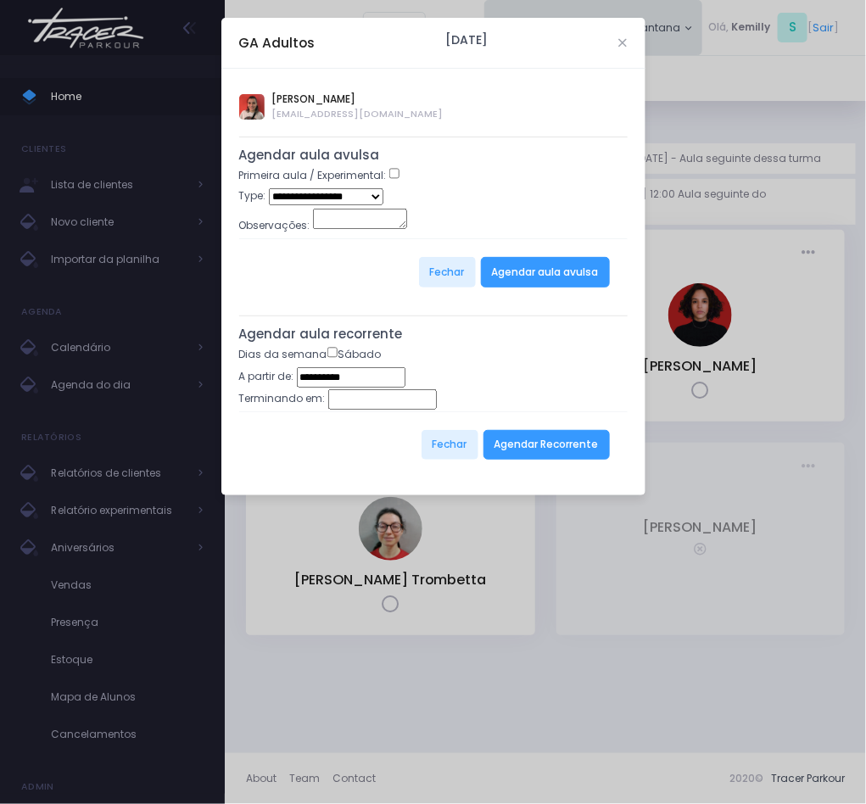
type input "**********"
click at [369, 202] on select "**********" at bounding box center [326, 196] width 115 height 16
select select "*"
click at [269, 190] on select "**********" at bounding box center [326, 196] width 115 height 16
click at [515, 280] on button "Agendar aula avulsa" at bounding box center [545, 272] width 129 height 31
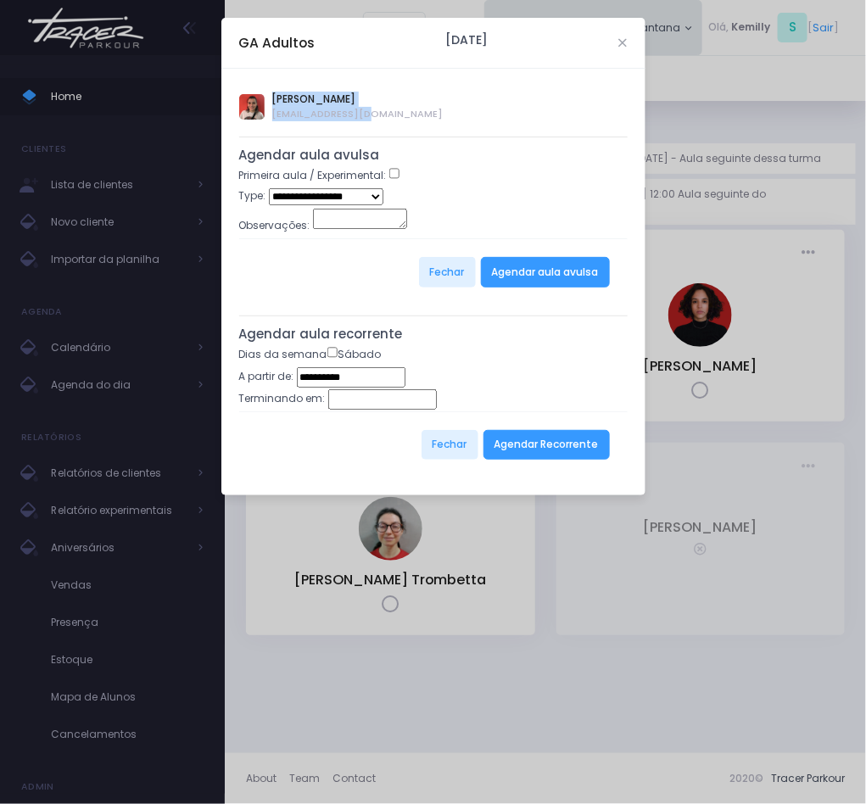
drag, startPoint x: 375, startPoint y: 108, endPoint x: 266, endPoint y: 100, distance: 109.7
click at [266, 100] on div "Paloma Mondini palomamondiniaf@gmail.com" at bounding box center [433, 107] width 389 height 40
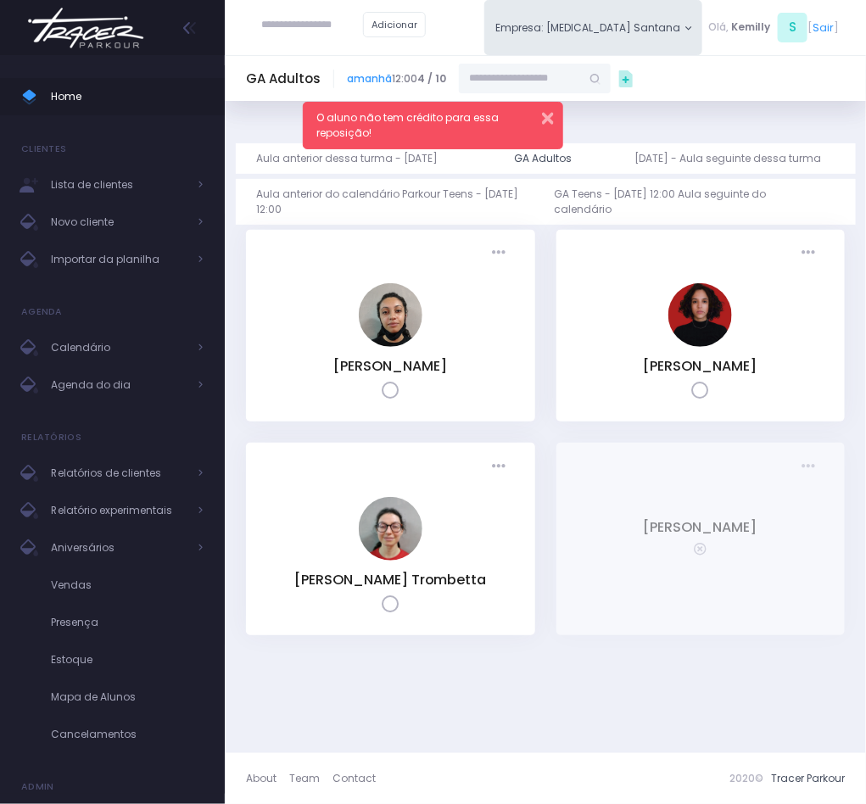
drag, startPoint x: 552, startPoint y: 120, endPoint x: 558, endPoint y: 80, distance: 40.2
click at [552, 120] on button "button" at bounding box center [538, 116] width 31 height 18
click at [558, 80] on input "text" at bounding box center [520, 79] width 122 height 31
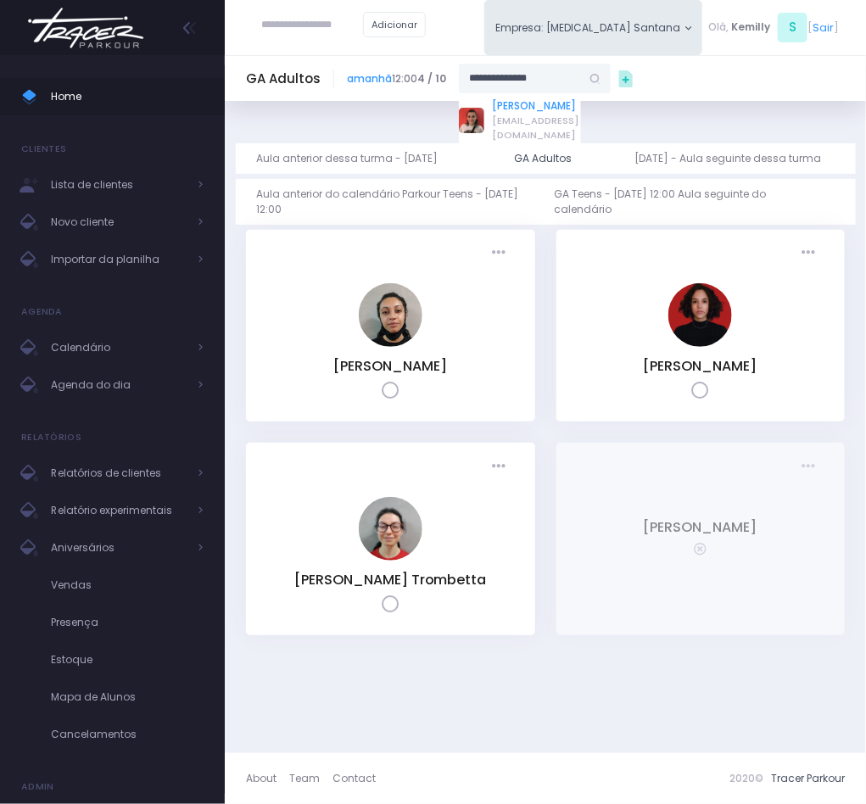
click at [497, 100] on link "[PERSON_NAME]" at bounding box center [536, 105] width 89 height 15
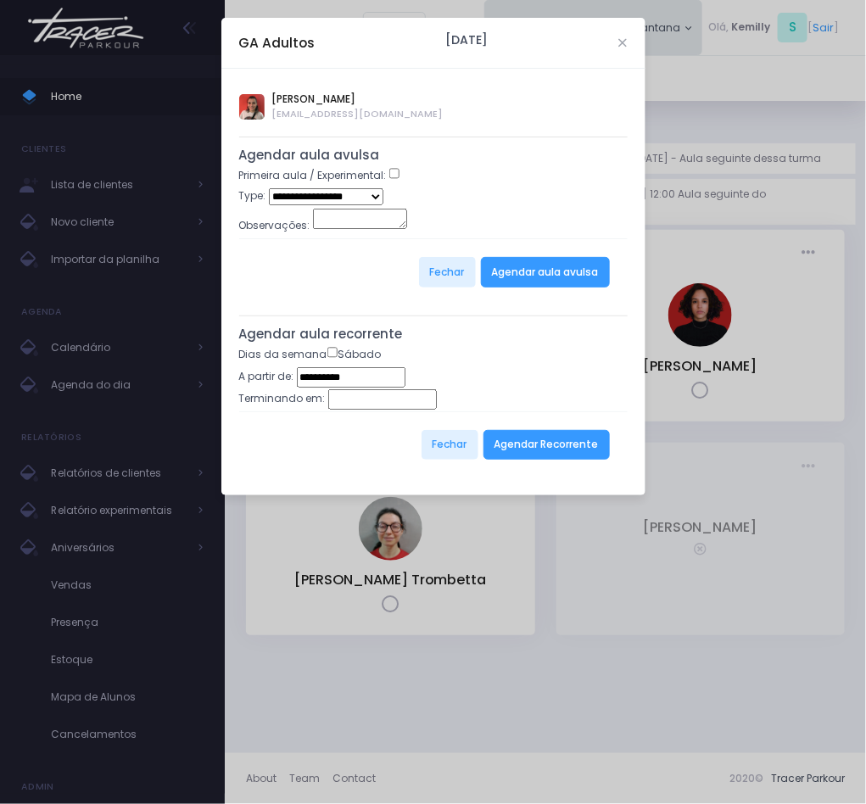
type input "**********"
click at [356, 187] on div "Primeira aula / Experimental:" at bounding box center [433, 178] width 389 height 20
click at [350, 197] on select "**********" at bounding box center [326, 196] width 115 height 17
select select "*"
click at [269, 190] on select "**********" at bounding box center [326, 196] width 115 height 17
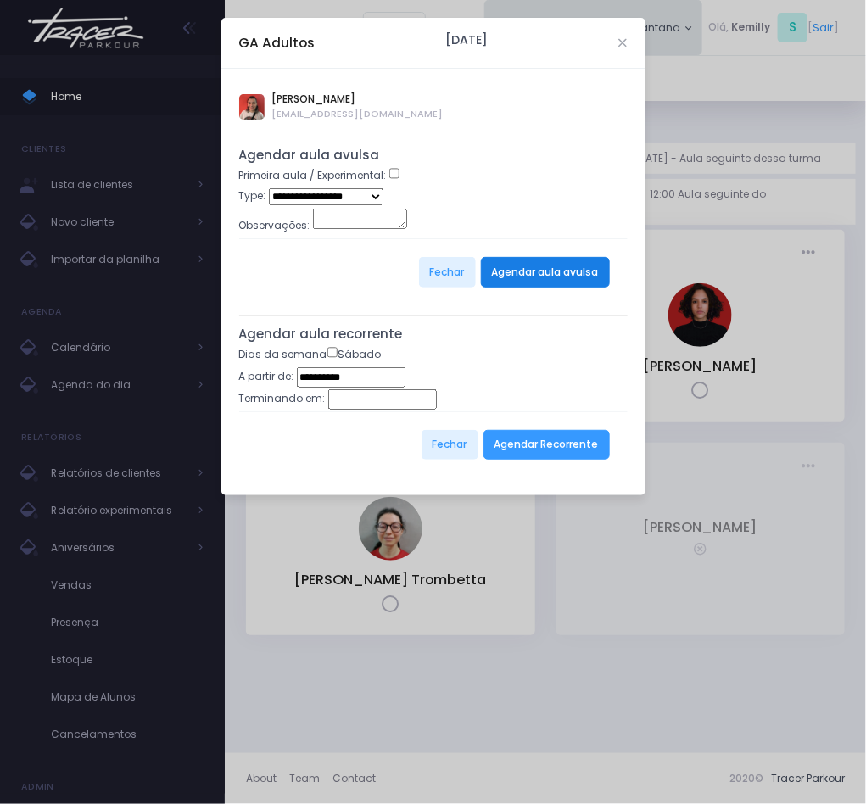
click at [541, 286] on button "Agendar aula avulsa" at bounding box center [545, 272] width 129 height 31
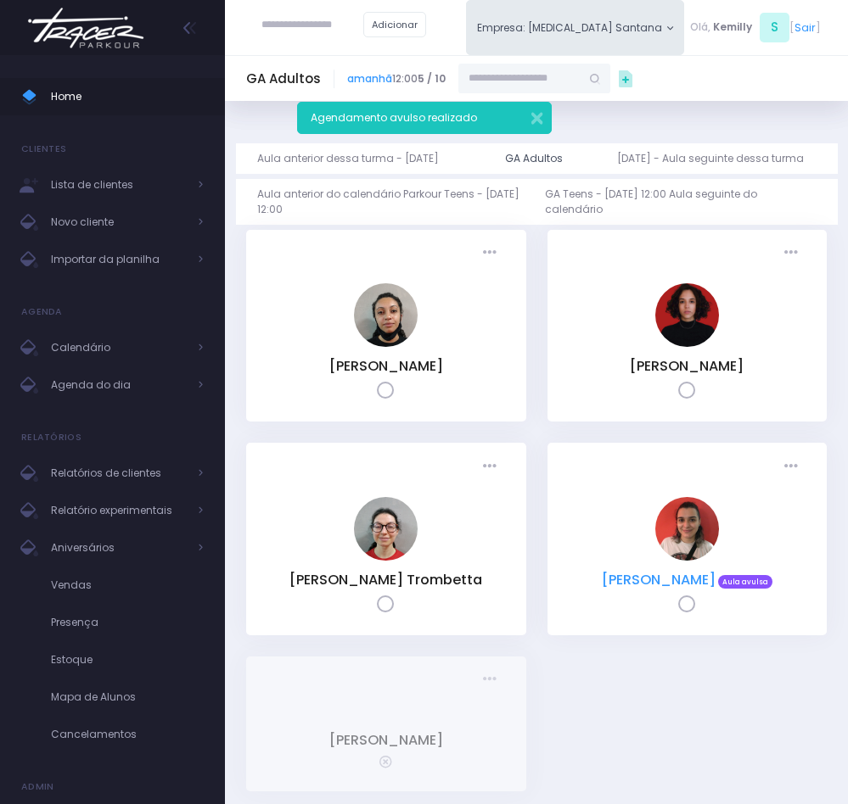
click at [637, 570] on link "[PERSON_NAME]" at bounding box center [659, 580] width 114 height 20
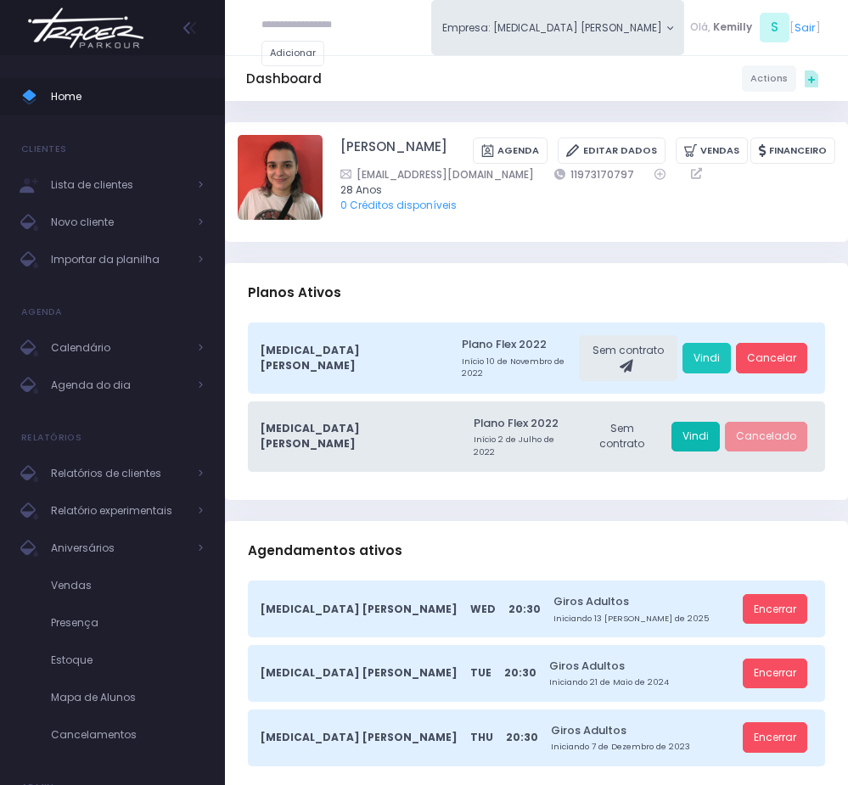
click at [698, 422] on link "Vindi" at bounding box center [695, 437] width 48 height 31
